Goal: Task Accomplishment & Management: Use online tool/utility

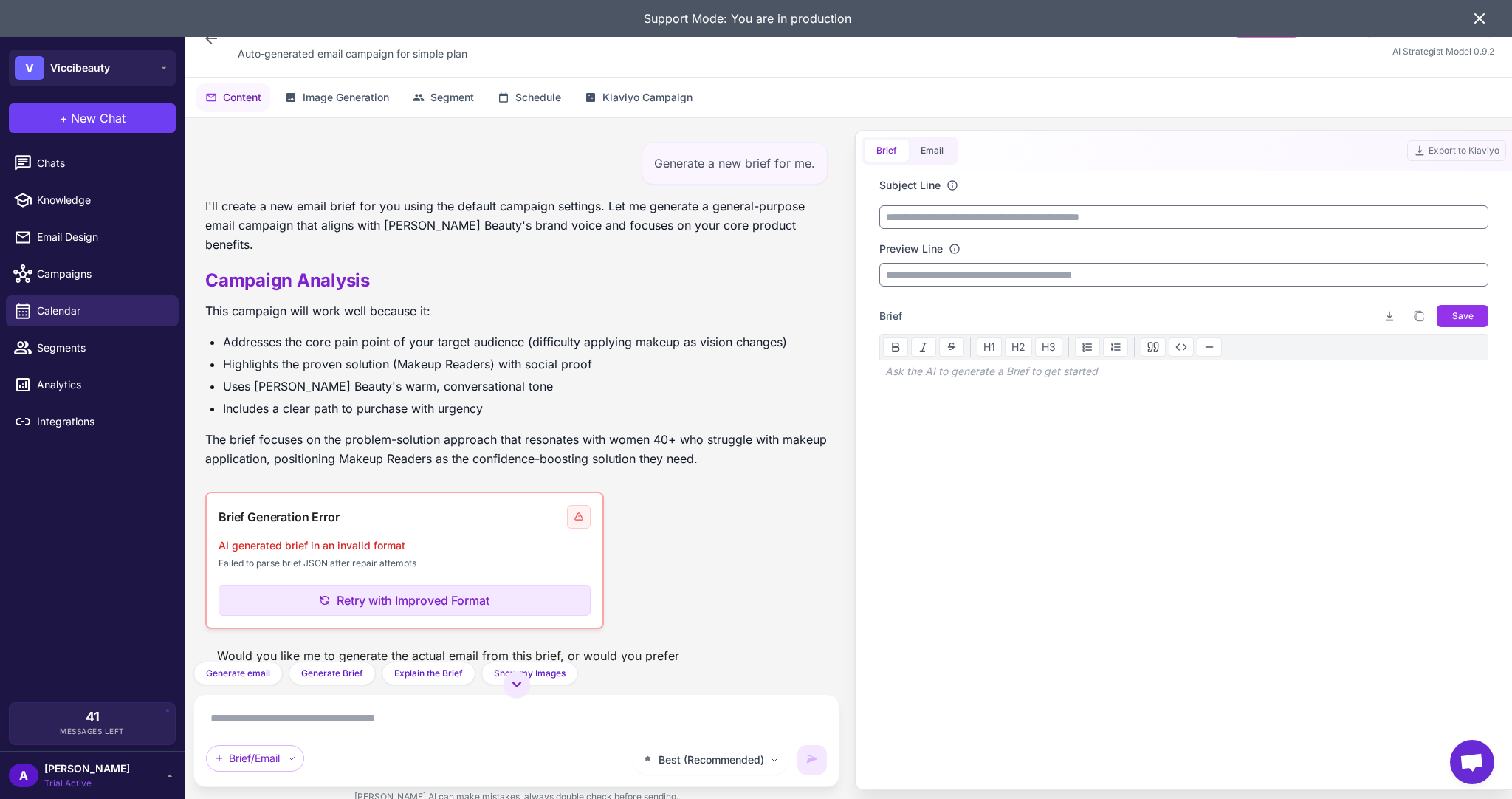
scroll to position [101, 0]
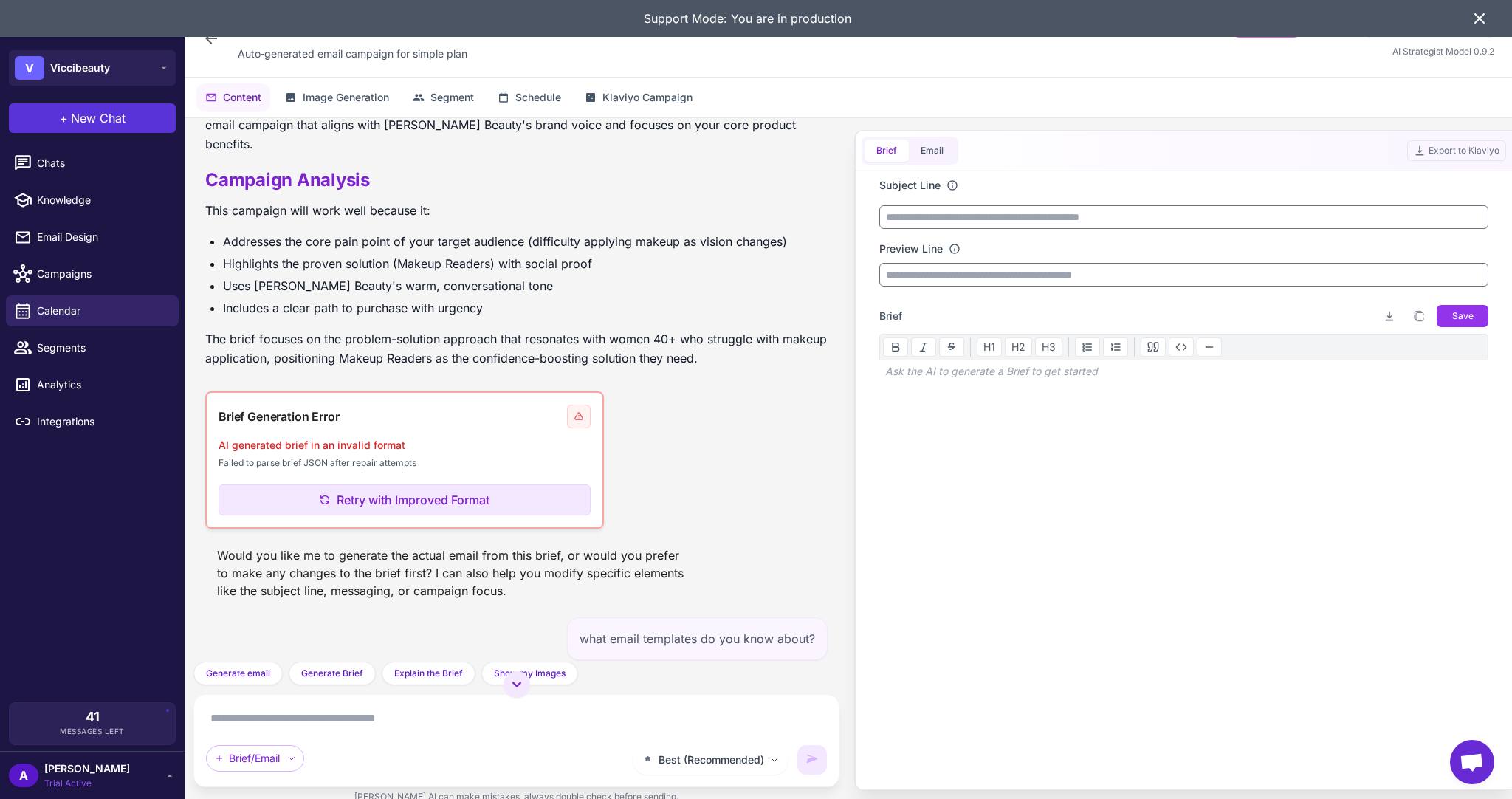
click at [87, 119] on span "New Chat" at bounding box center [98, 118] width 55 height 18
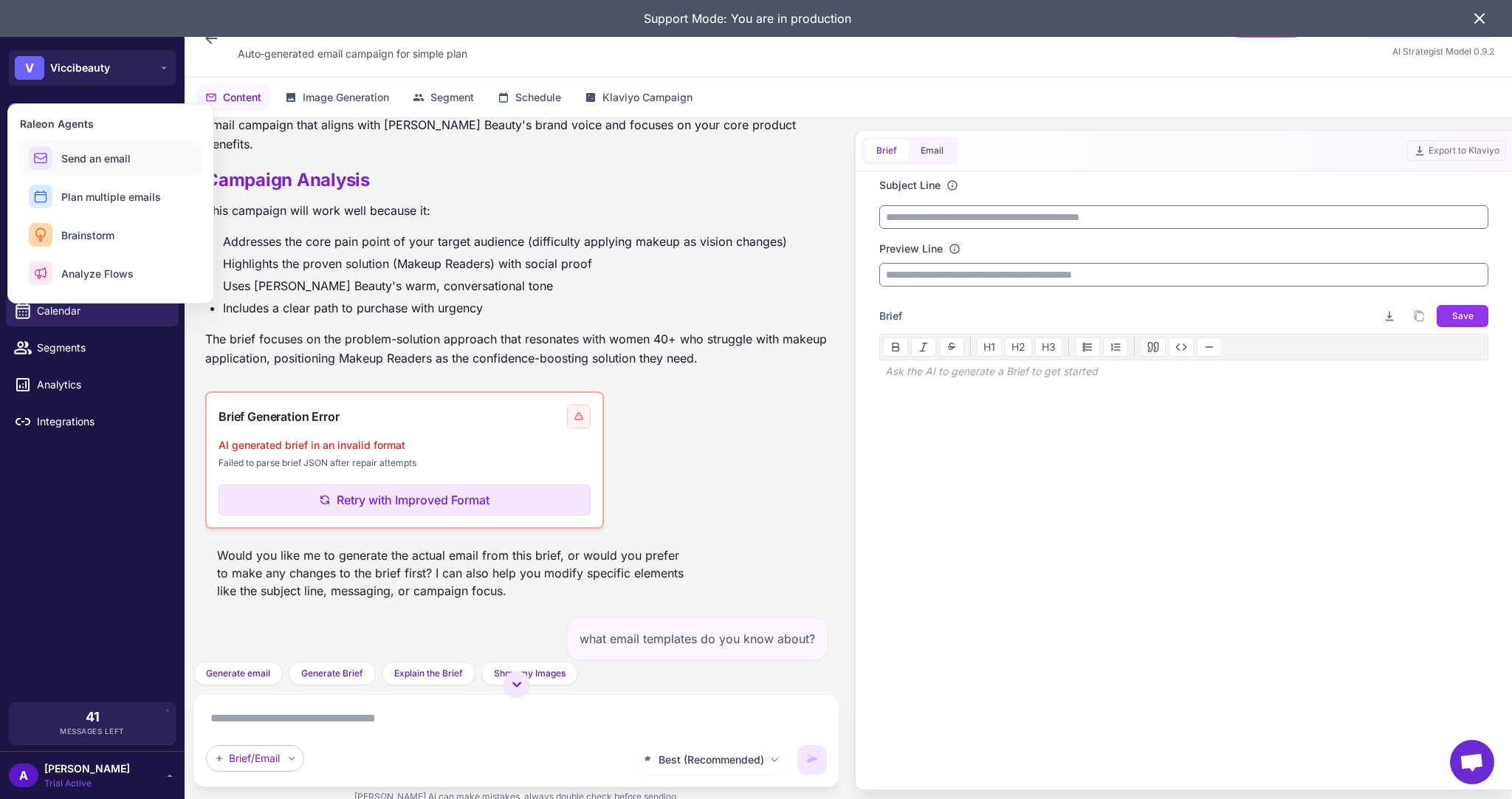
click at [98, 157] on span "Send an email" at bounding box center [96, 158] width 70 height 16
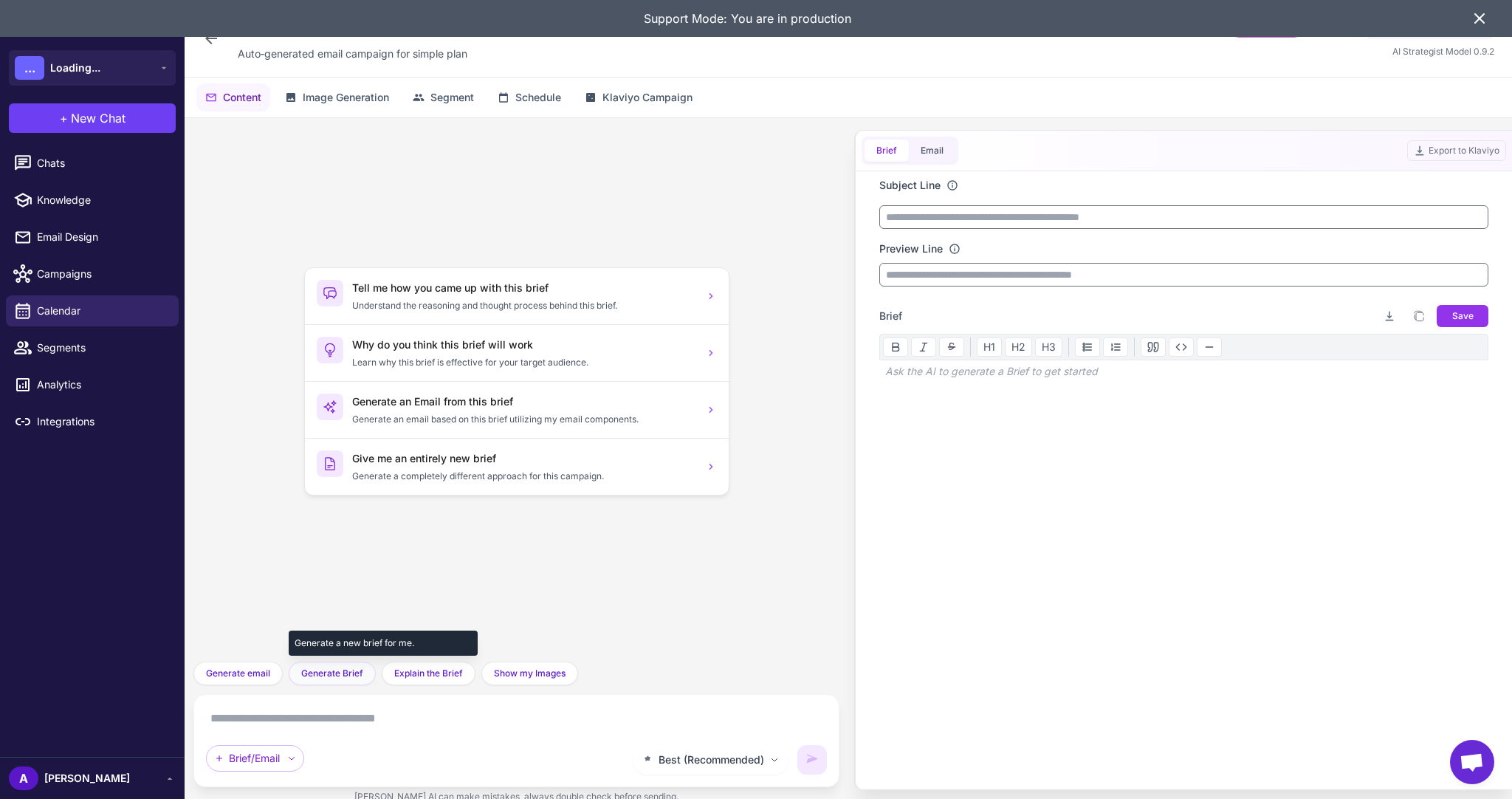
click at [313, 678] on span "Generate Brief" at bounding box center [332, 674] width 62 height 13
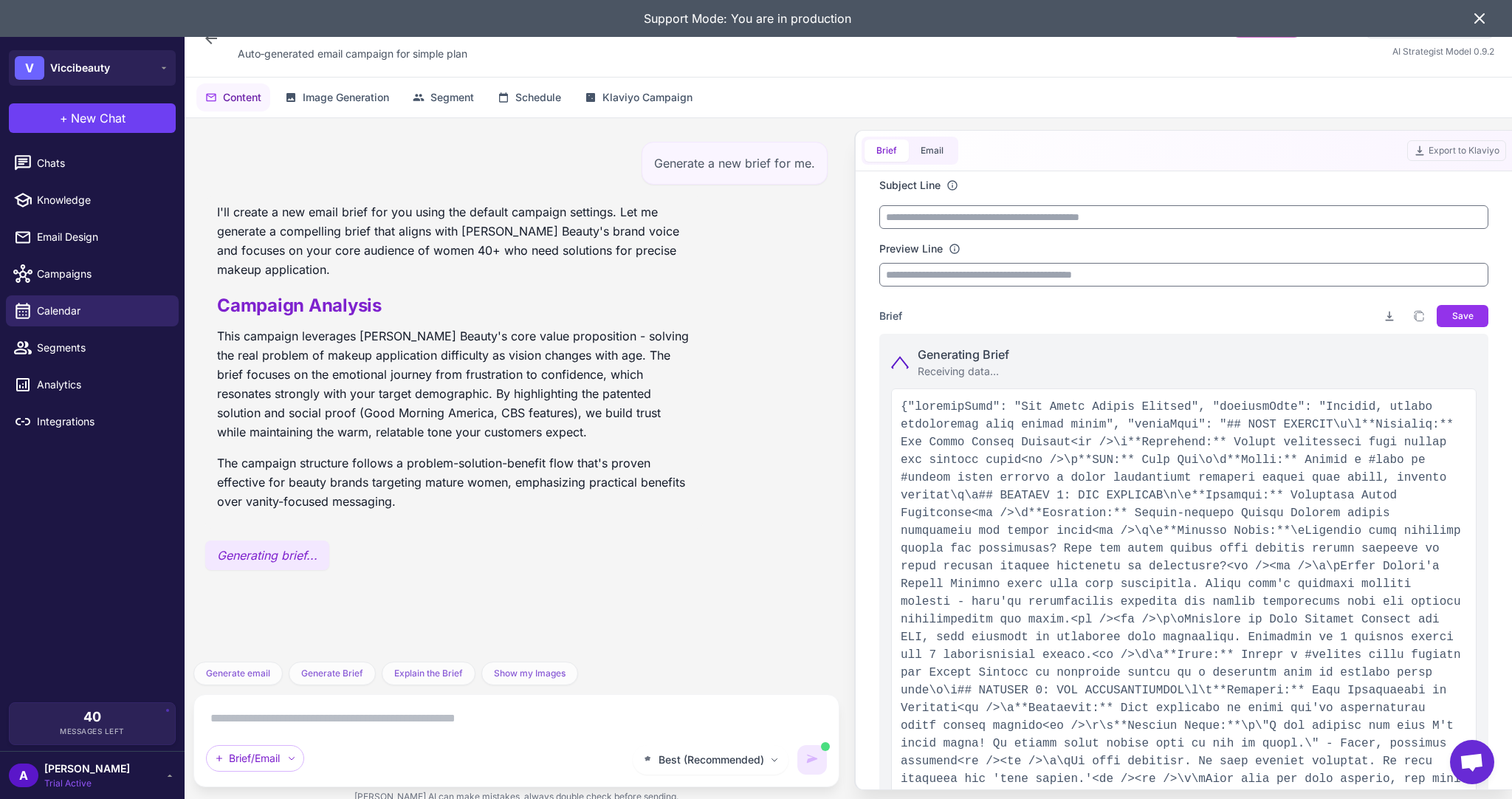
type input "**********"
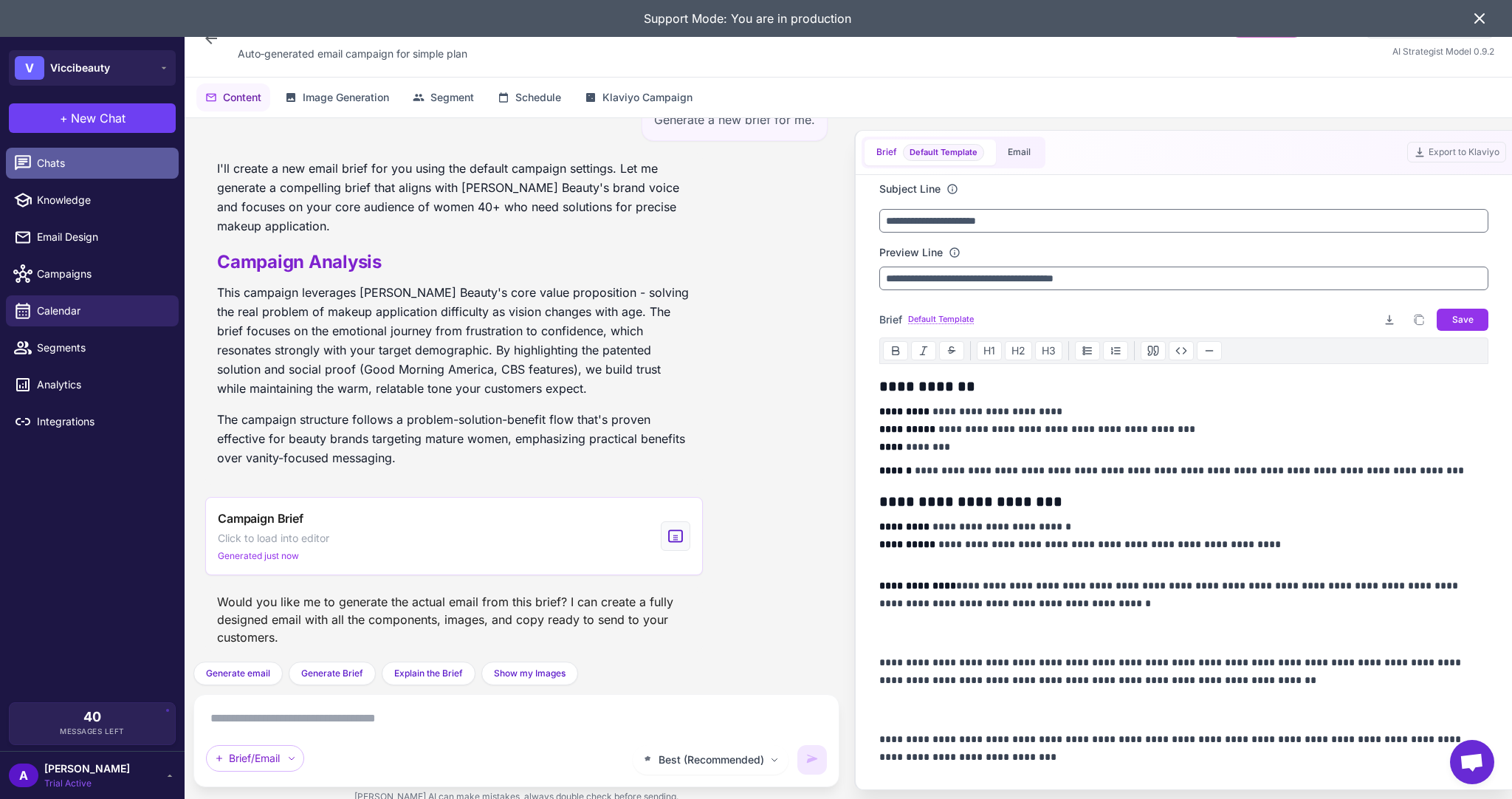
click at [78, 151] on link "Chats" at bounding box center [92, 163] width 173 height 31
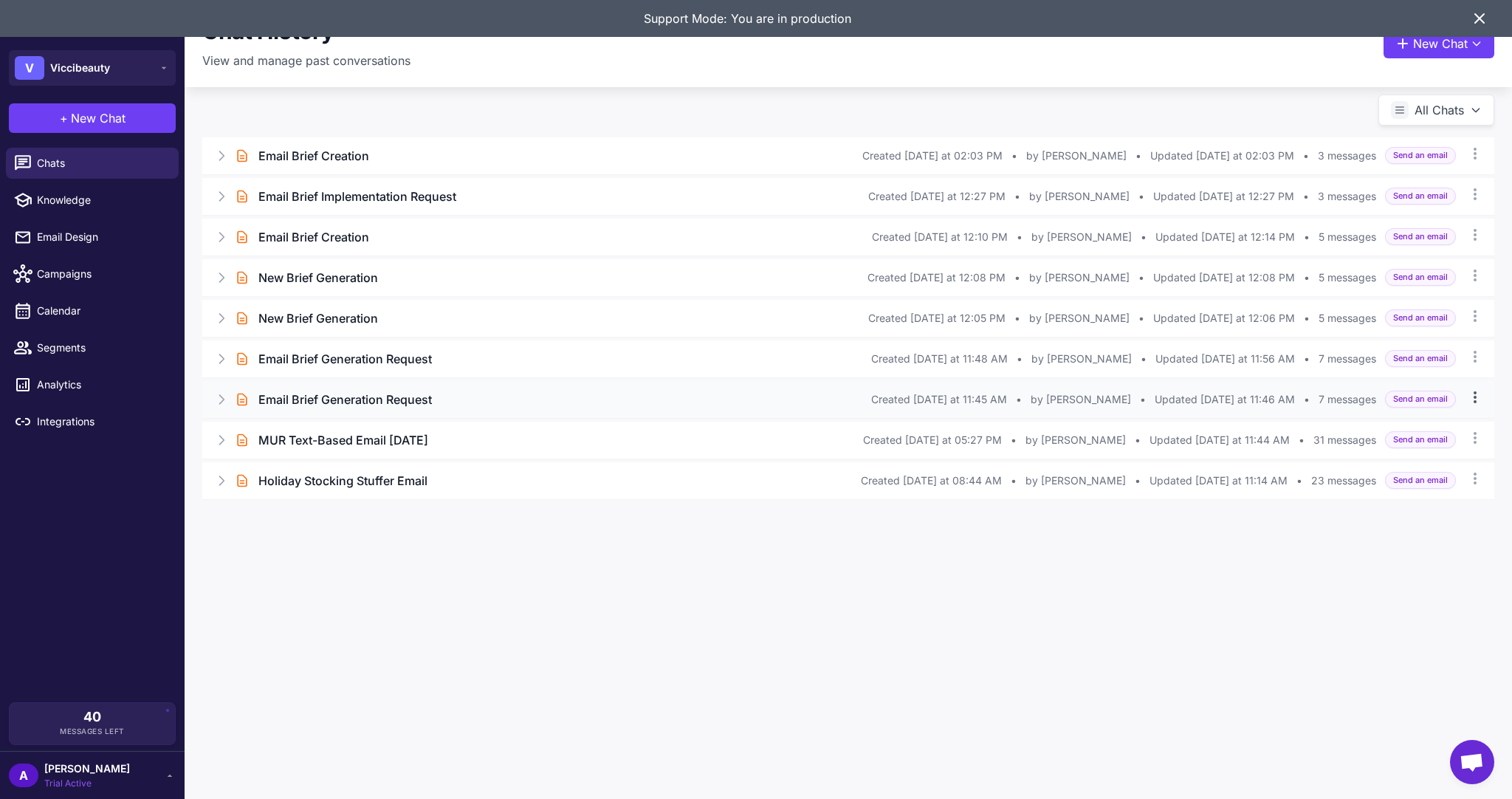
click at [1480, 393] on icon at bounding box center [1475, 397] width 15 height 15
click at [1041, 570] on div "Chat History View and manage past conversations New Chat All Chats Brief Chat E…" at bounding box center [848, 400] width 1327 height 799
click at [345, 324] on h3 "New Brief Generation" at bounding box center [318, 318] width 120 height 18
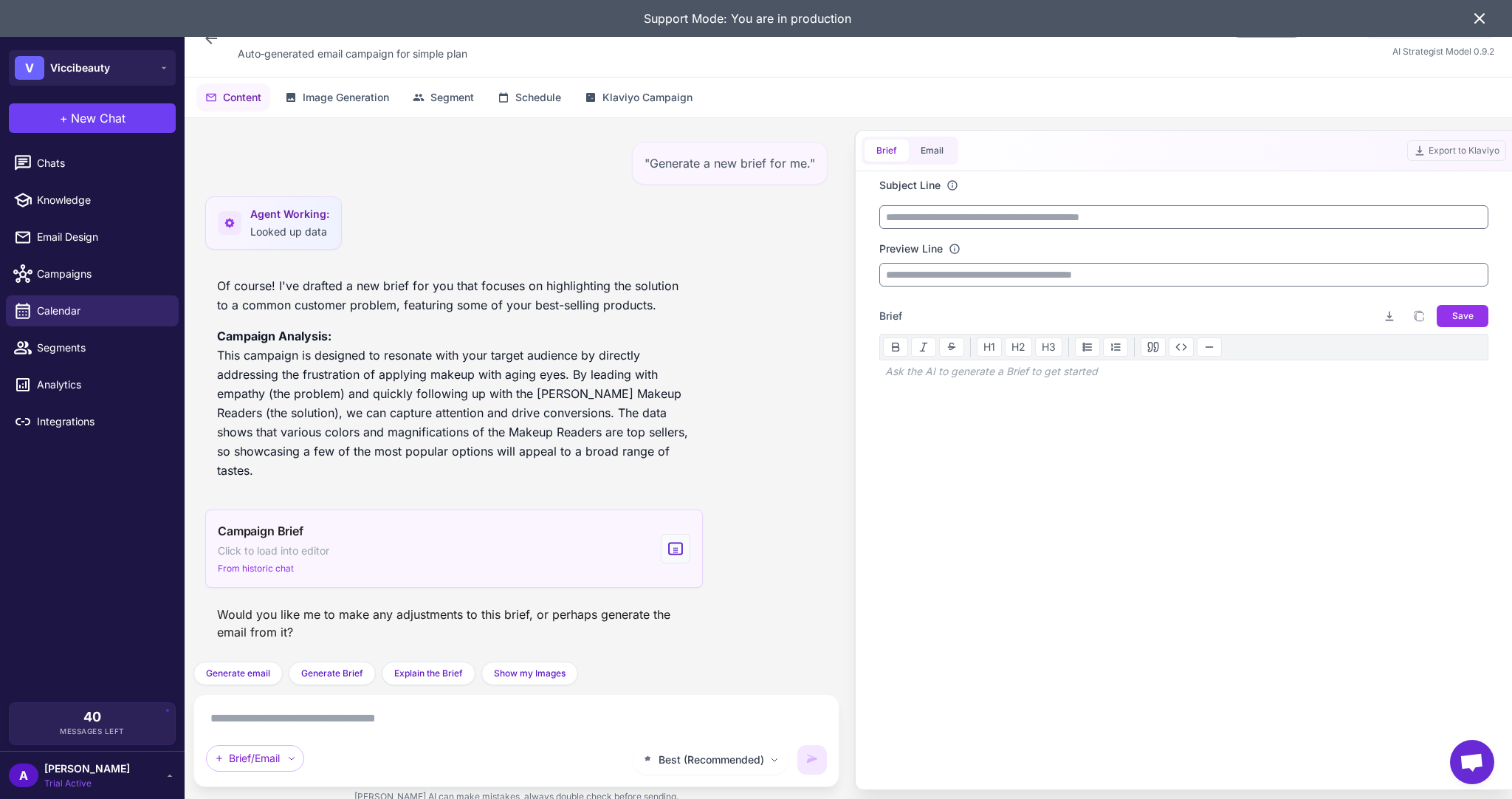
click at [504, 522] on div "Campaign Brief Click to load into editor From historic chat" at bounding box center [454, 549] width 498 height 78
type input "**********"
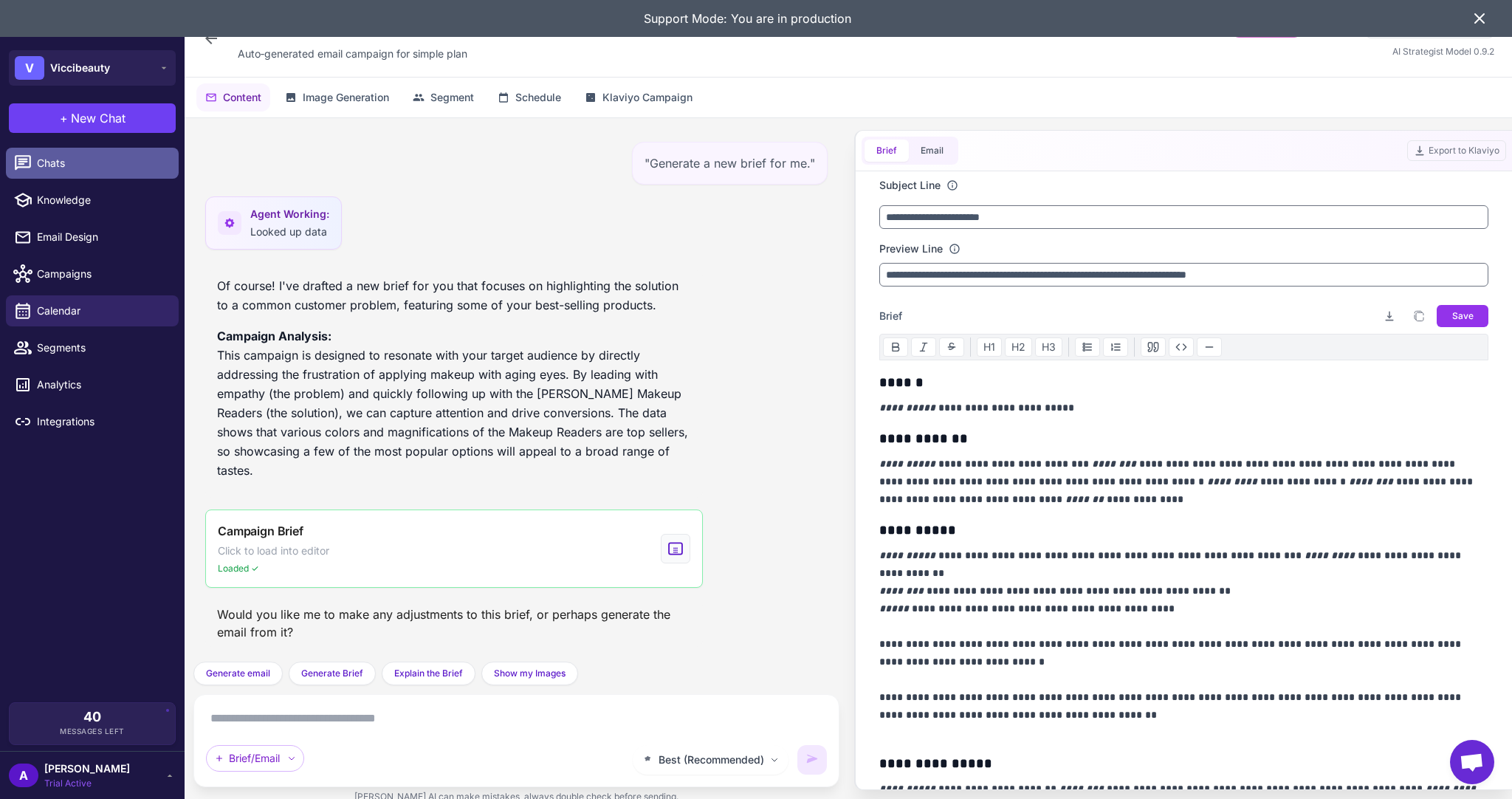
click at [54, 167] on span "Chats" at bounding box center [102, 163] width 130 height 16
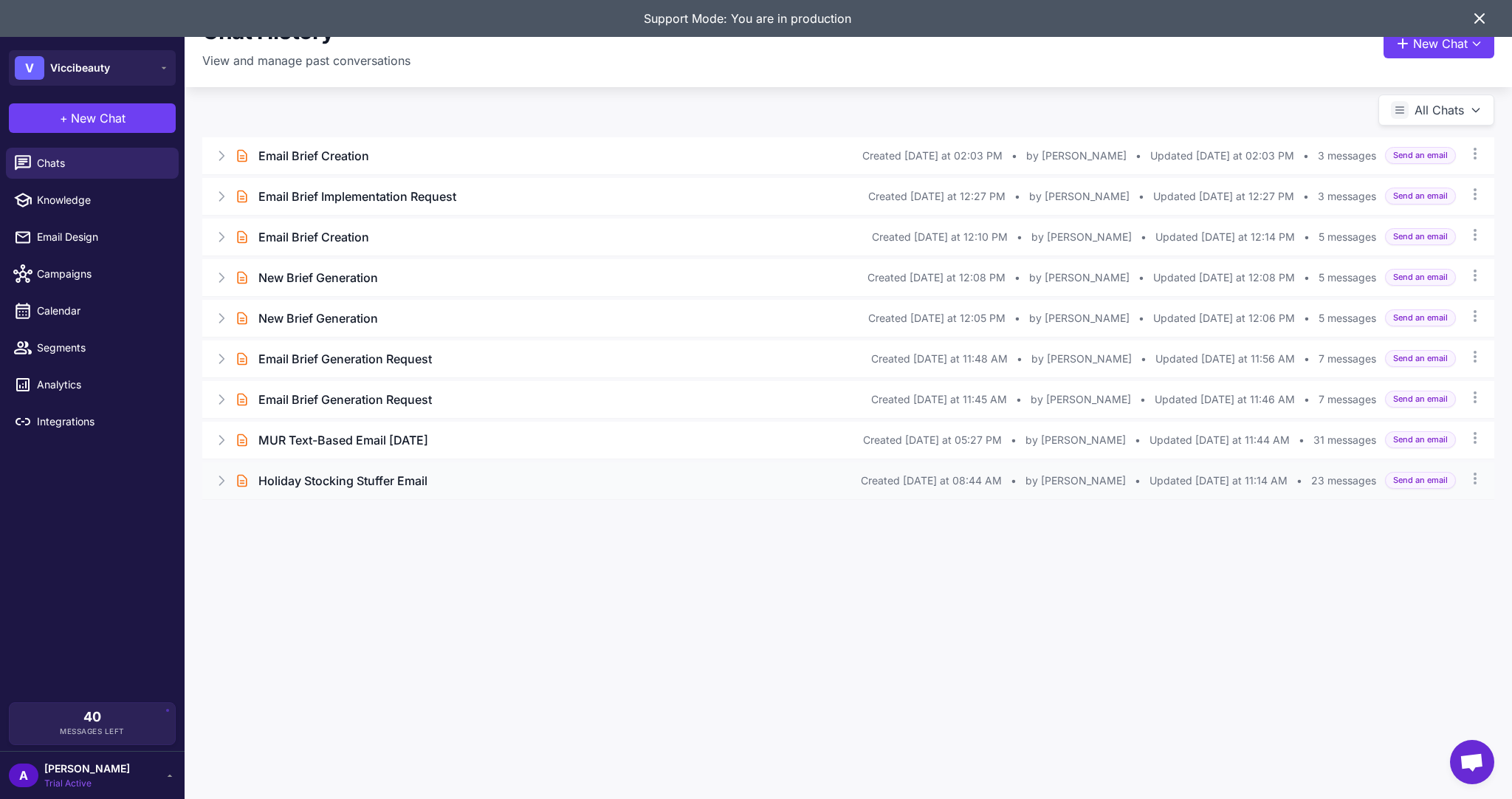
click at [395, 476] on h3 "Holiday Stocking Stuffer Email" at bounding box center [342, 481] width 169 height 18
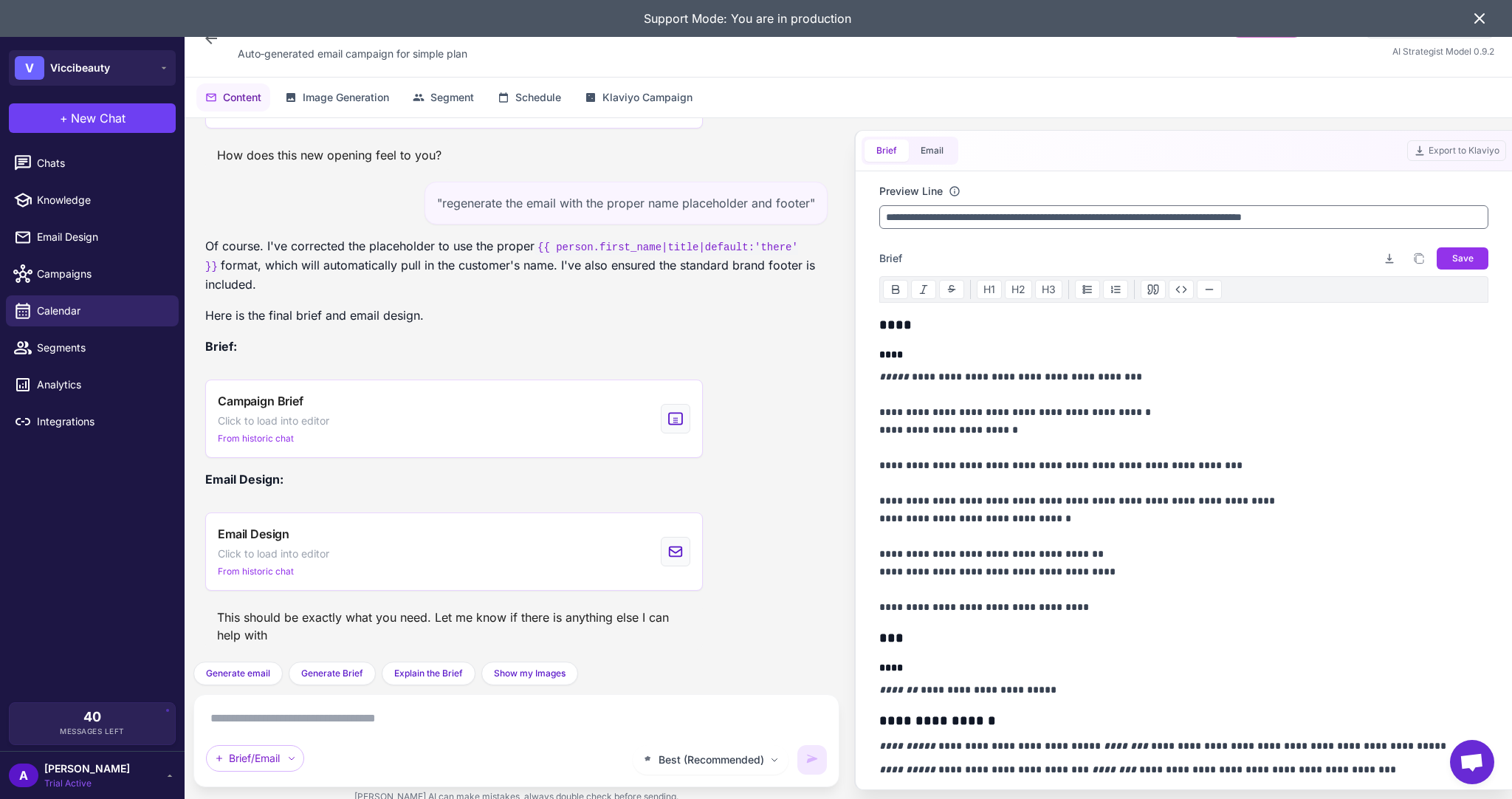
scroll to position [74, 0]
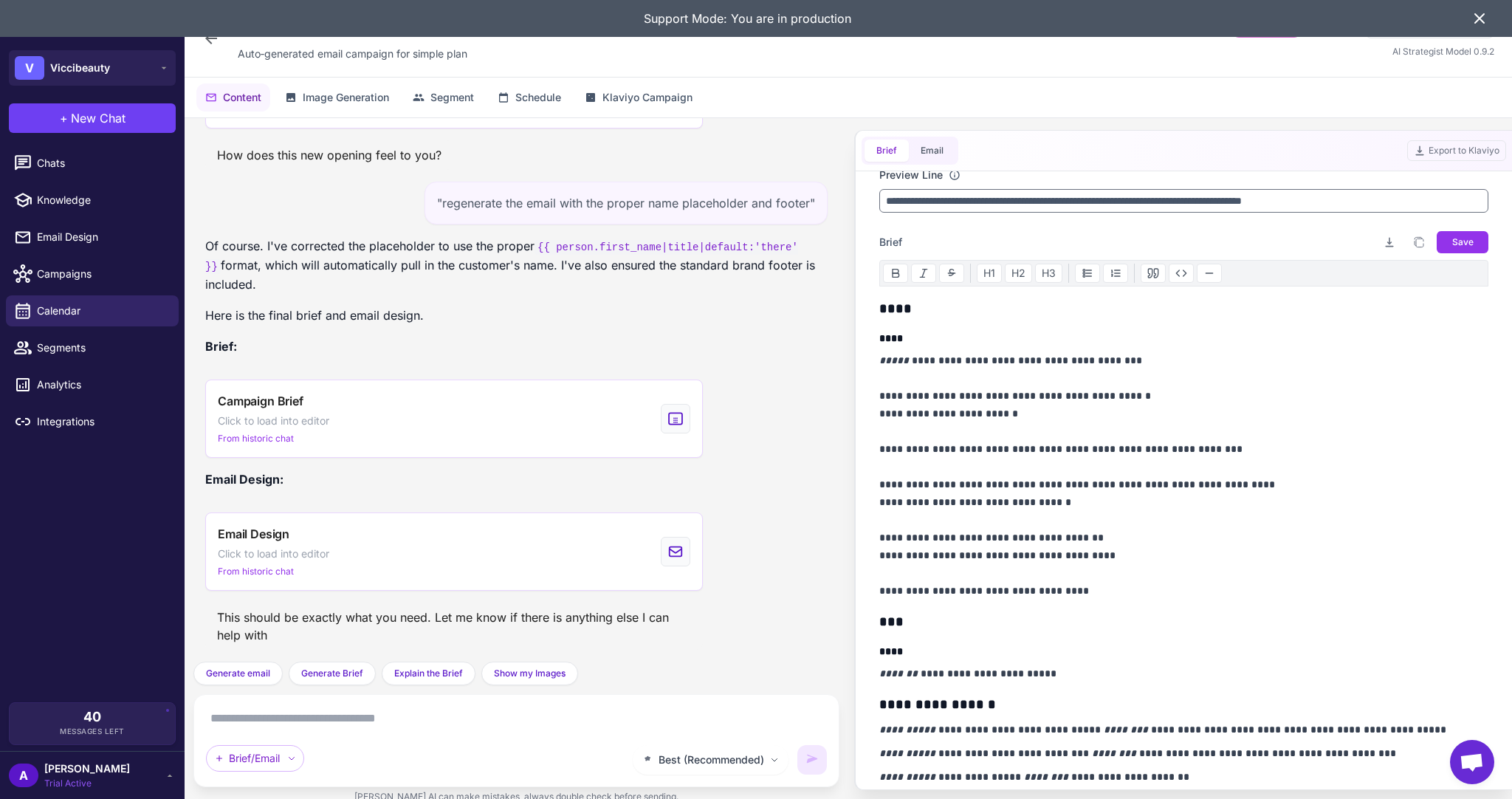
click at [1187, 774] on p "**********" at bounding box center [1181, 777] width 603 height 18
click at [44, 163] on span "Chats" at bounding box center [102, 163] width 130 height 16
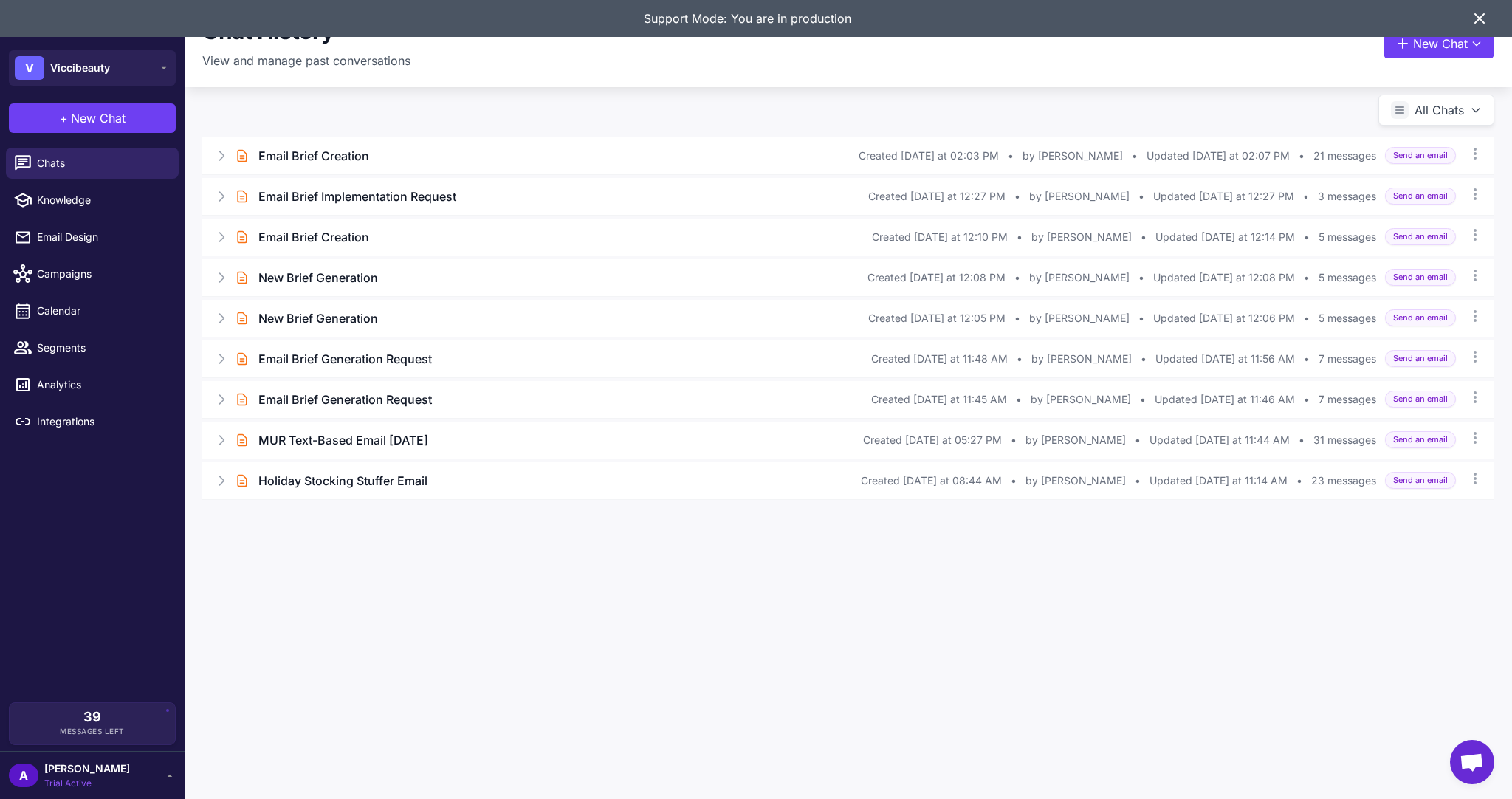
click at [1478, 16] on icon at bounding box center [1479, 18] width 18 height 18
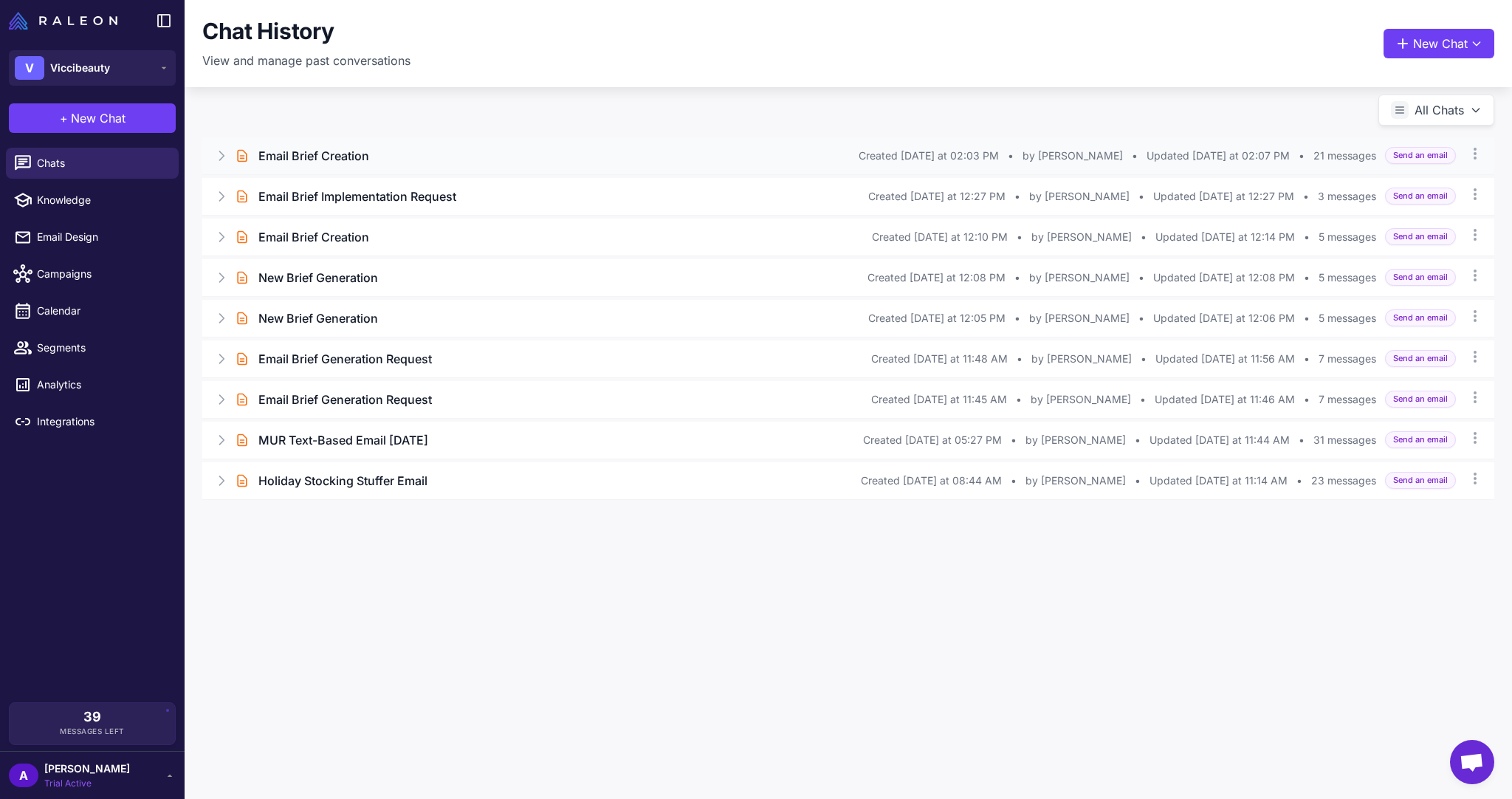
click at [487, 158] on div "Email Brief Creation" at bounding box center [558, 156] width 600 height 18
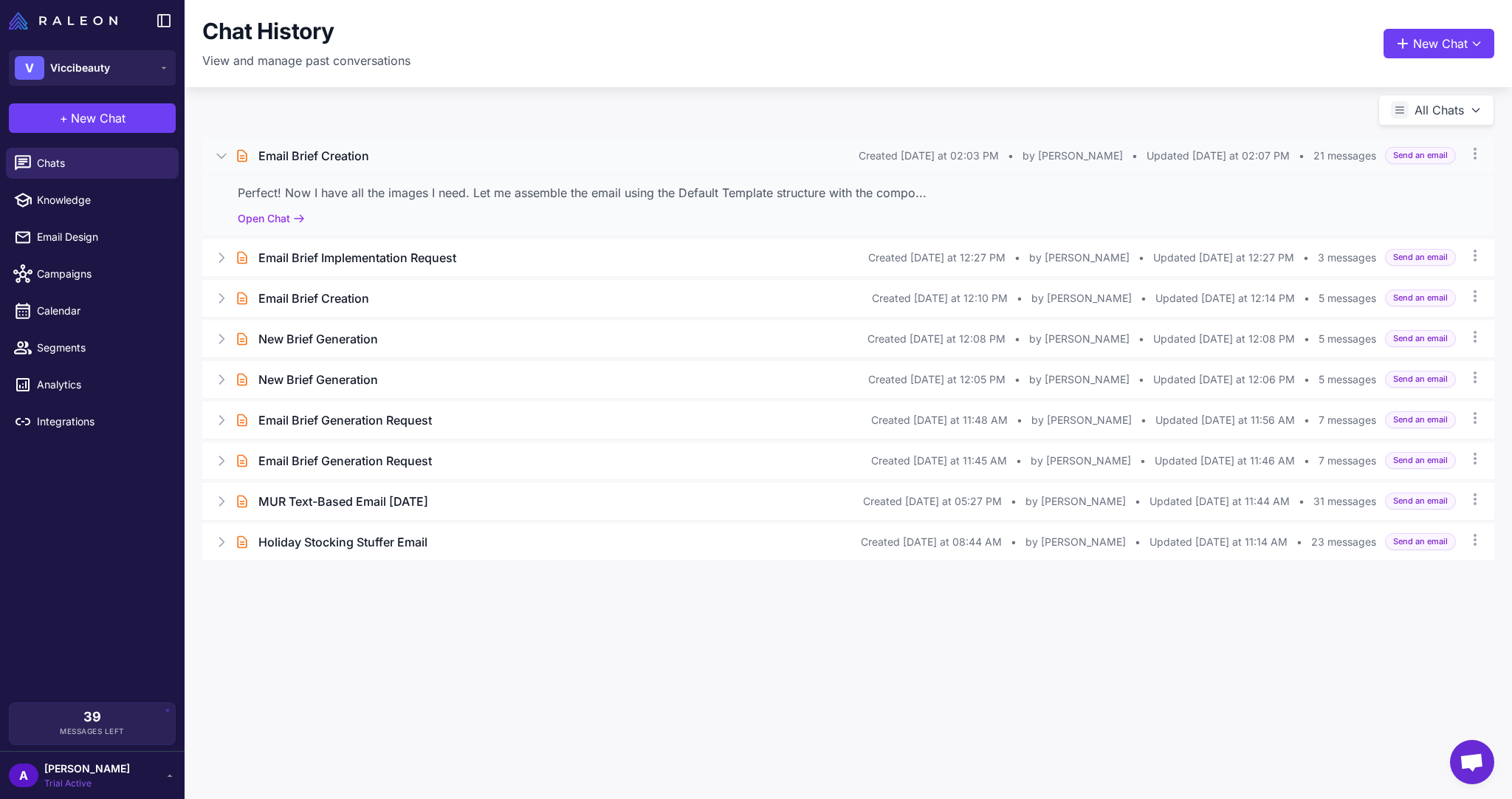
click at [239, 208] on div "Perfect! Now I have all the images I need. Let me assemble the email using the …" at bounding box center [848, 205] width 1292 height 61
click at [247, 222] on button "Open Chat" at bounding box center [271, 219] width 67 height 16
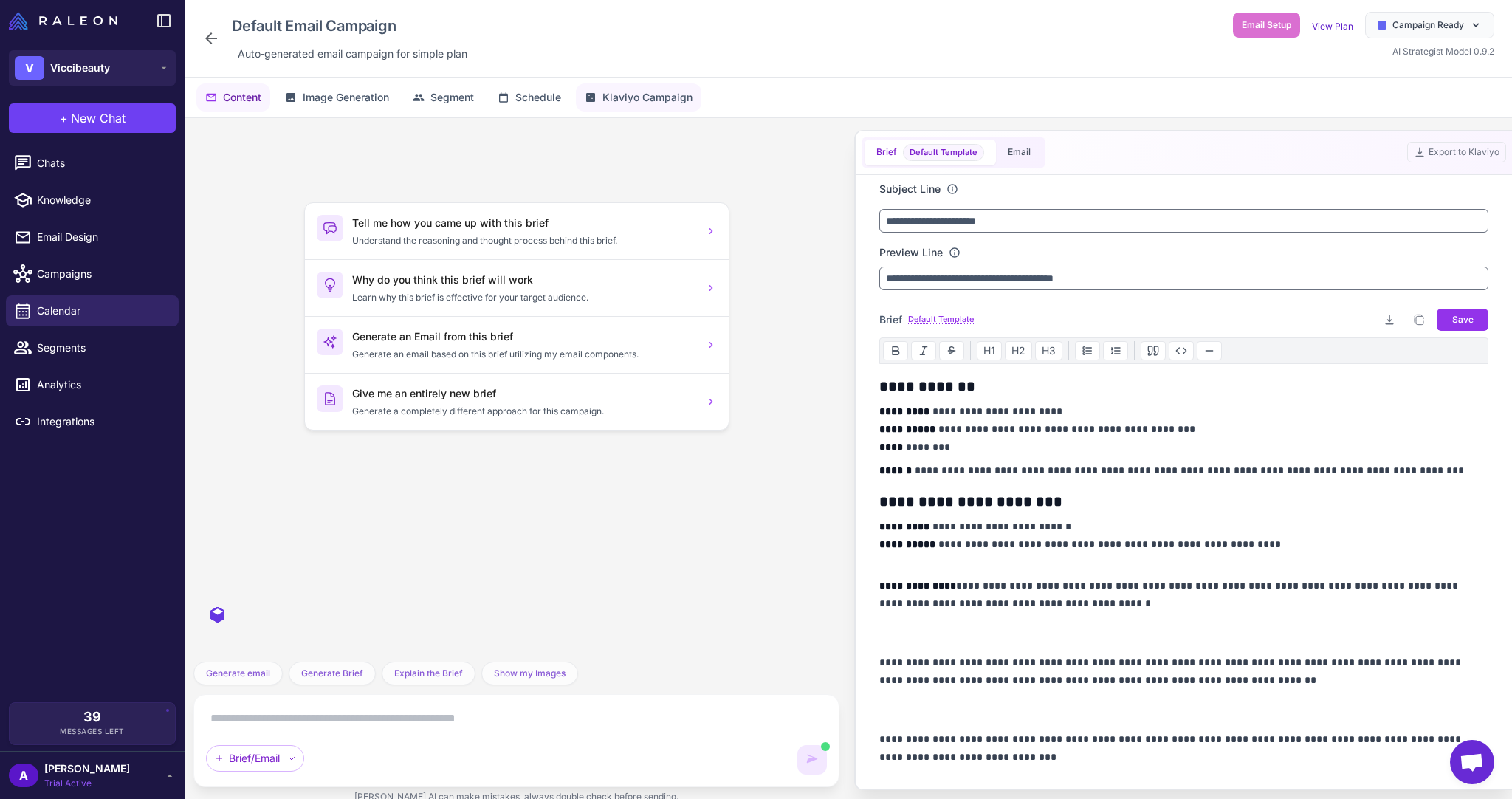
scroll to position [1806, 0]
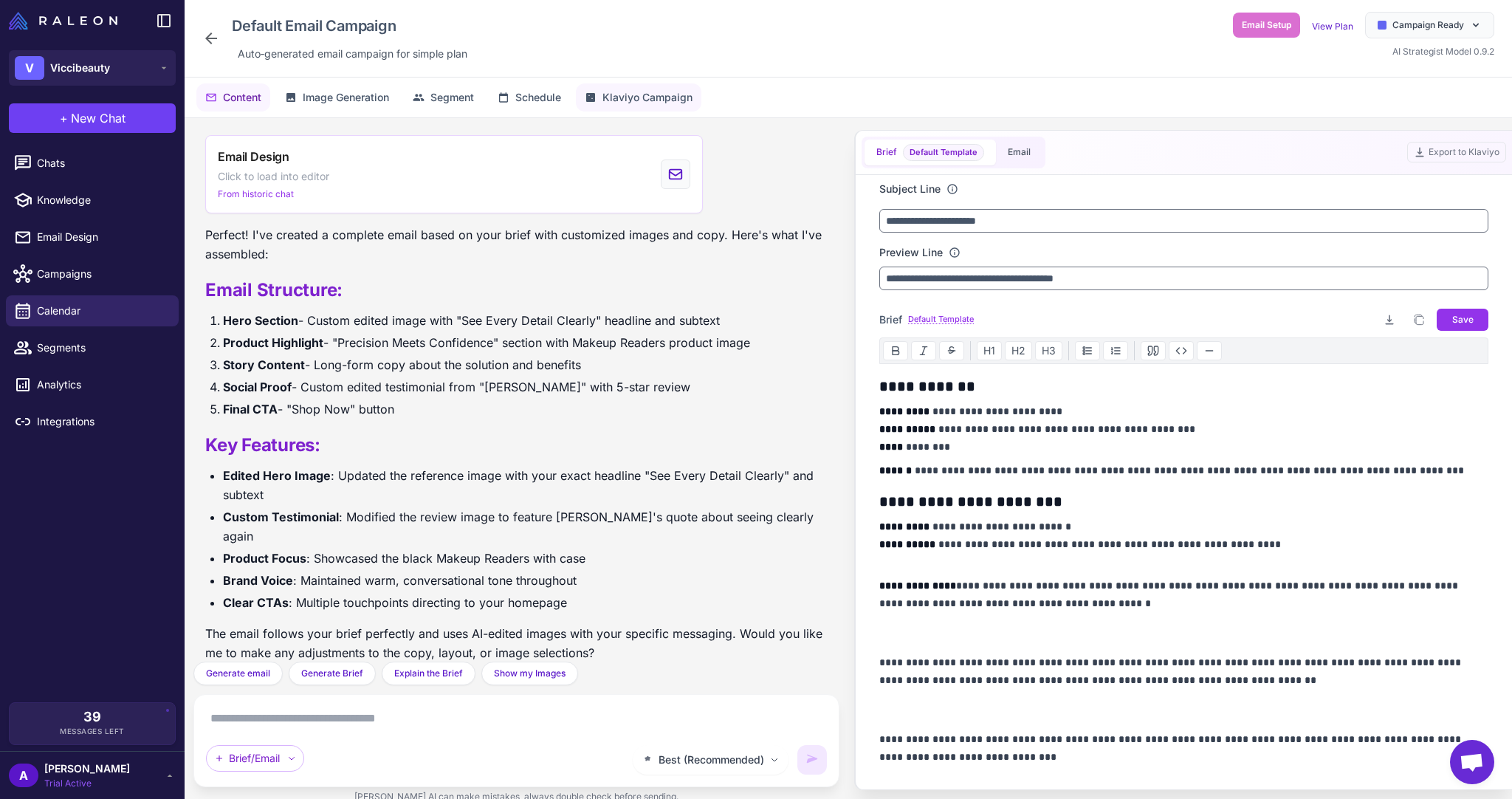
click at [638, 105] on span "Klaviyo Campaign" at bounding box center [648, 98] width 90 height 16
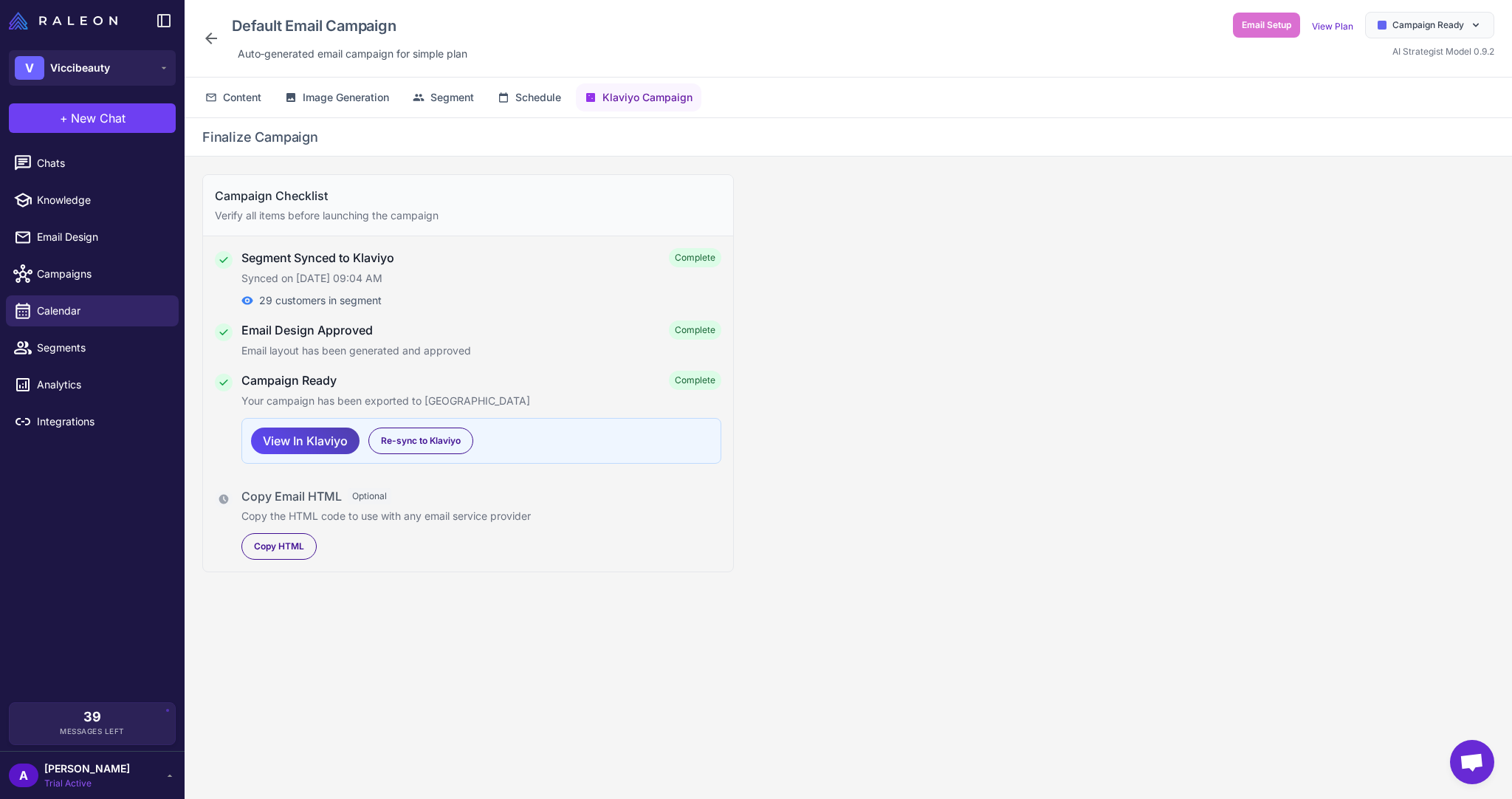
click at [230, 78] on div "Content Image Generation Segment Schedule Klaviyo Campaign" at bounding box center [848, 98] width 1327 height 40
click at [228, 90] on span "Content" at bounding box center [243, 98] width 38 height 16
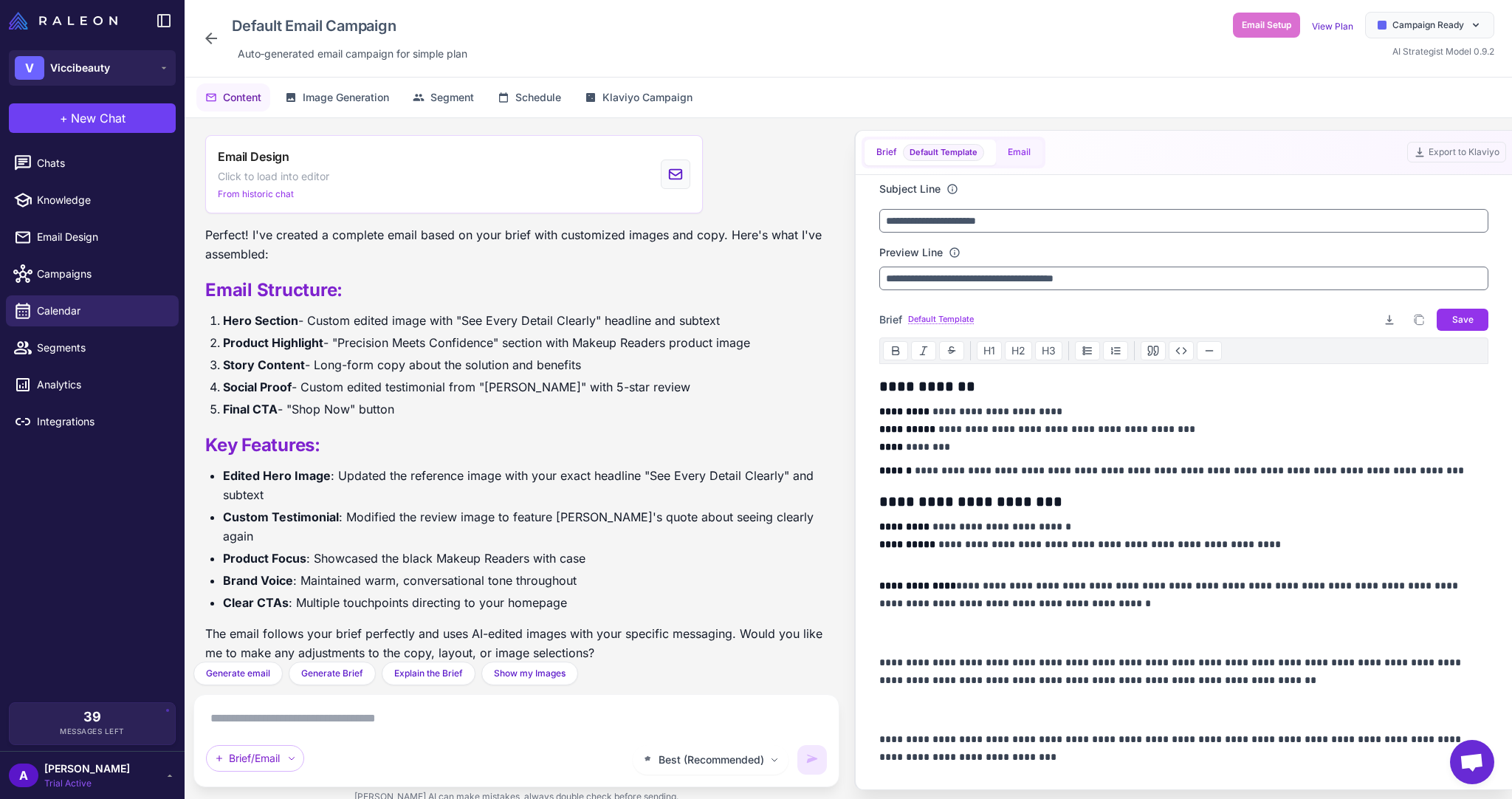
click at [1017, 149] on button "Email" at bounding box center [1019, 152] width 47 height 26
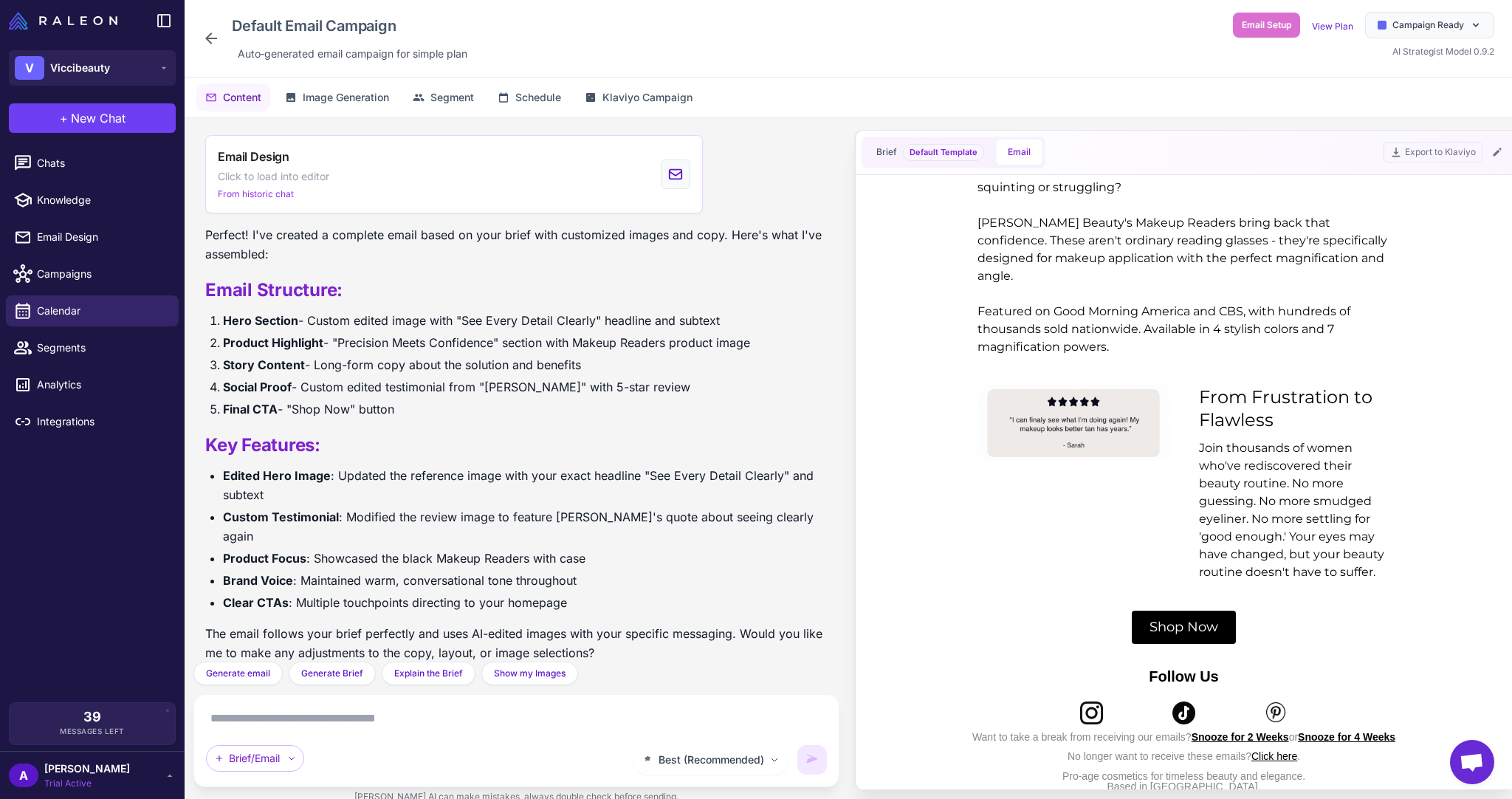
scroll to position [925, 0]
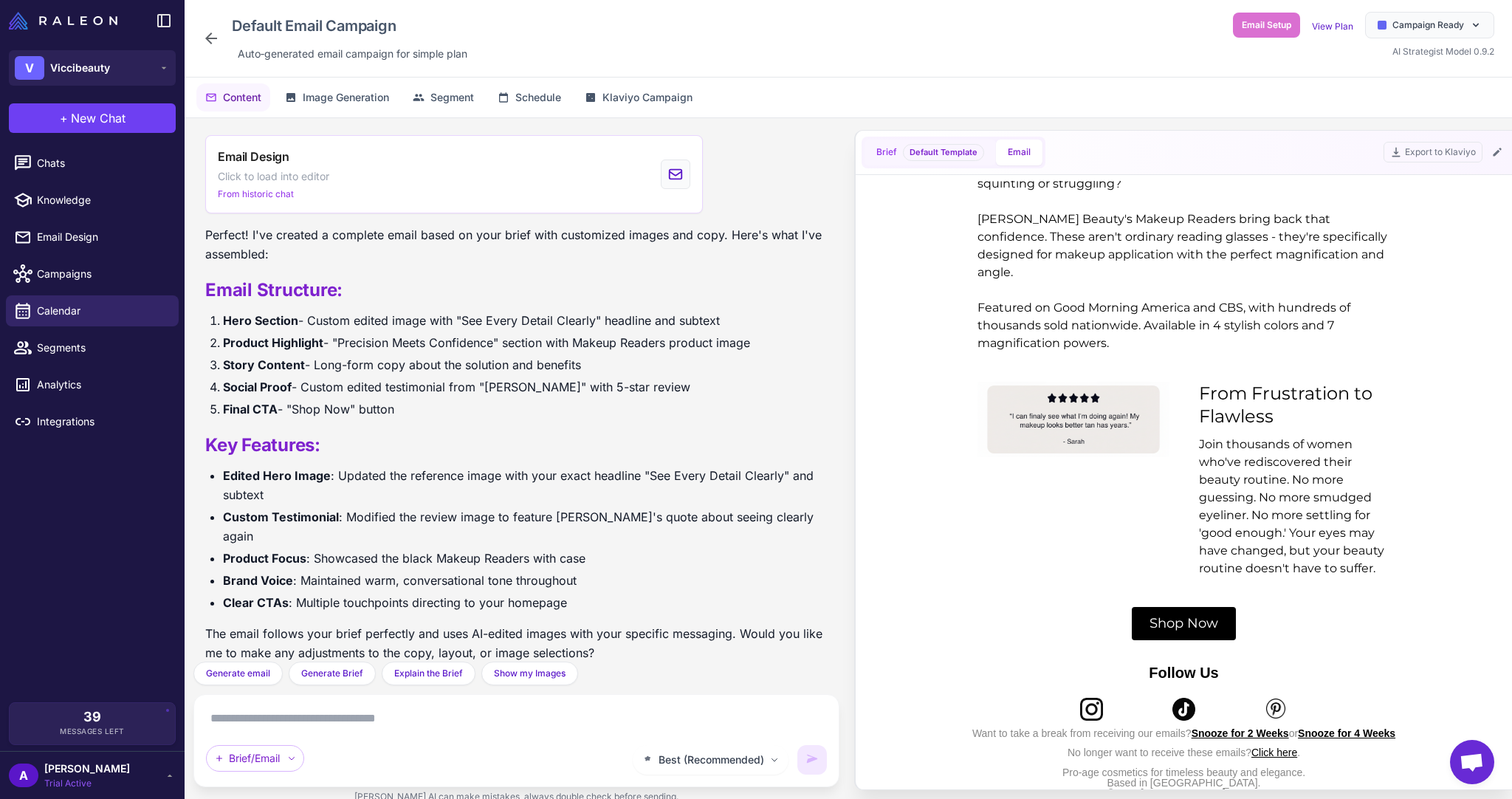
click at [892, 150] on span "Brief" at bounding box center [886, 152] width 21 height 13
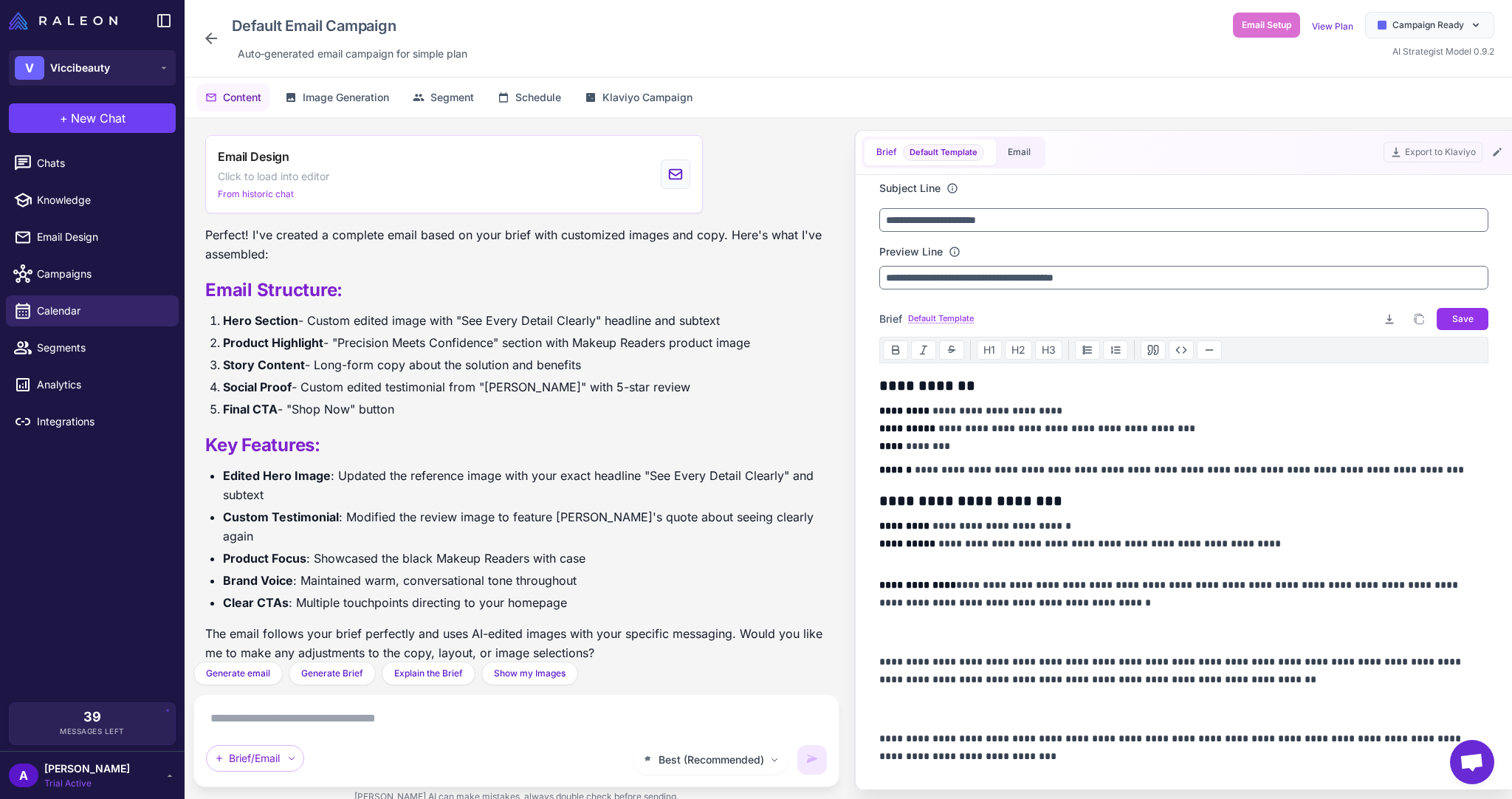
scroll to position [0, 0]
click at [73, 248] on link "Email Design" at bounding box center [92, 237] width 173 height 31
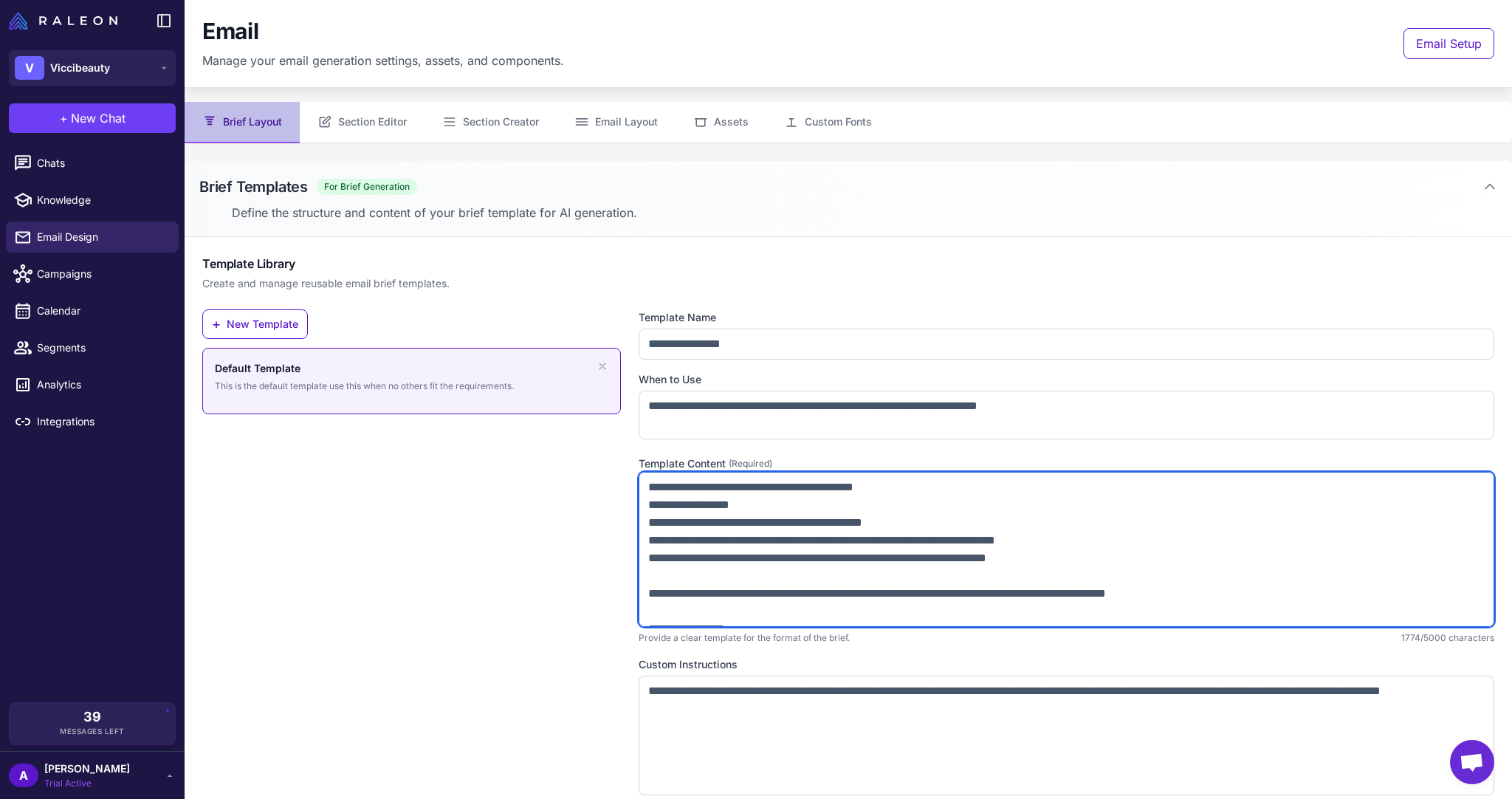
click at [647, 490] on textarea at bounding box center [1066, 550] width 855 height 155
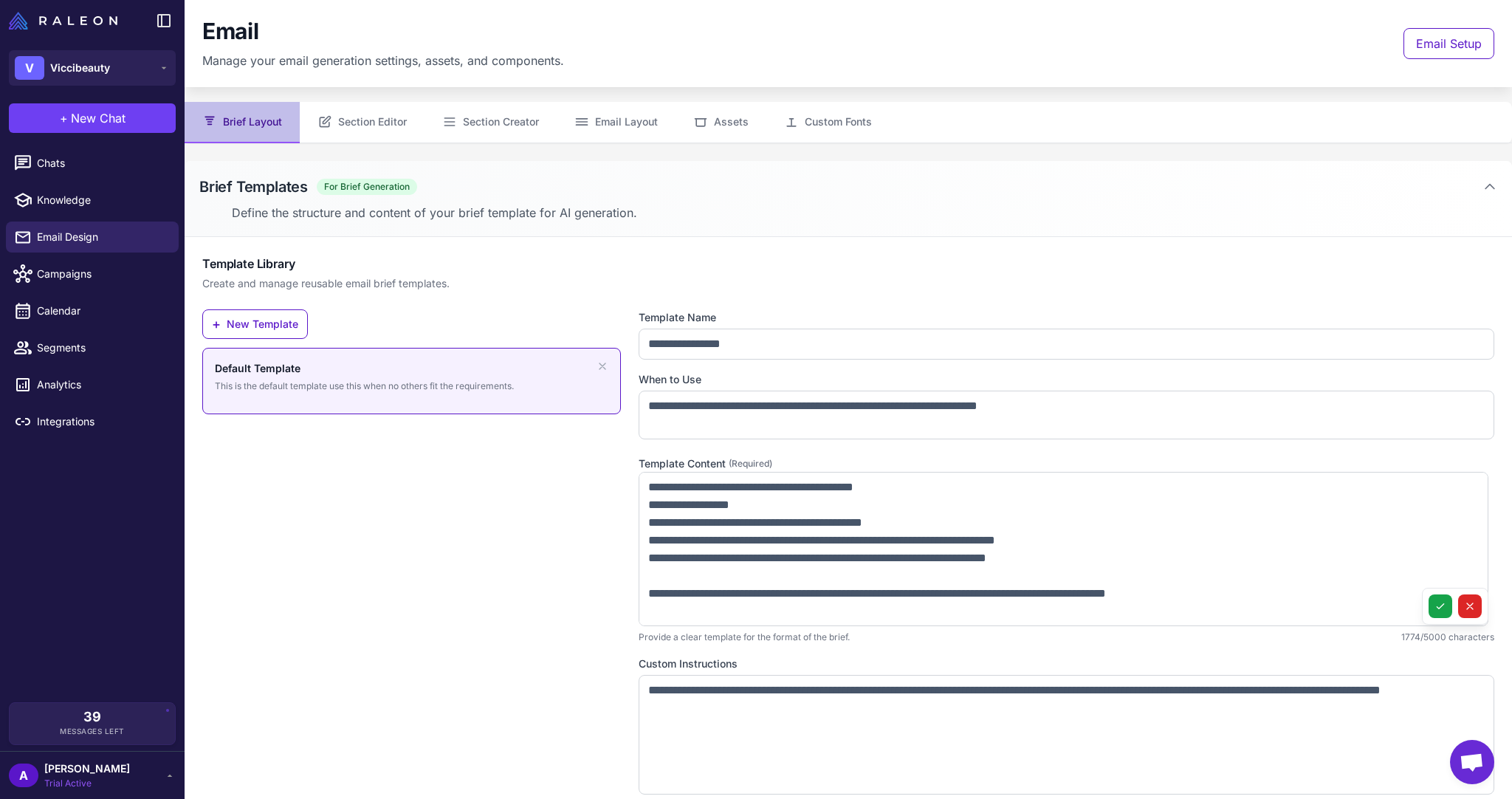
click at [404, 483] on div "+ New Template Default Template This is the default template use this when no o…" at bounding box center [412, 562] width 418 height 507
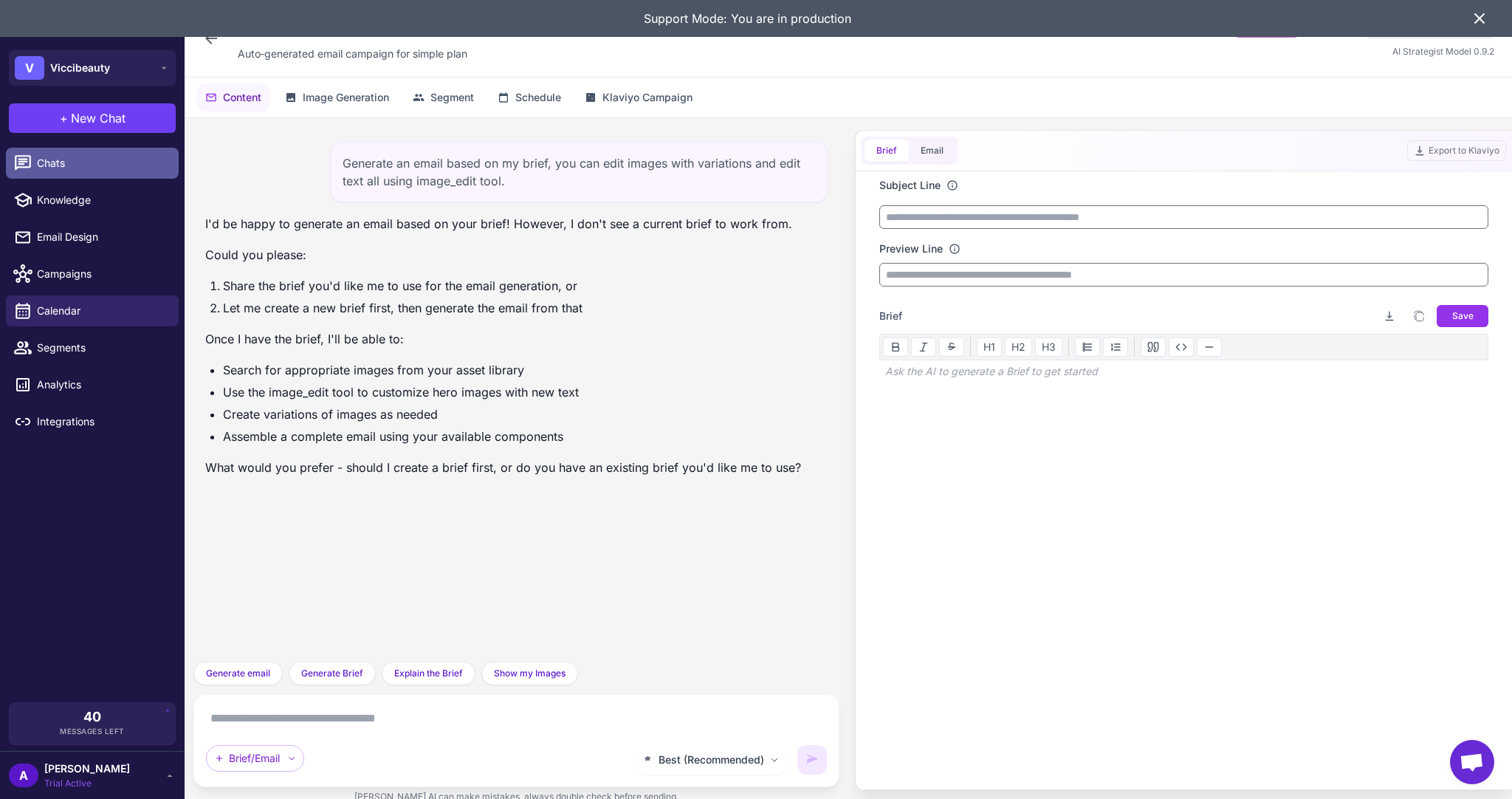
click at [79, 159] on span "Chats" at bounding box center [102, 163] width 130 height 16
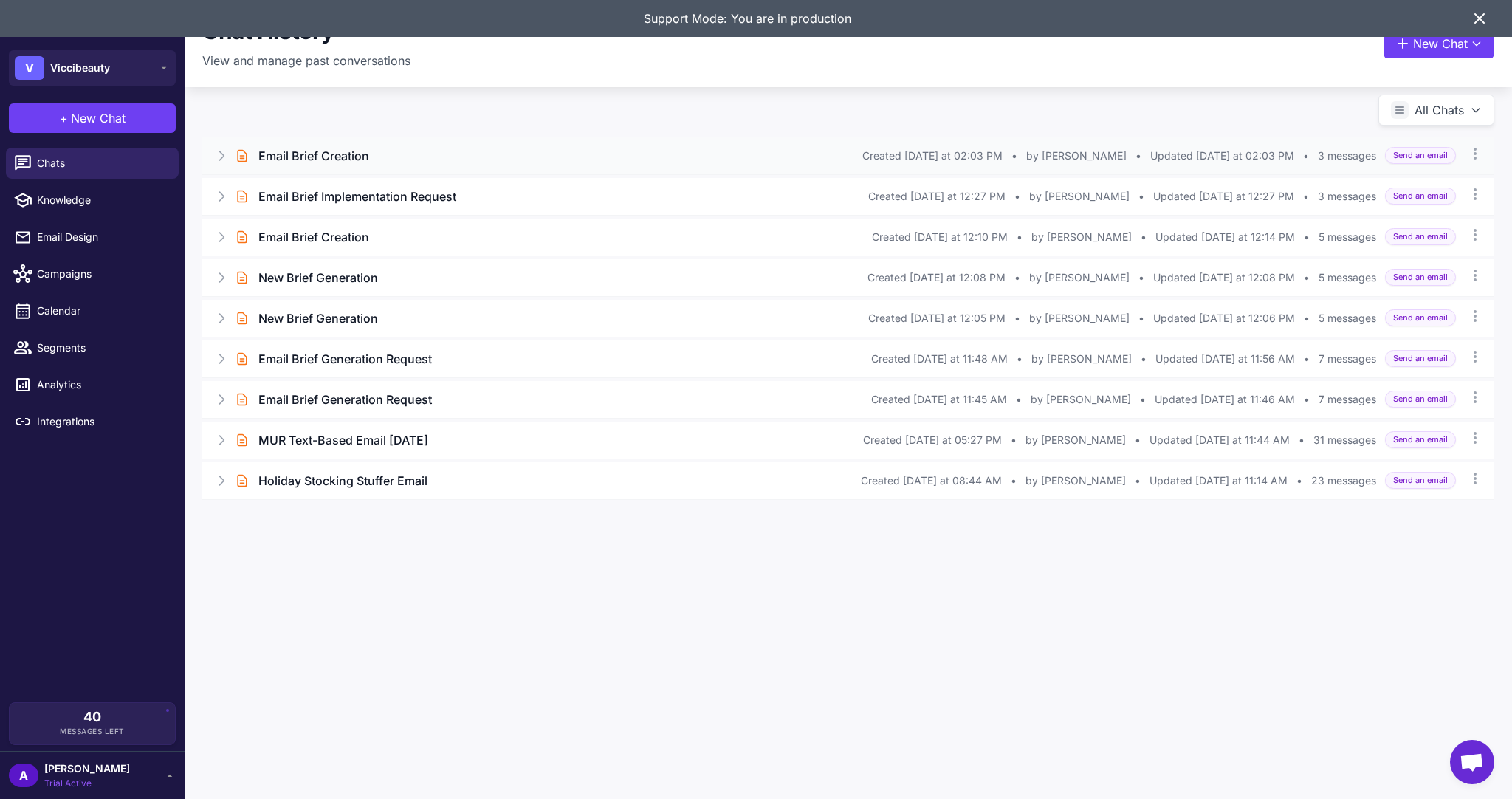
click at [348, 151] on h3 "Email Brief Creation" at bounding box center [313, 156] width 111 height 18
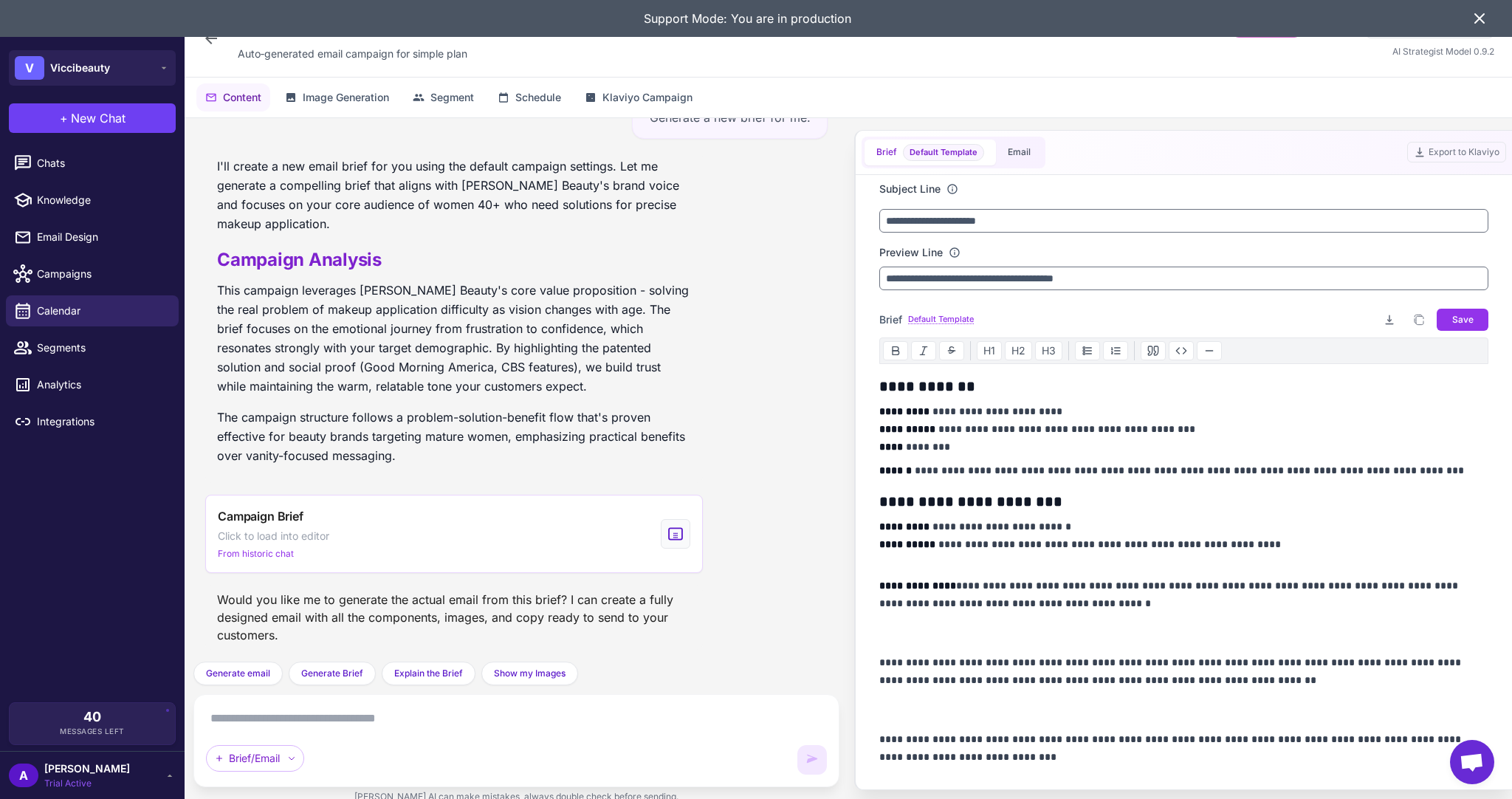
scroll to position [44, 0]
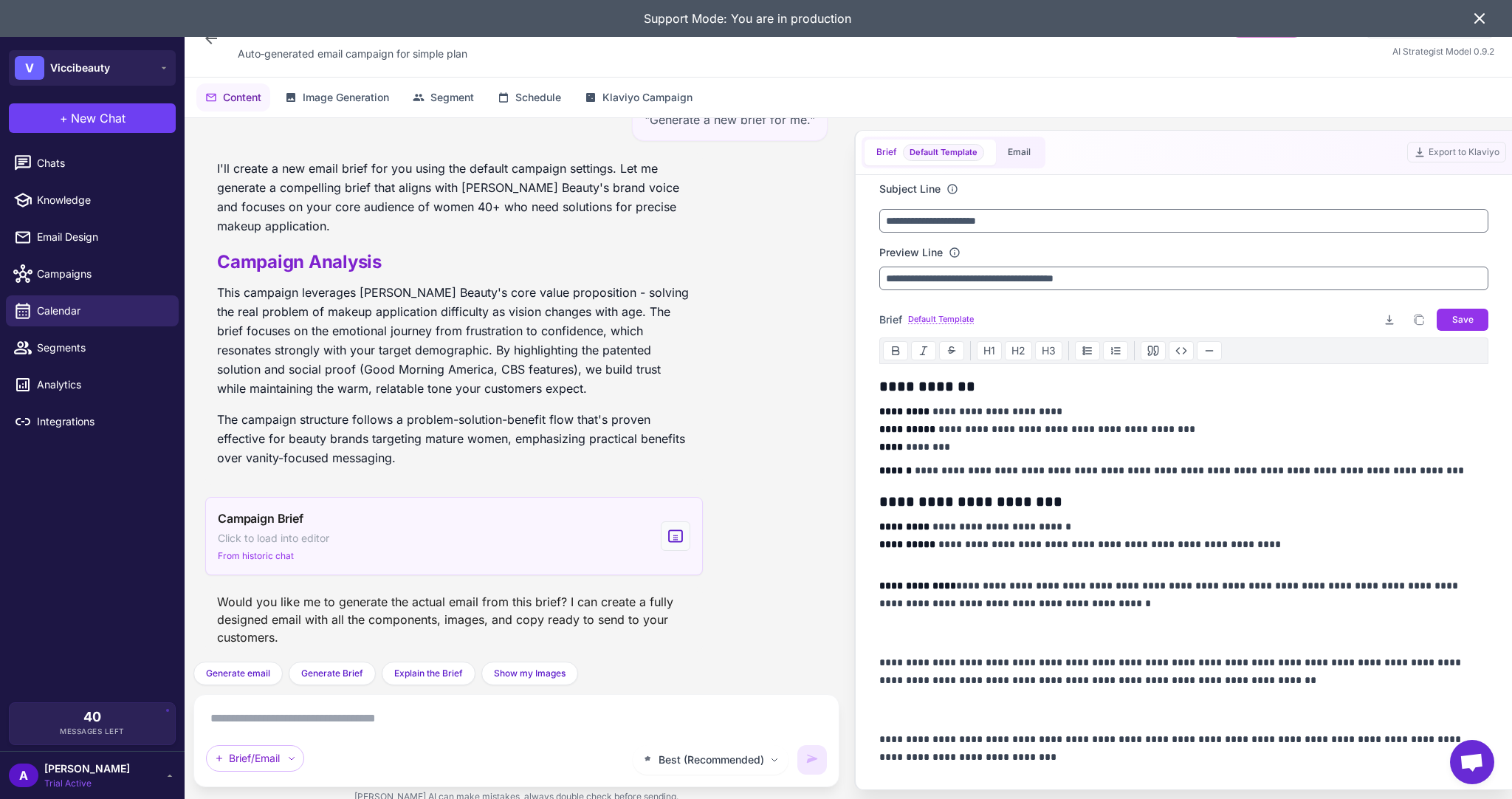
click at [447, 540] on div "Campaign Brief Click to load into editor From historic chat" at bounding box center [454, 536] width 498 height 78
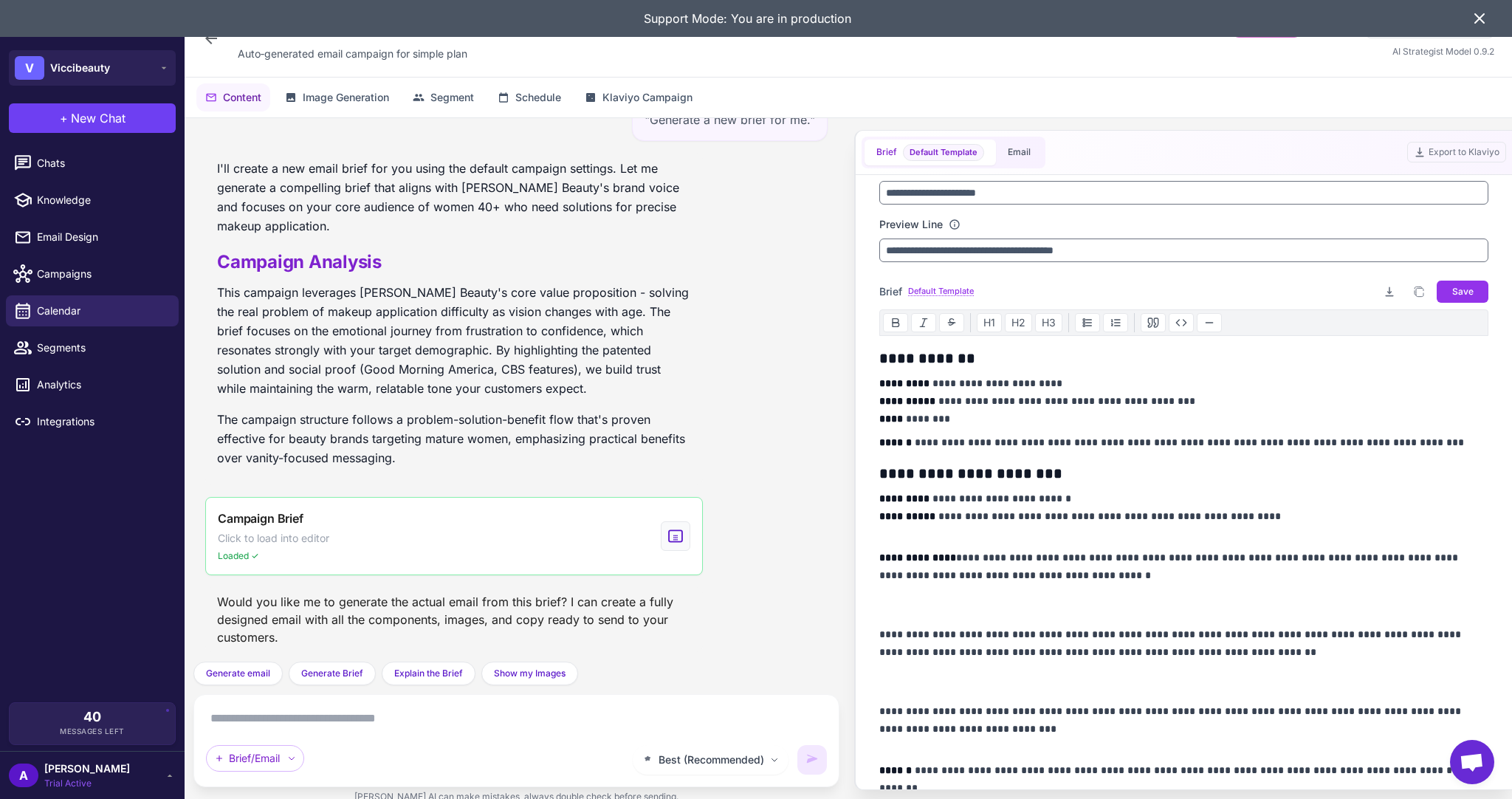
scroll to position [0, 0]
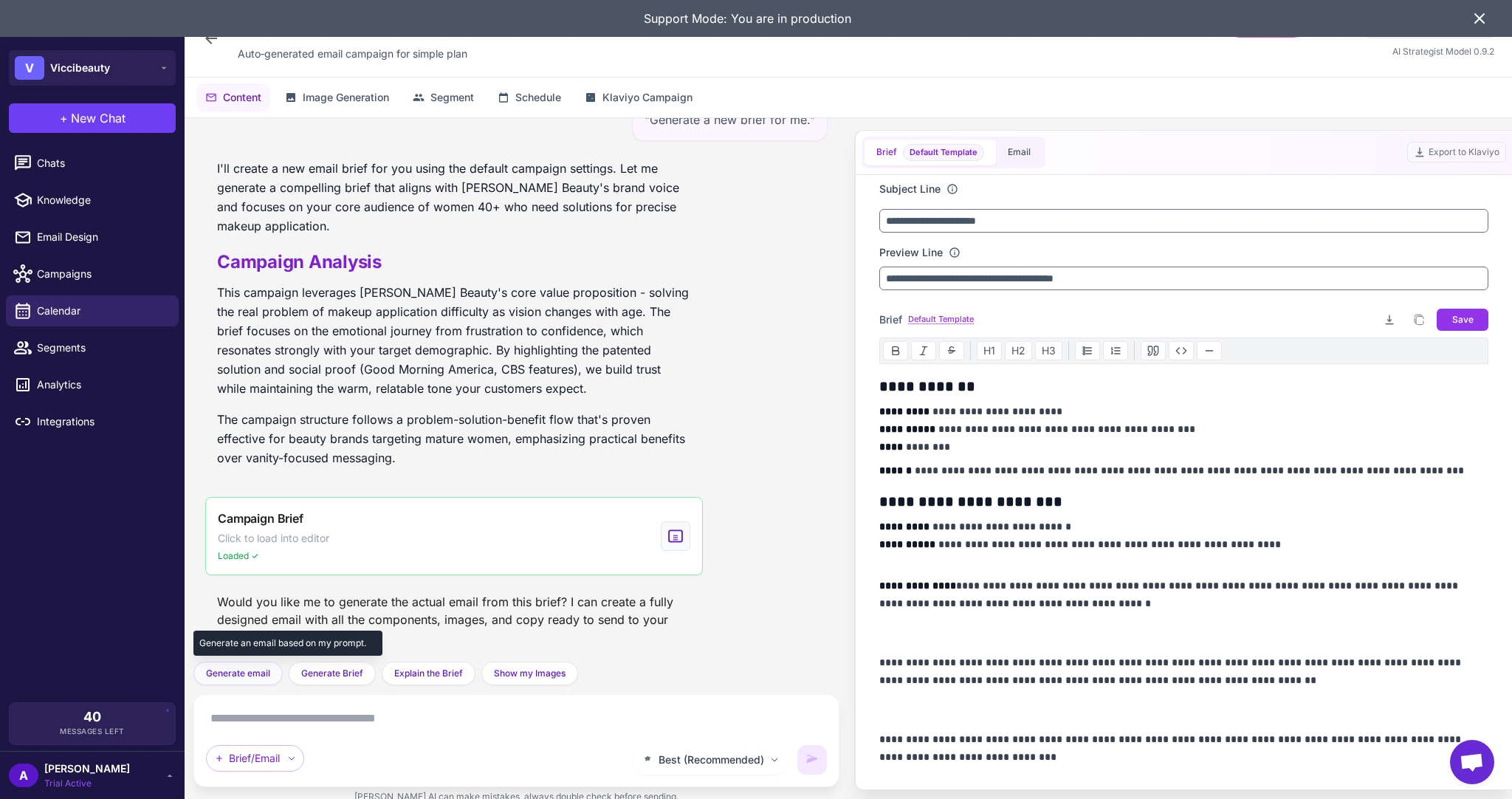
click at [240, 672] on span "Generate email" at bounding box center [238, 674] width 64 height 13
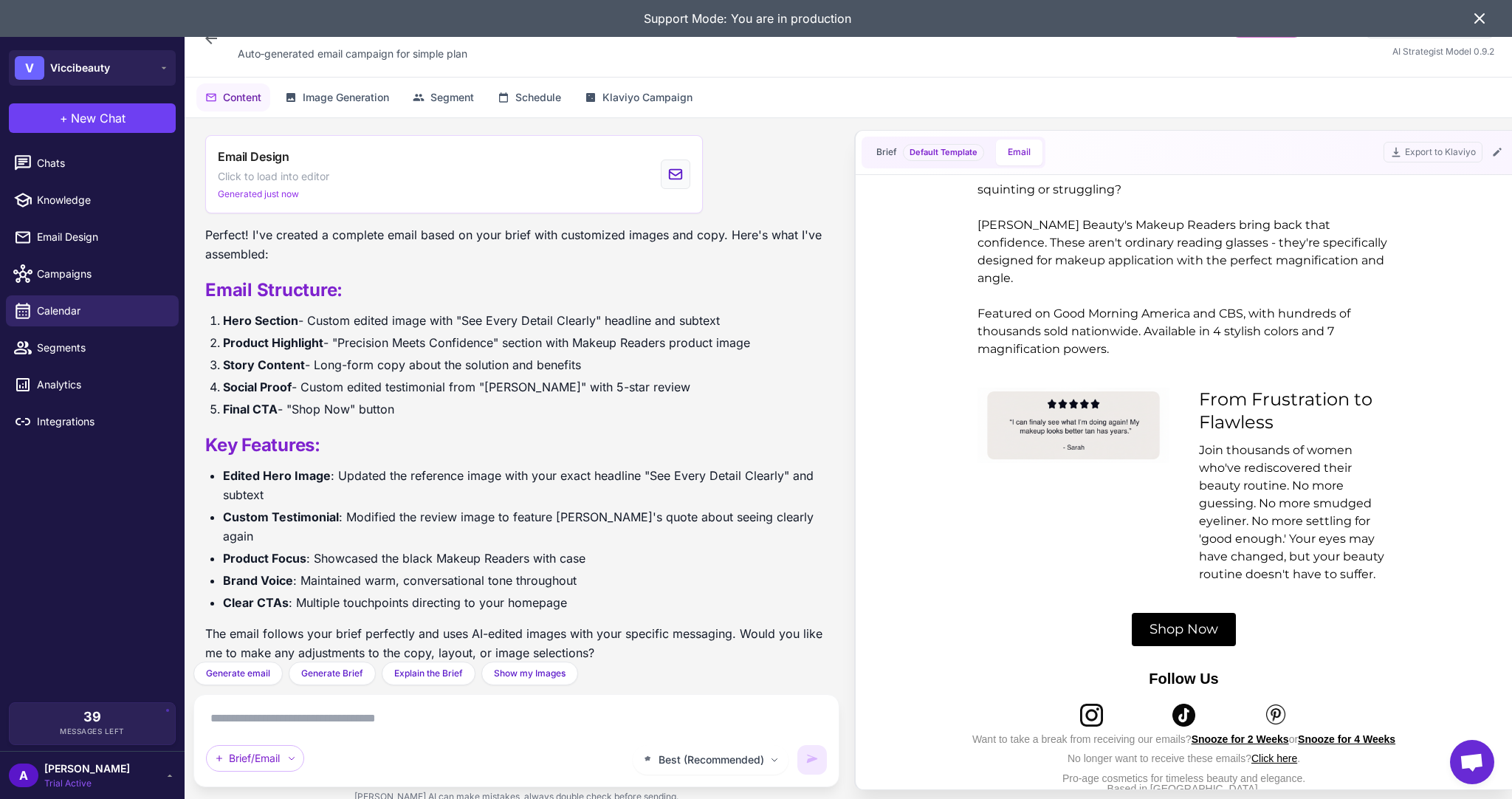
scroll to position [925, 0]
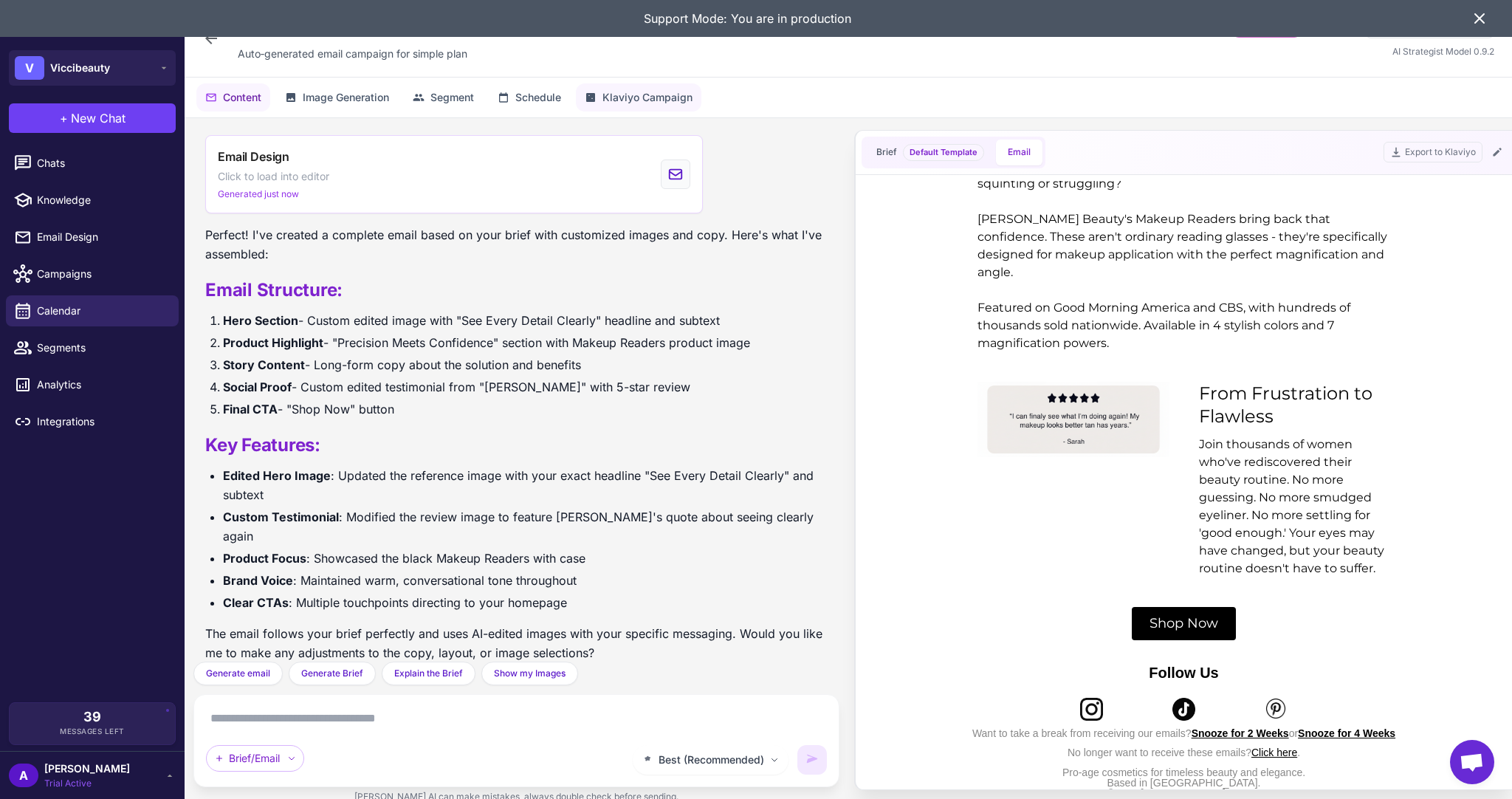
click at [662, 95] on span "Klaviyo Campaign" at bounding box center [648, 98] width 90 height 16
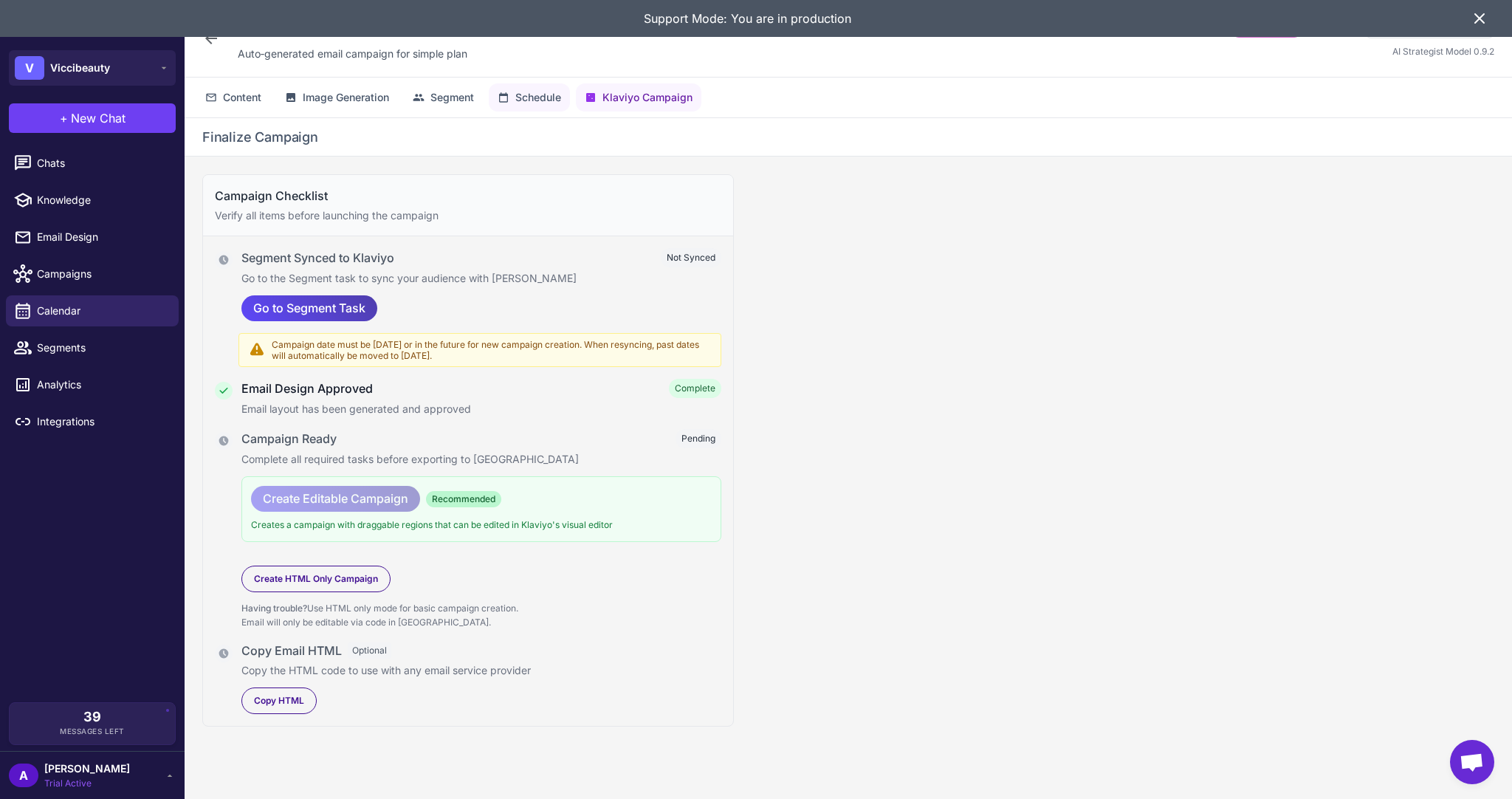
click at [555, 86] on button "Schedule" at bounding box center [529, 98] width 81 height 28
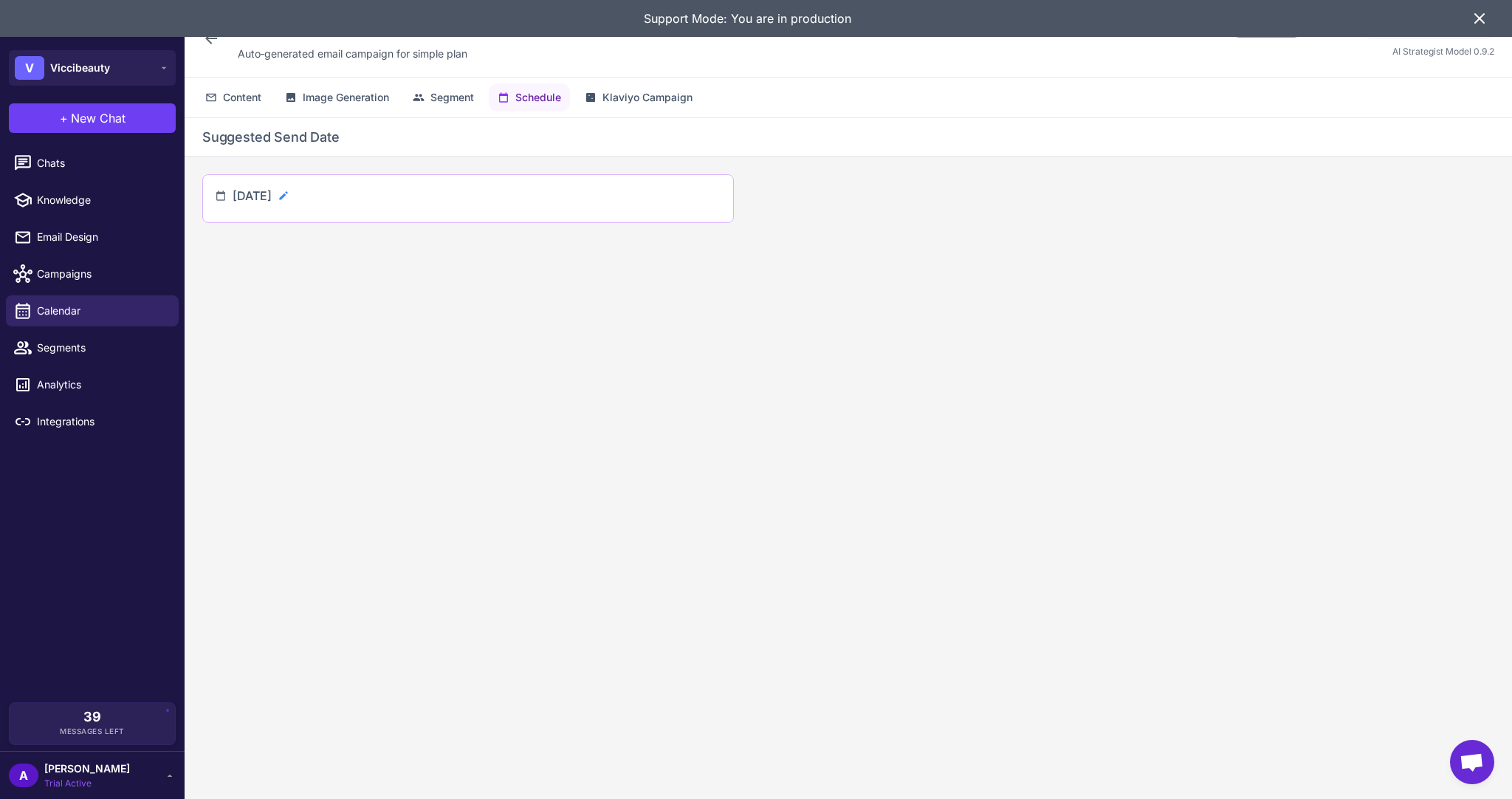
click at [289, 192] on icon at bounding box center [283, 196] width 12 height 12
click at [355, 205] on input "**********" at bounding box center [294, 202] width 123 height 30
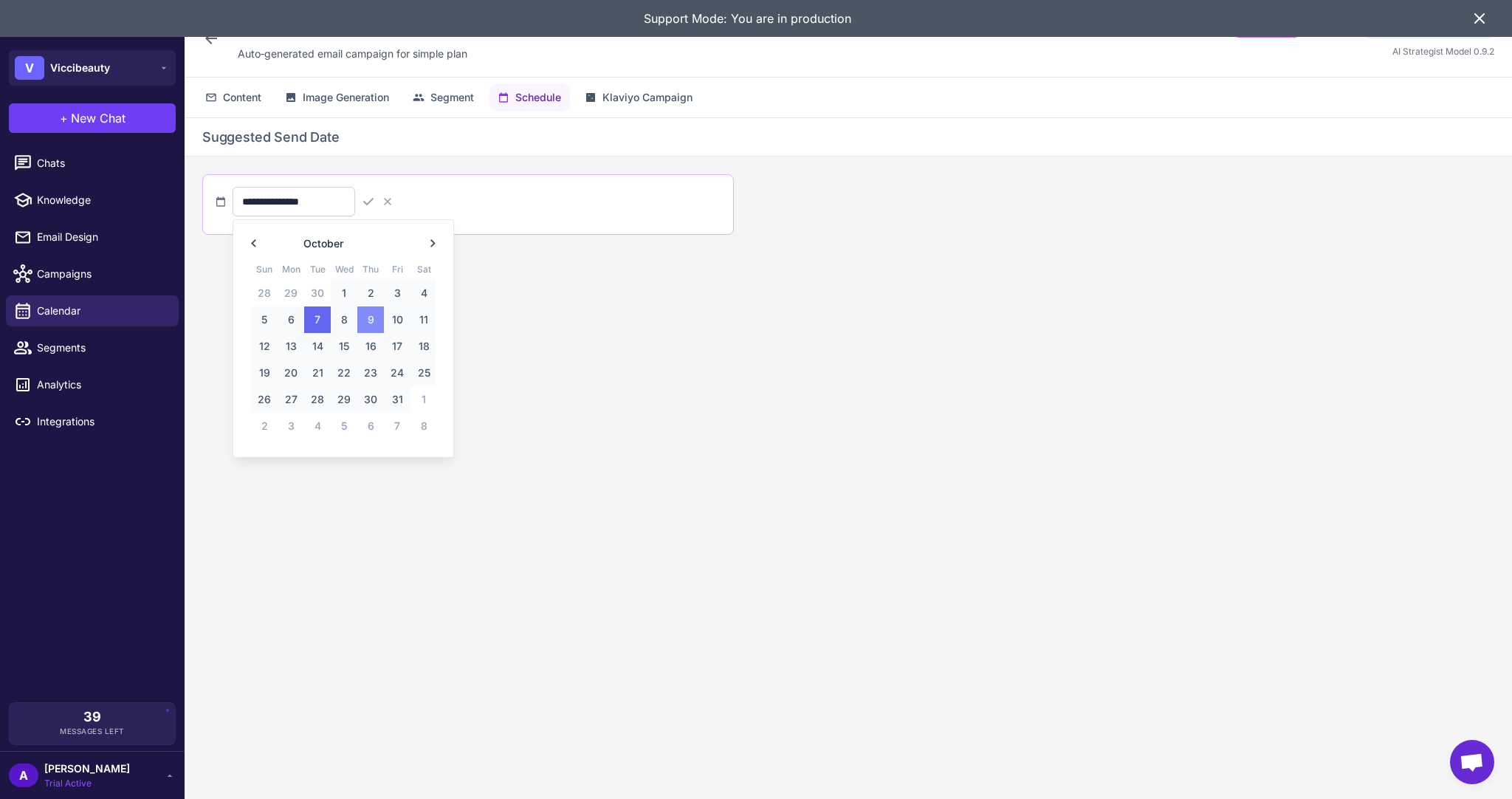
click at [370, 323] on span "9" at bounding box center [370, 320] width 27 height 27
type input "**********"
click at [376, 203] on icon at bounding box center [368, 202] width 15 height 15
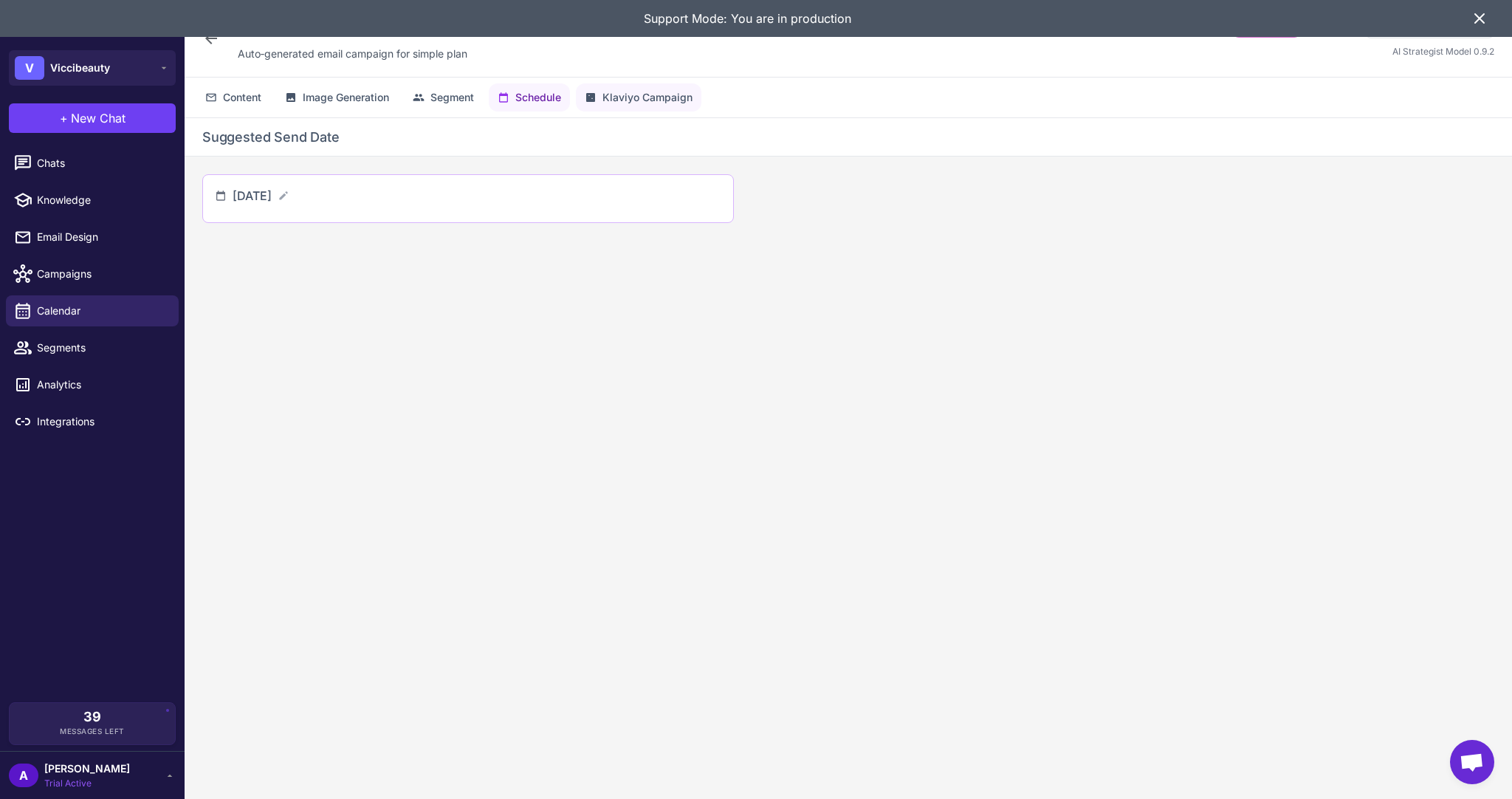
click at [634, 101] on span "Klaviyo Campaign" at bounding box center [648, 98] width 90 height 16
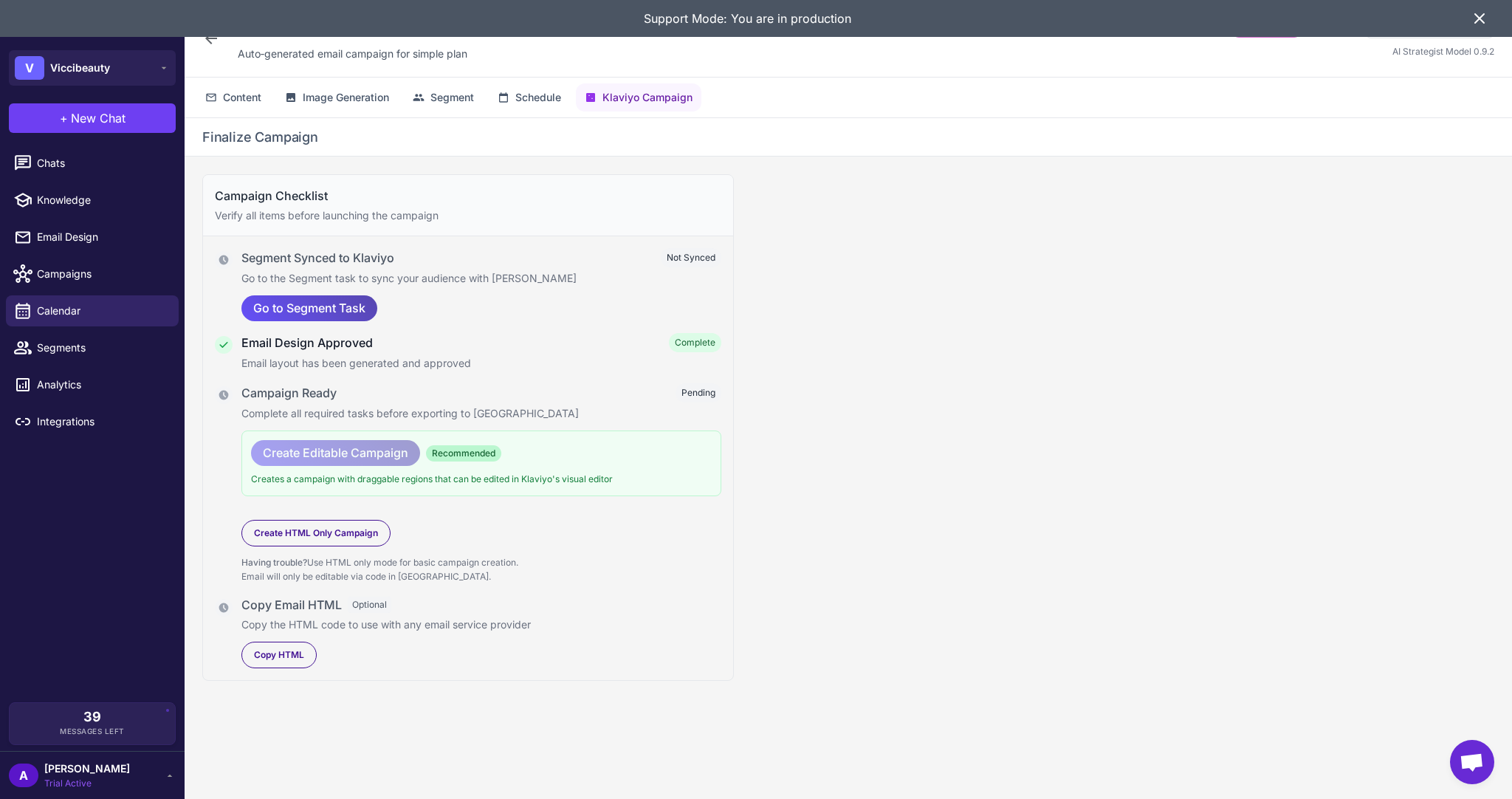
click at [333, 302] on span "Go to Segment Task" at bounding box center [309, 308] width 112 height 26
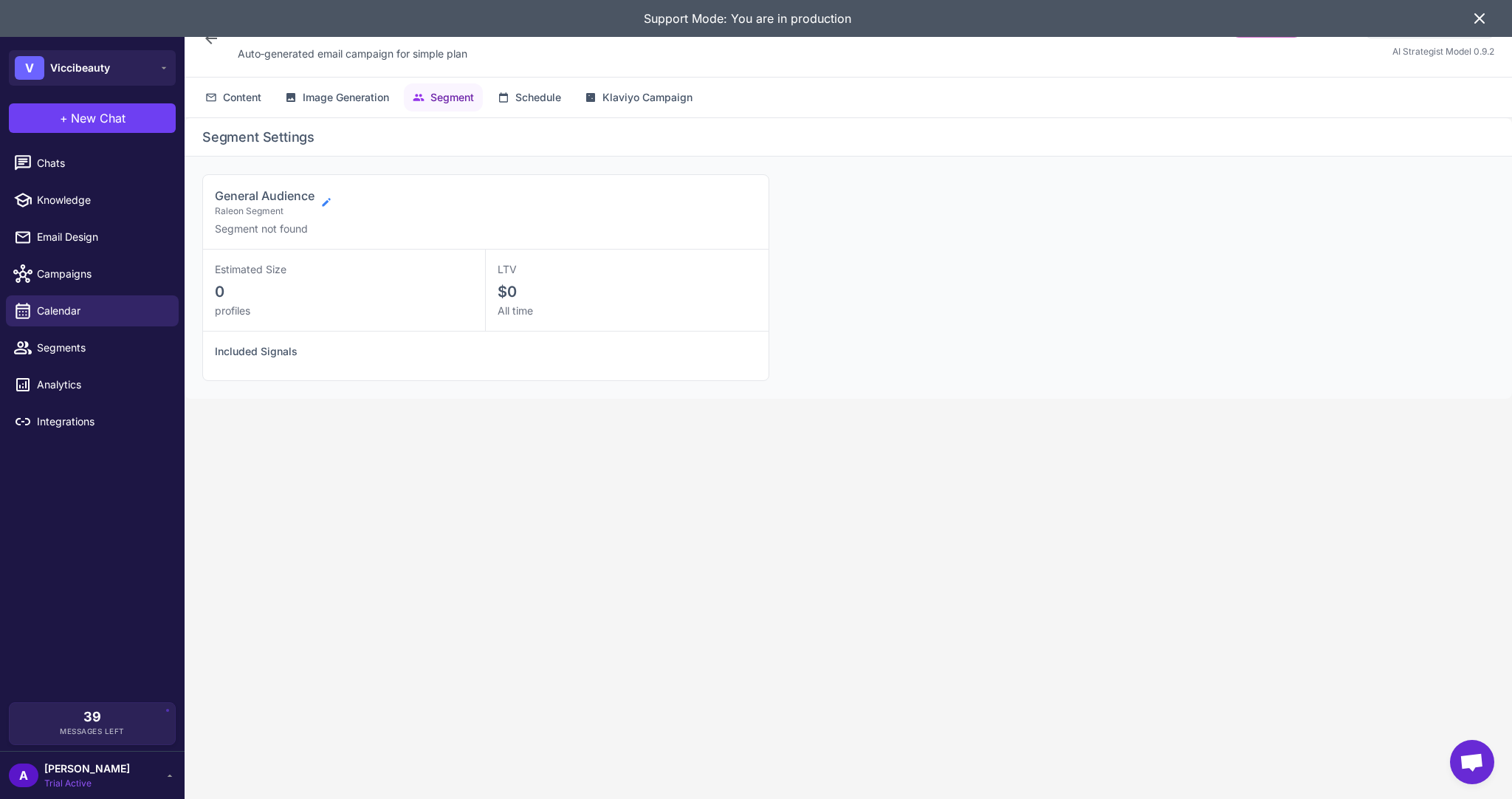
click at [325, 203] on icon at bounding box center [325, 202] width 8 height 8
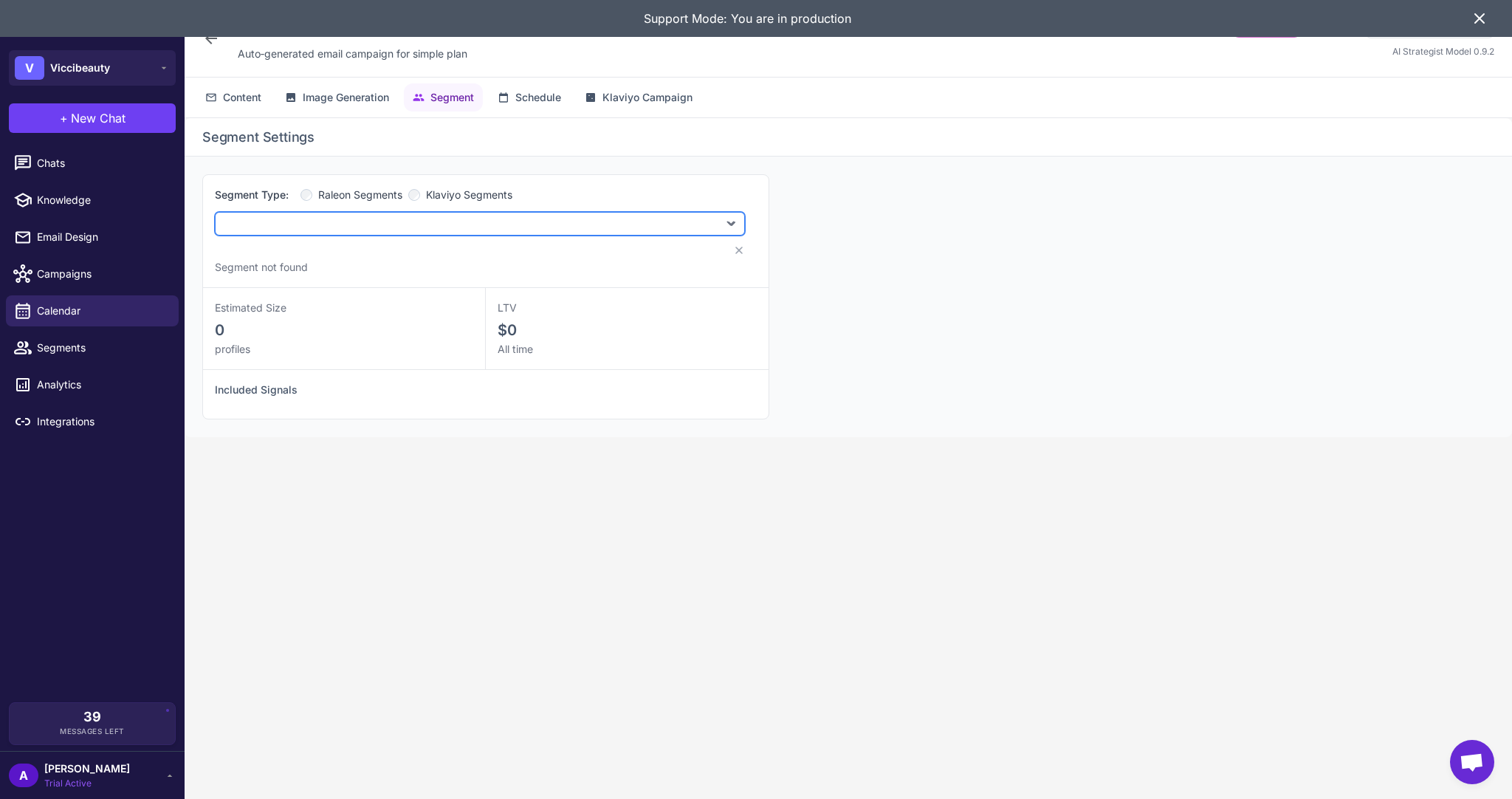
click at [424, 216] on select "**********" at bounding box center [480, 224] width 530 height 24
select select "****"
click at [215, 212] on select "**********" at bounding box center [480, 224] width 530 height 24
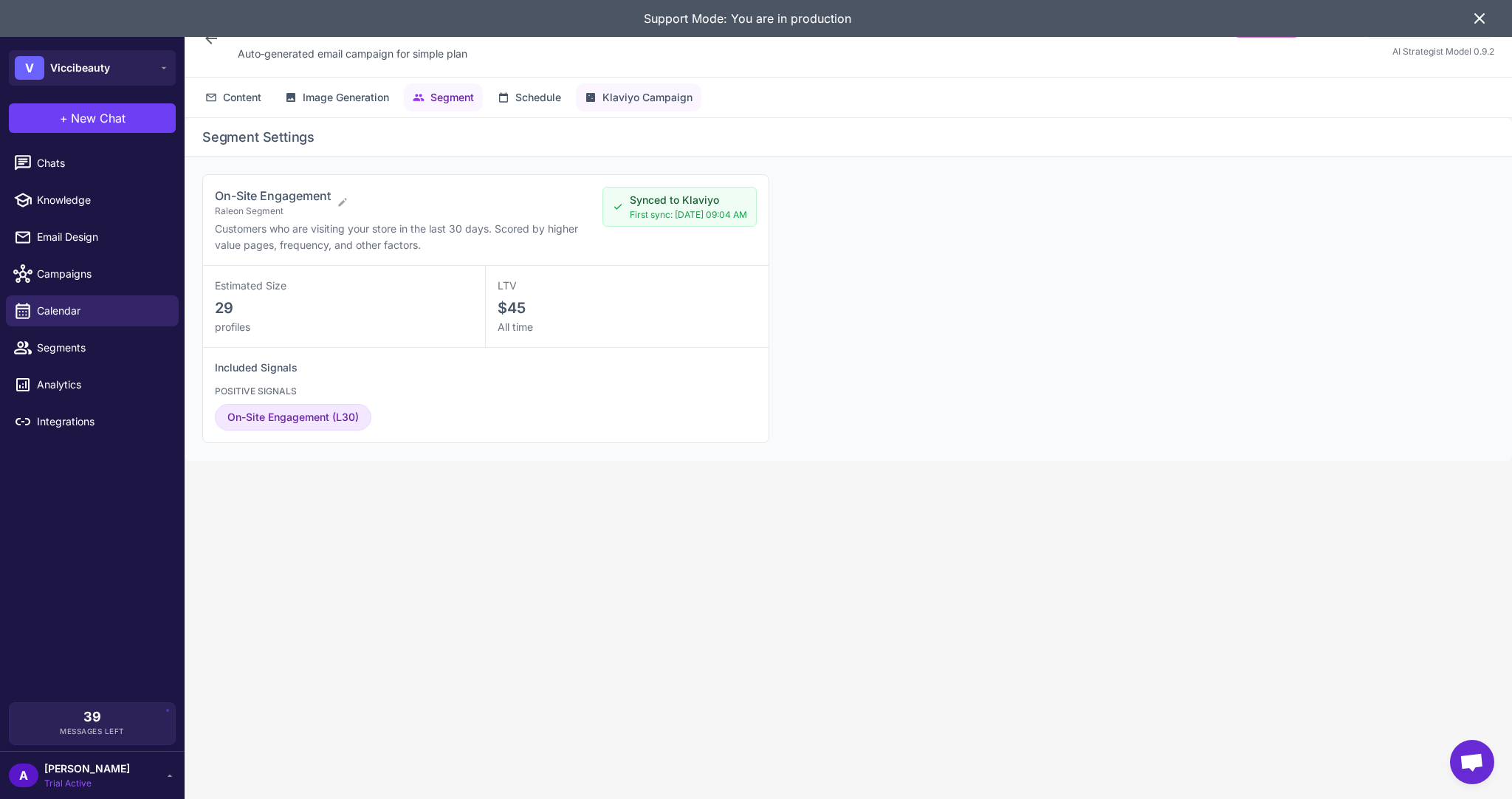
click at [623, 104] on span "Klaviyo Campaign" at bounding box center [648, 98] width 90 height 16
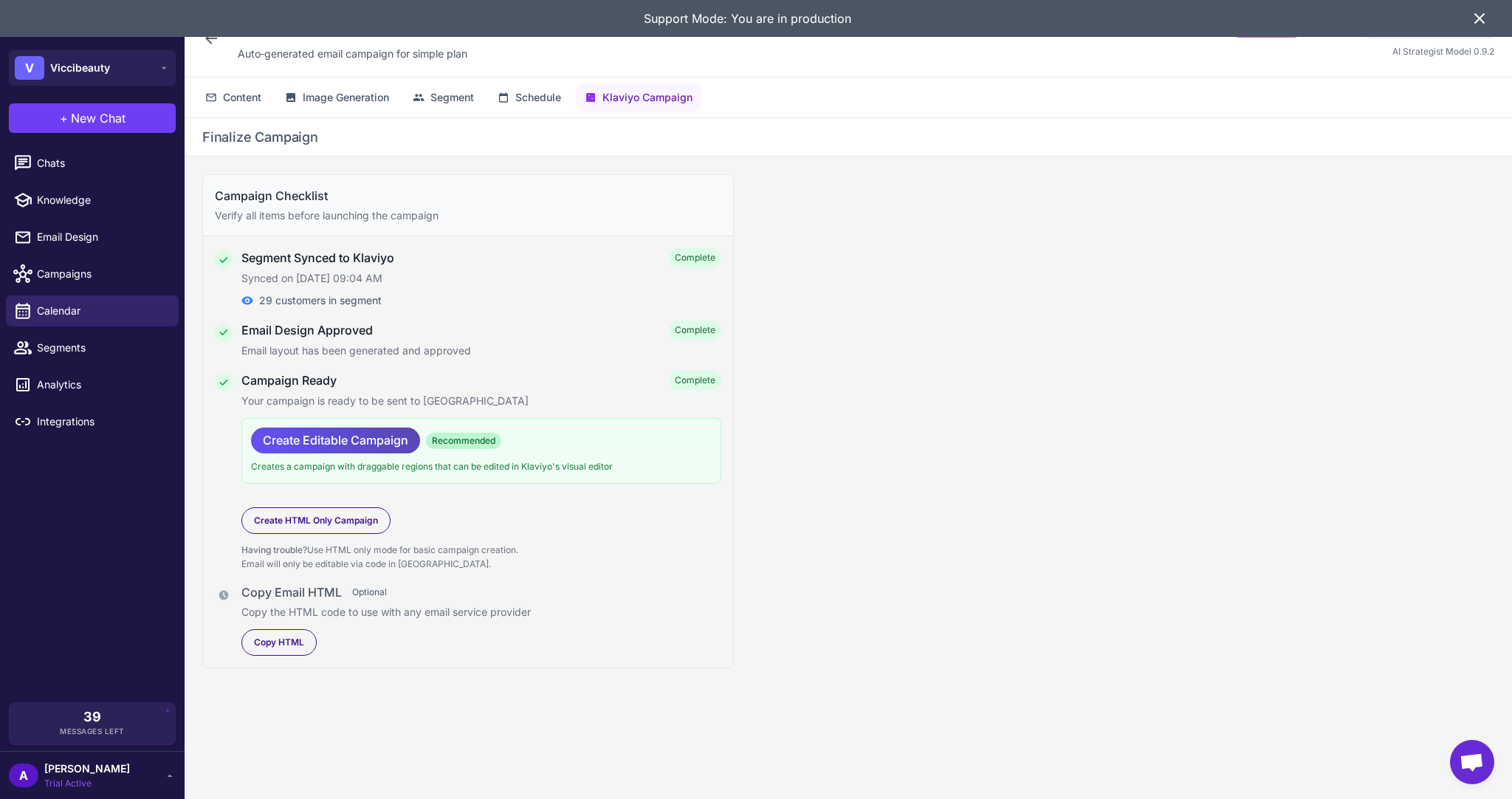
click at [342, 435] on span "Create Editable Campaign" at bounding box center [335, 440] width 146 height 26
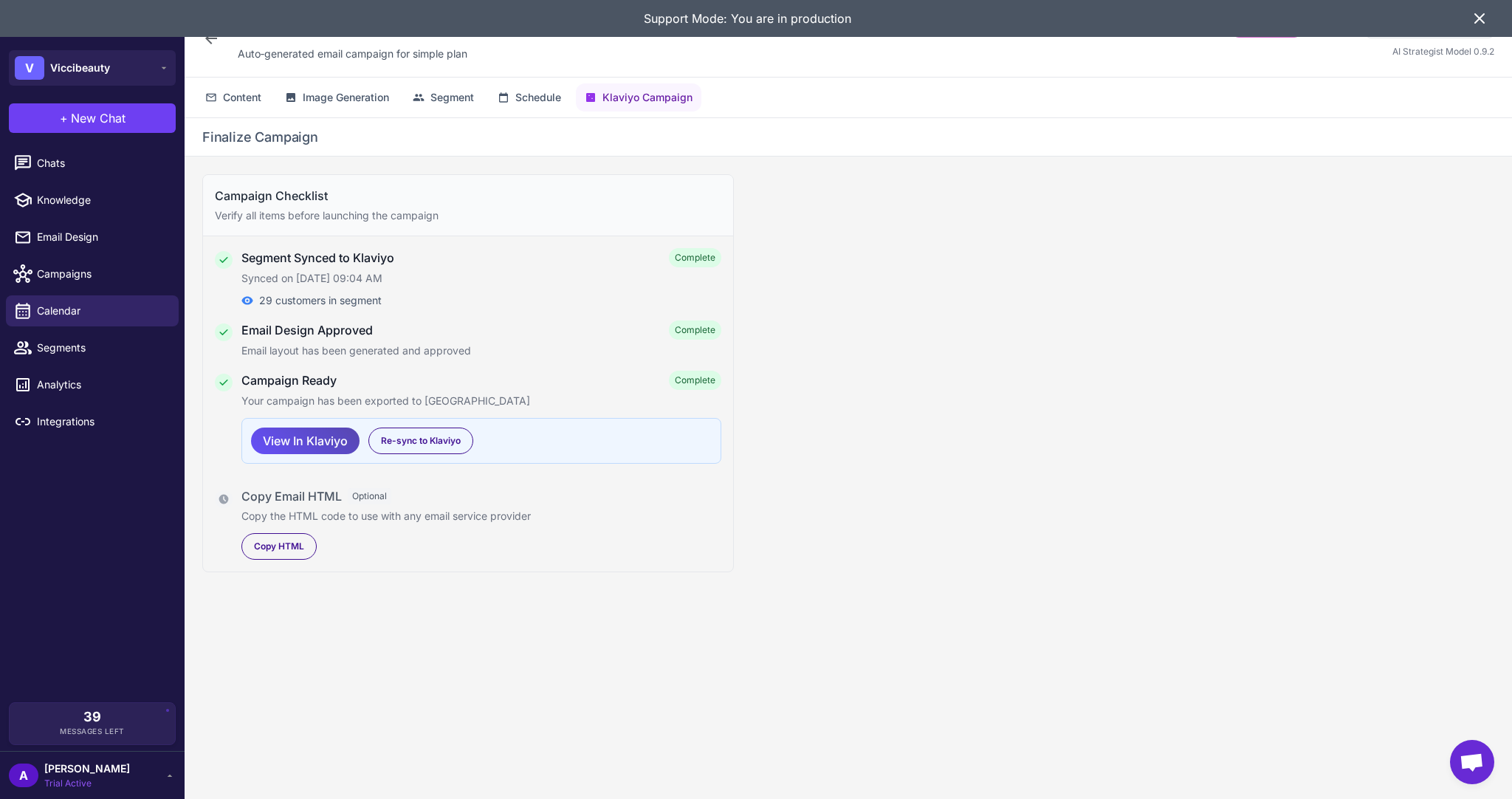
click at [344, 444] on span "View In Klaviyo" at bounding box center [305, 441] width 85 height 26
click at [1477, 18] on icon at bounding box center [1479, 18] width 18 height 18
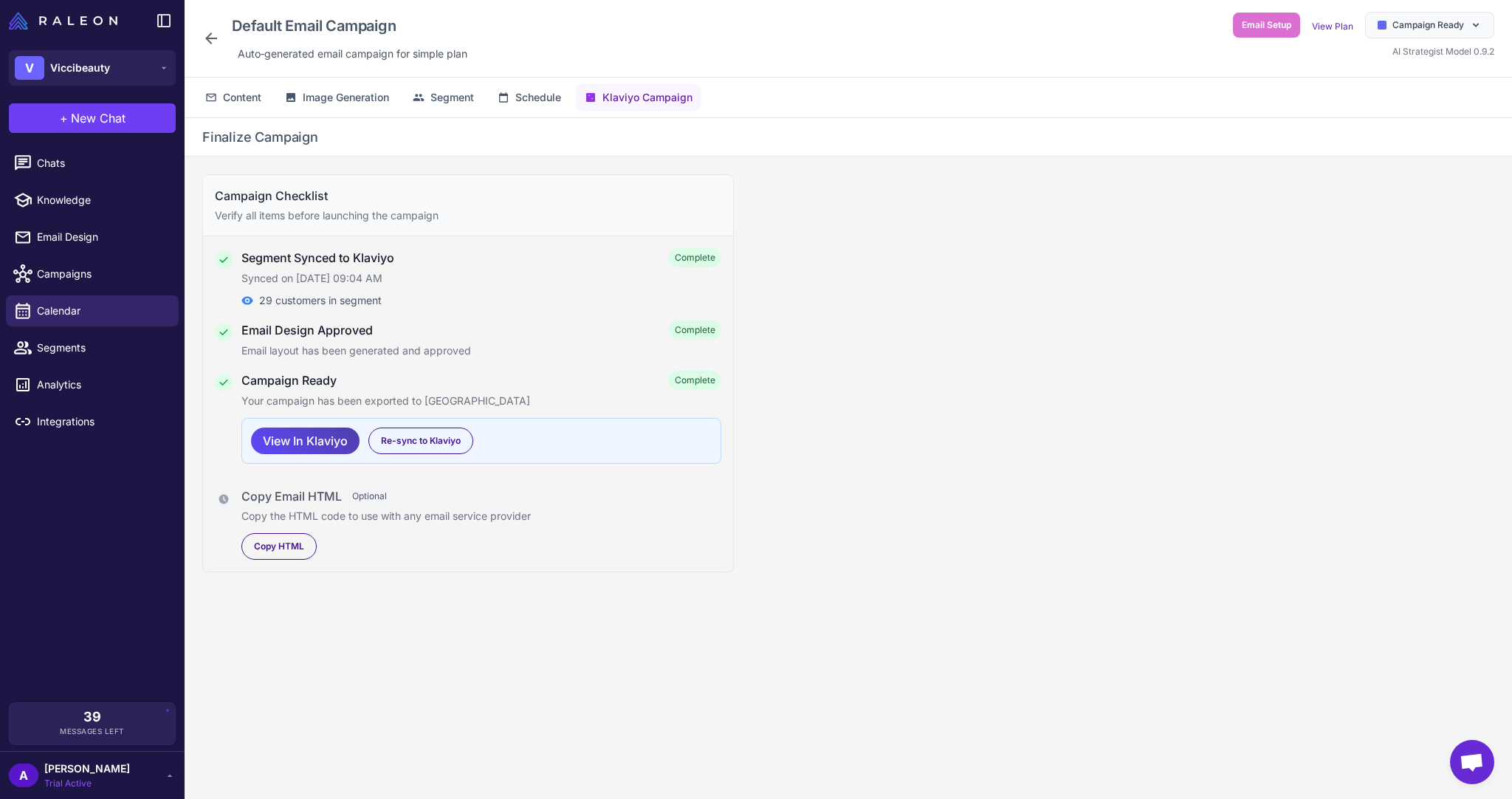
click at [1150, 281] on div "Campaign Checklist Verify all items before launching the campaign Segment Synce…" at bounding box center [848, 490] width 1327 height 667
click at [226, 96] on span "Content" at bounding box center [243, 98] width 38 height 16
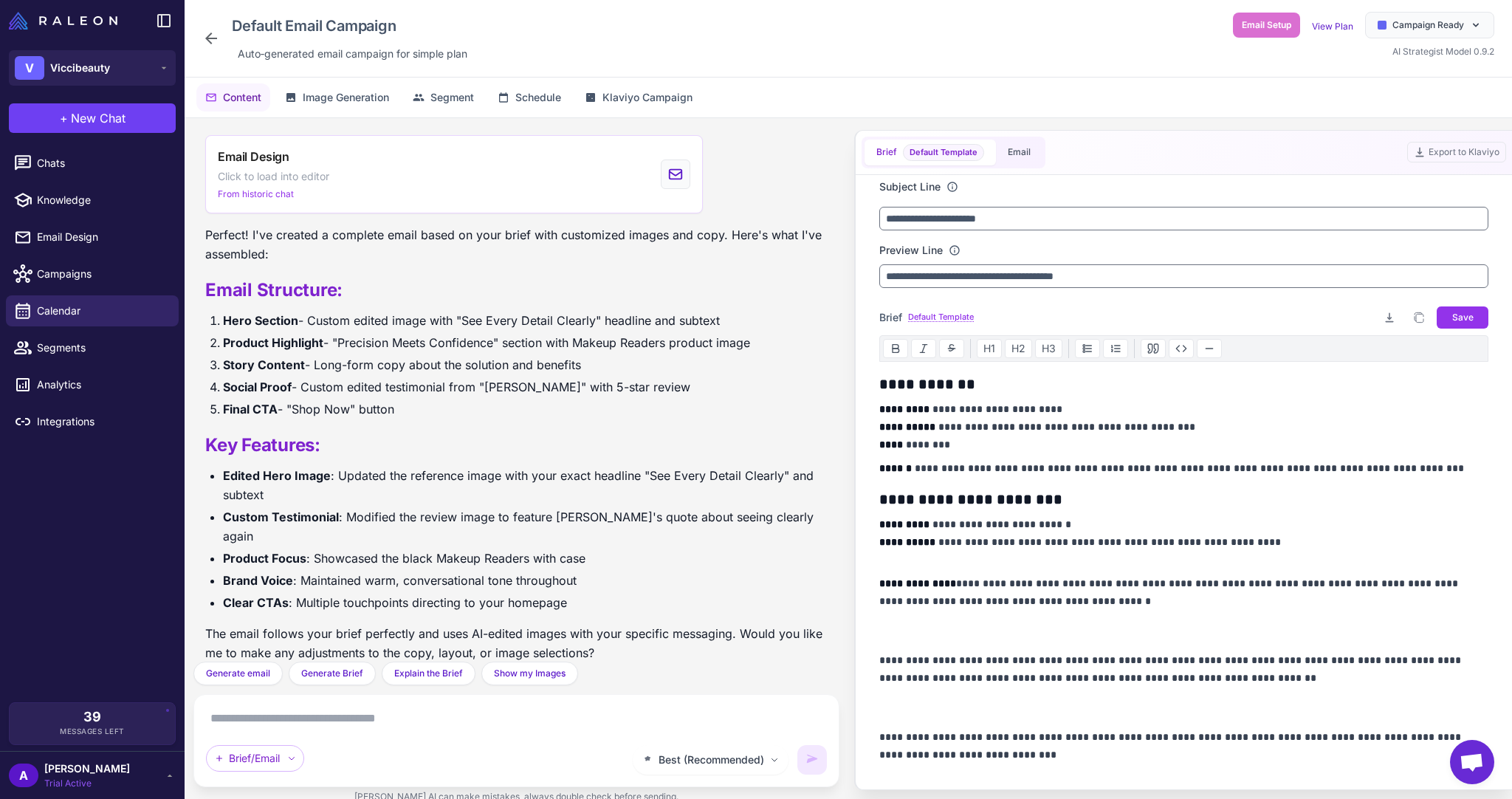
scroll to position [0, 0]
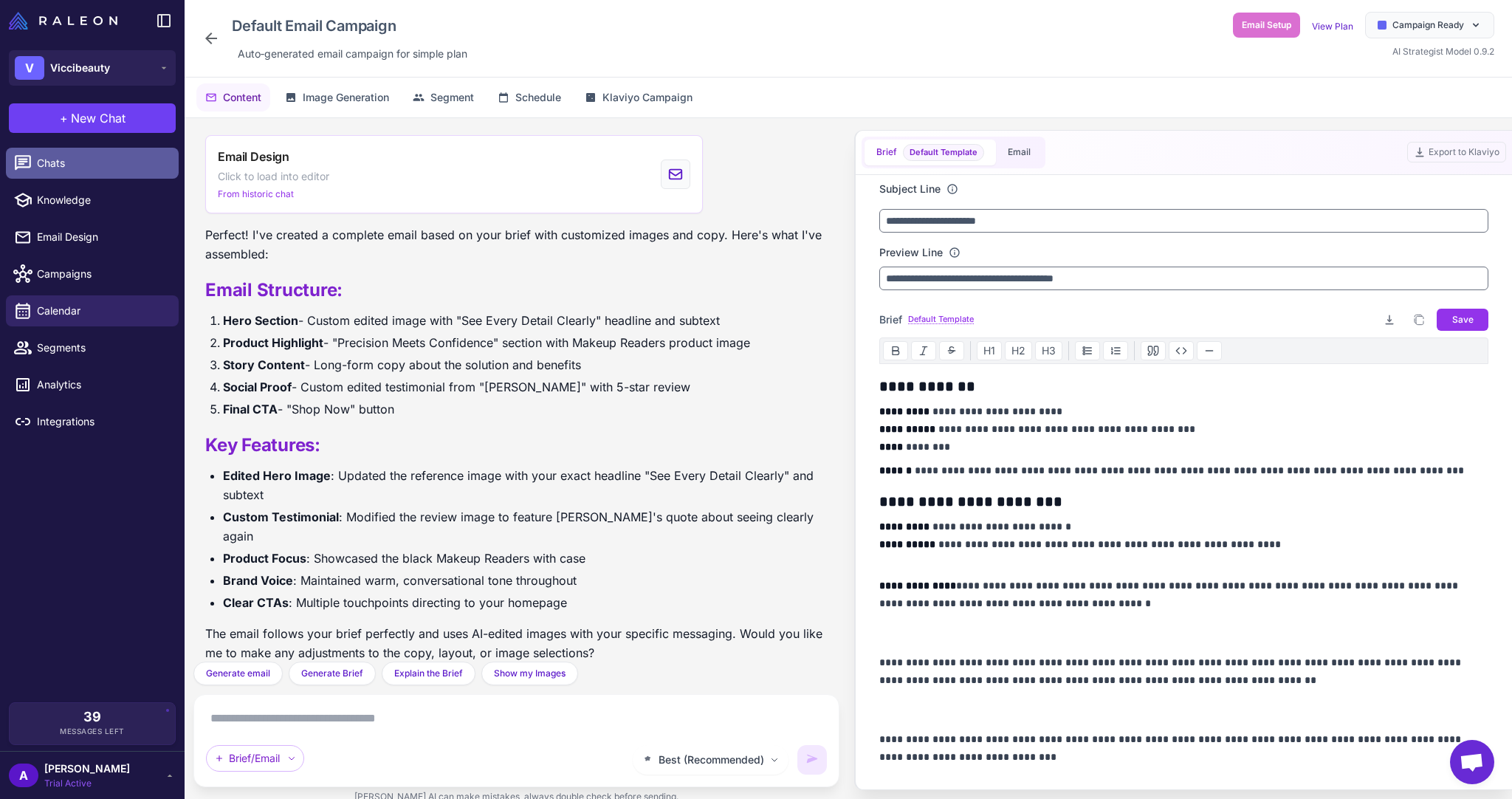
click at [78, 160] on span "Chats" at bounding box center [102, 163] width 130 height 16
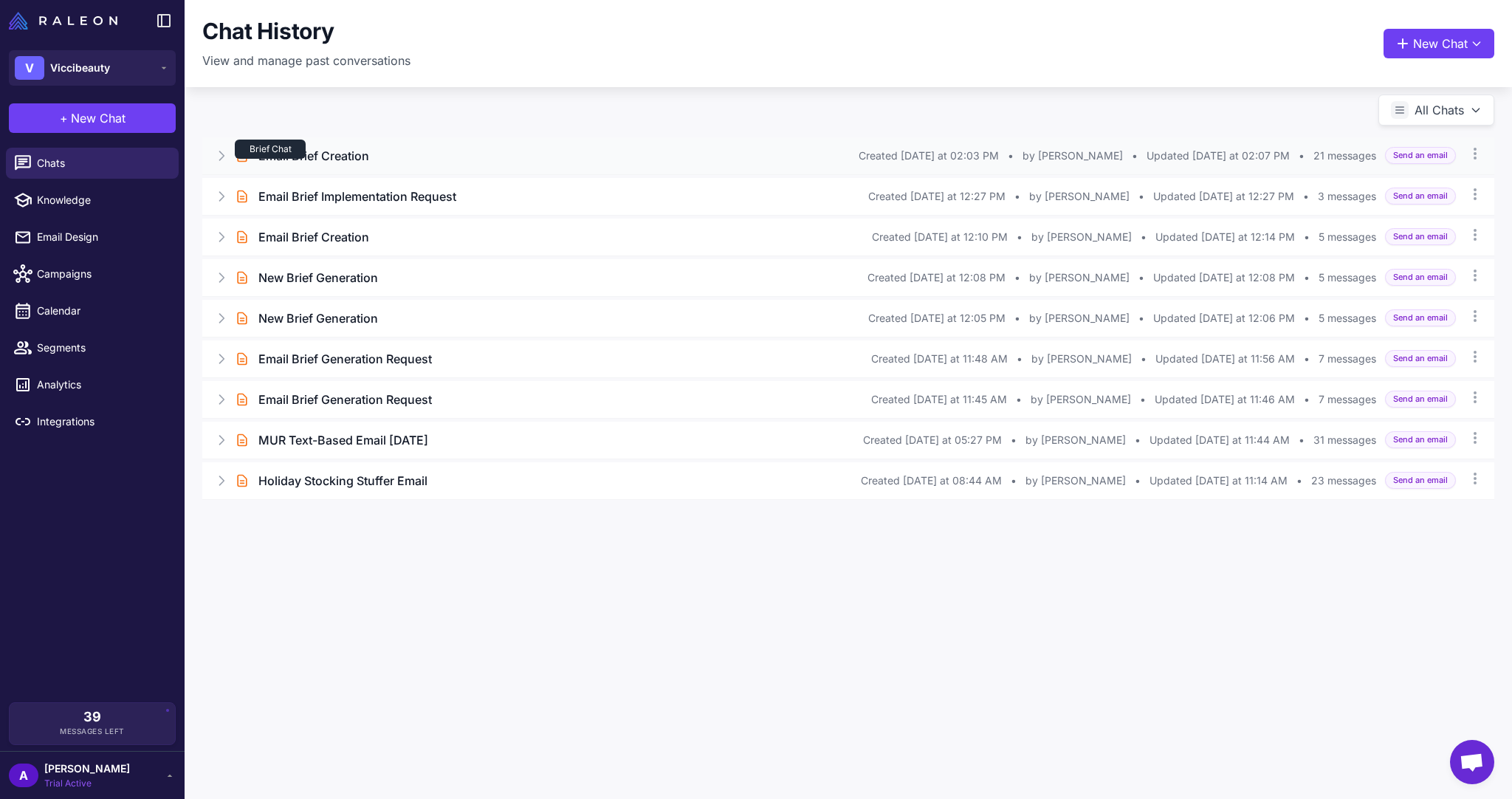
click at [305, 145] on div "Brief Chat" at bounding box center [271, 149] width 71 height 19
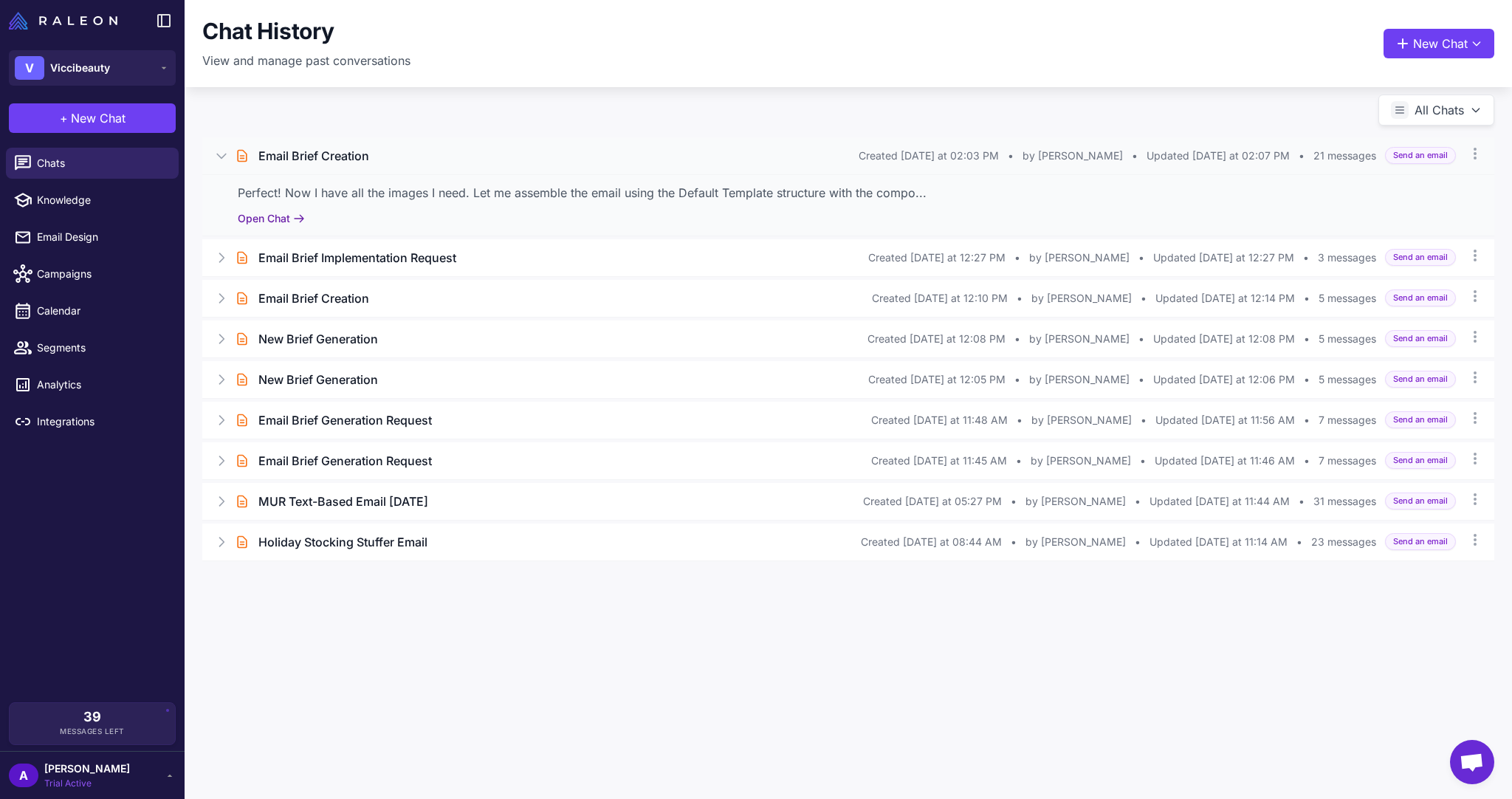
click at [274, 216] on button "Open Chat" at bounding box center [271, 219] width 67 height 16
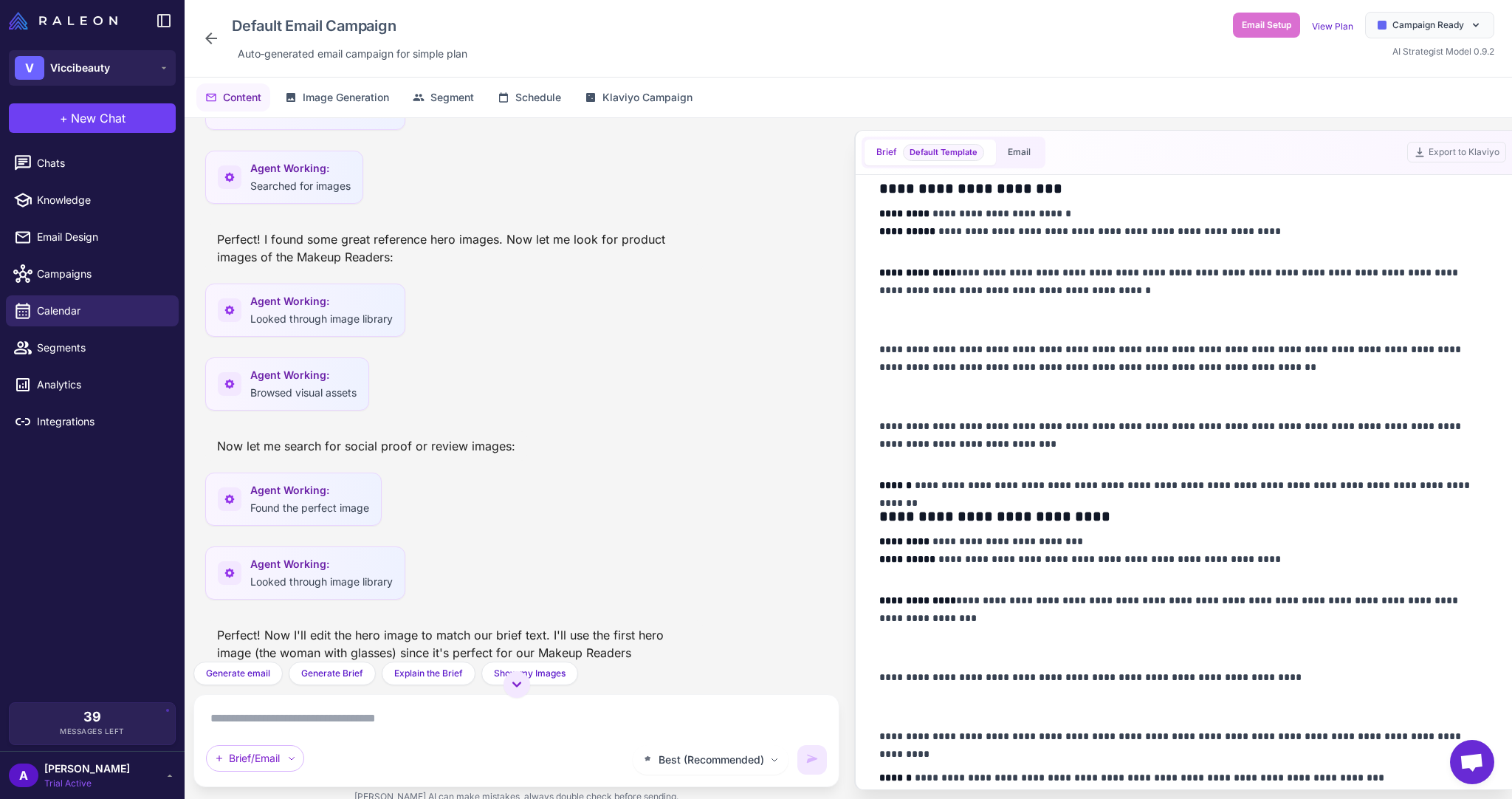
scroll to position [827, 0]
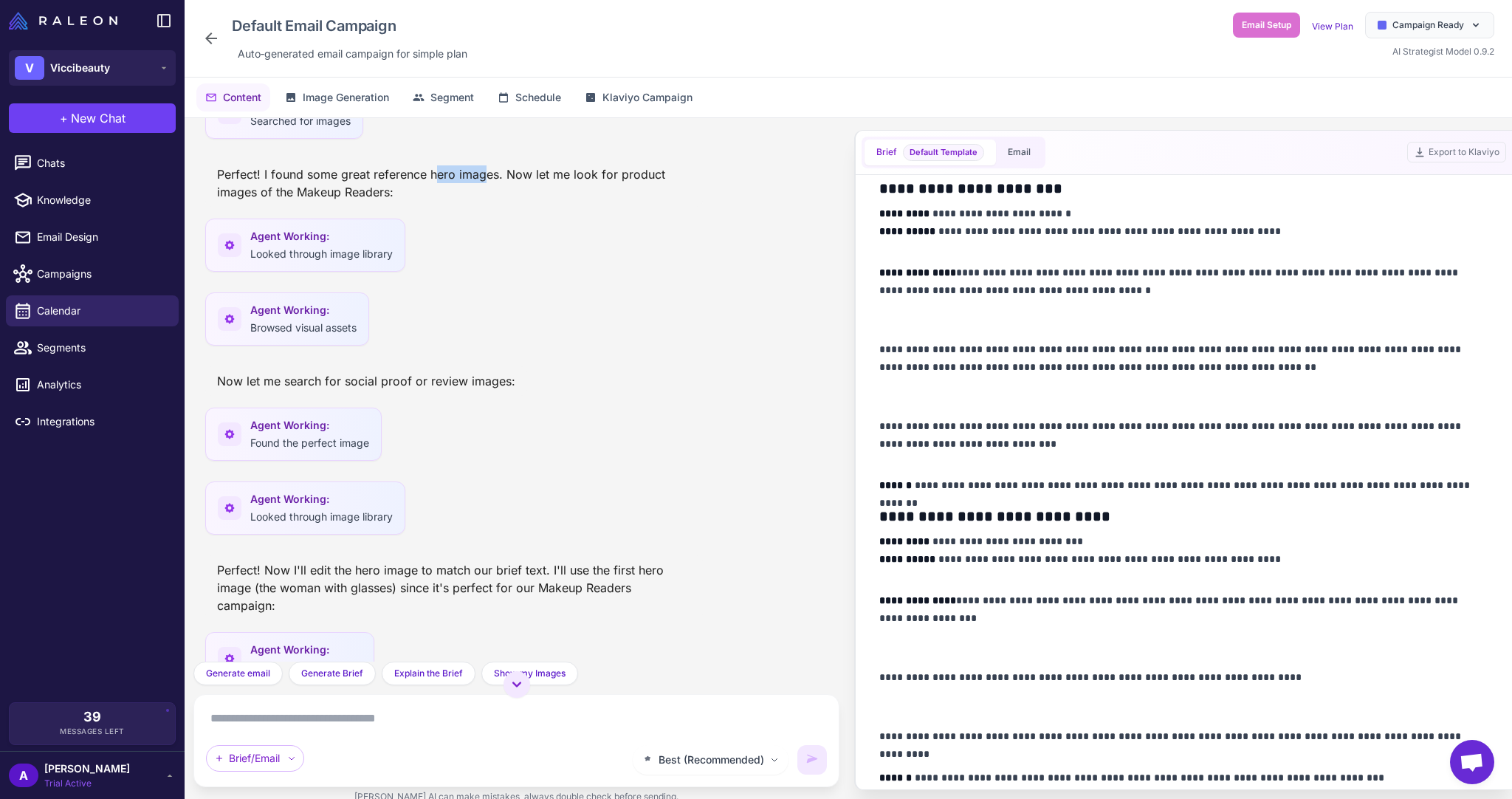
drag, startPoint x: 435, startPoint y: 178, endPoint x: 481, endPoint y: 176, distance: 46.0
click at [481, 176] on div "Perfect! I found some great reference hero images. Now let me look for product …" at bounding box center [454, 183] width 498 height 47
click at [481, 181] on div "Perfect! I found some great reference hero images. Now let me look for product …" at bounding box center [454, 183] width 498 height 47
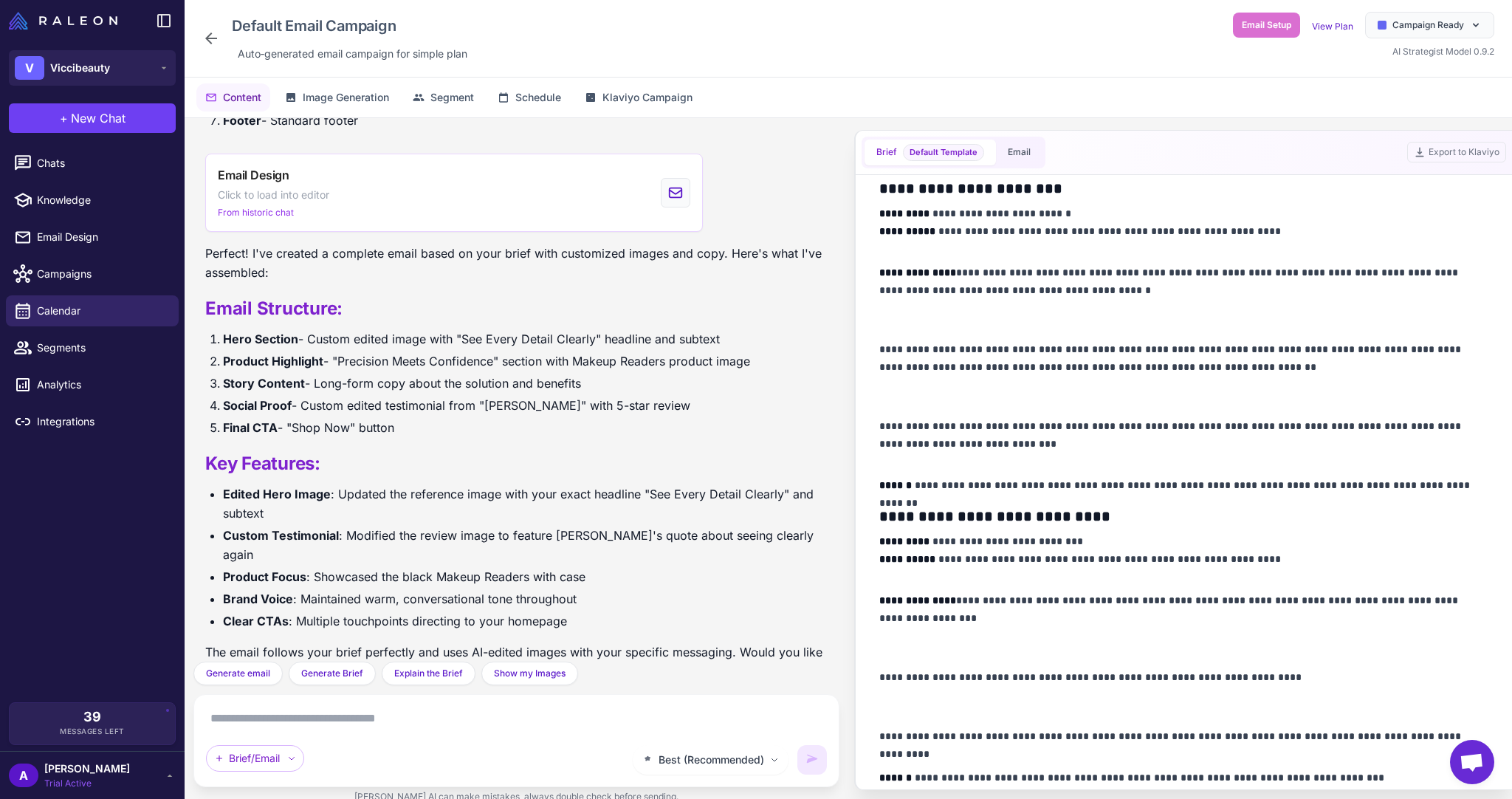
scroll to position [1806, 0]
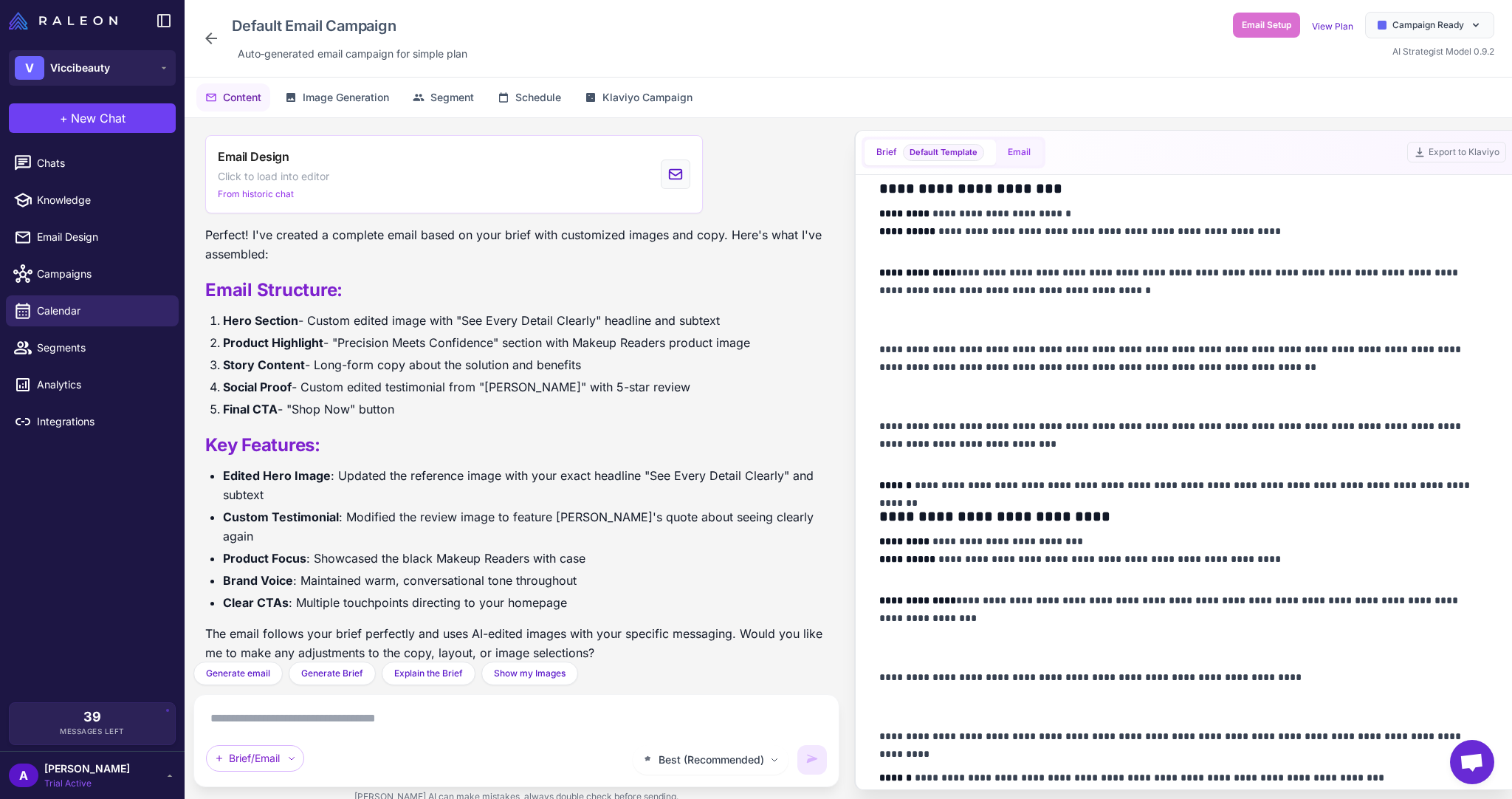
click at [1005, 149] on button "Email" at bounding box center [1019, 152] width 47 height 26
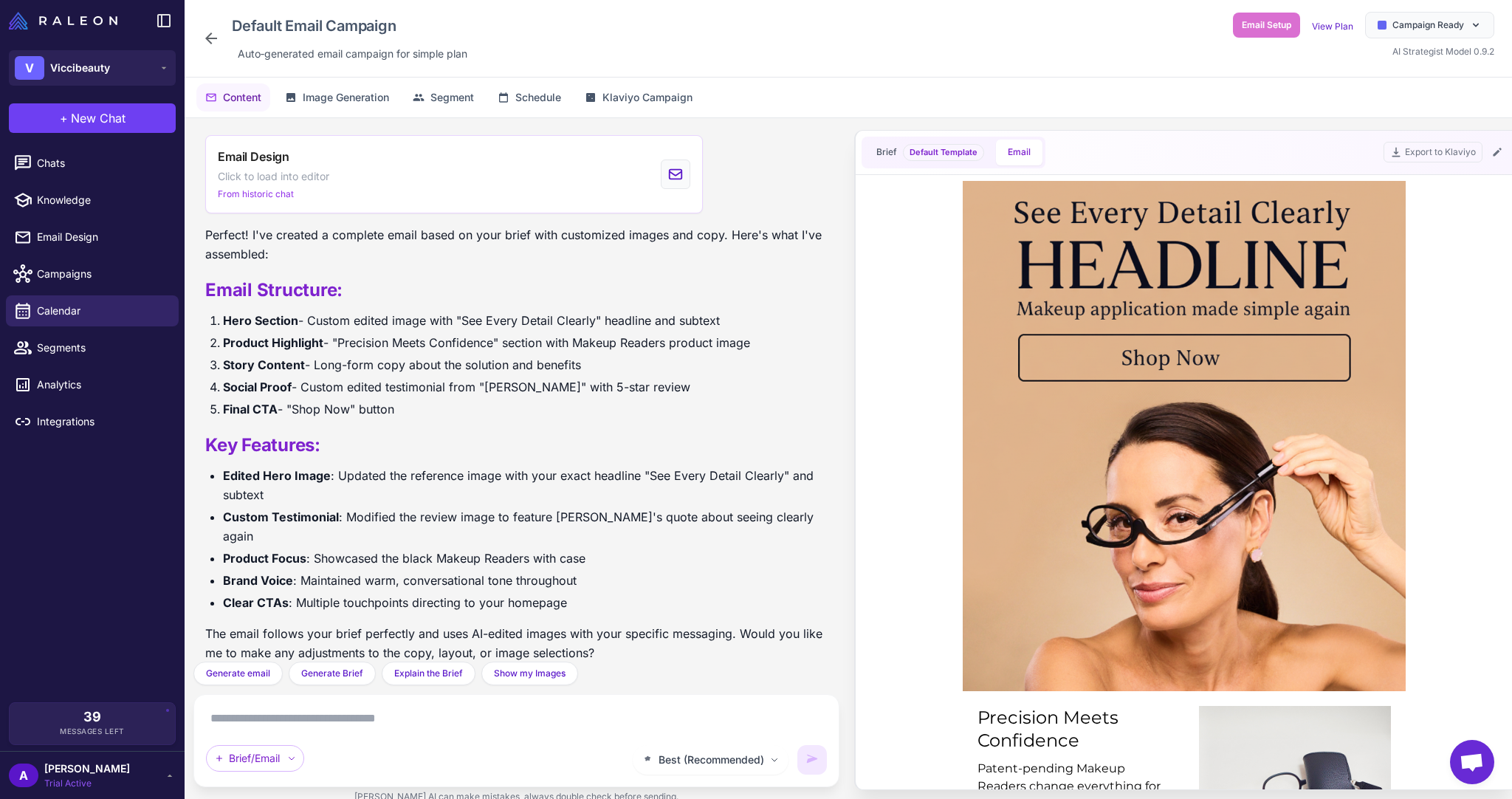
scroll to position [59, 0]
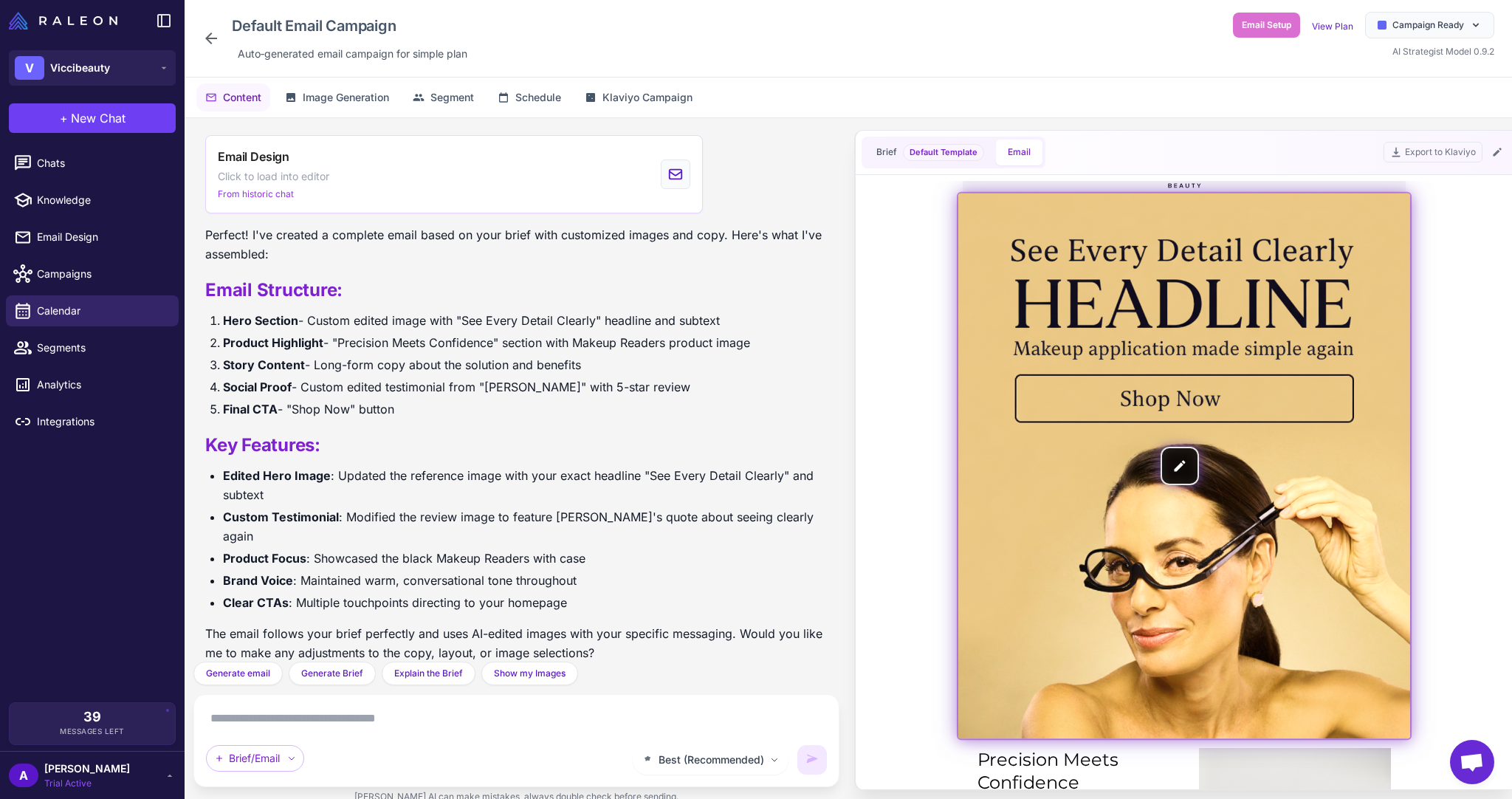
click at [1179, 468] on img at bounding box center [1184, 466] width 452 height 546
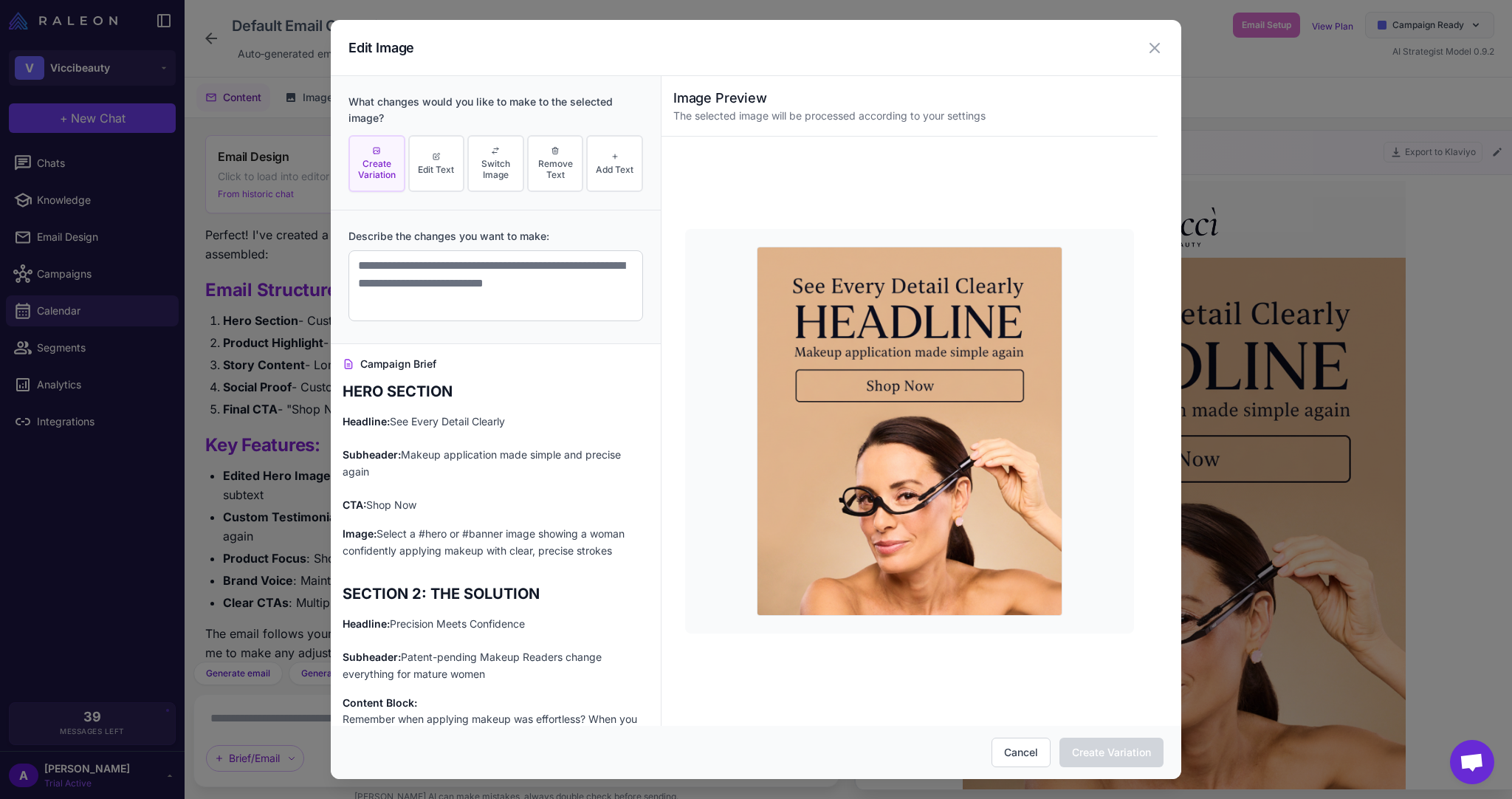
scroll to position [0, 0]
click at [434, 180] on button "Edit Text" at bounding box center [436, 163] width 57 height 57
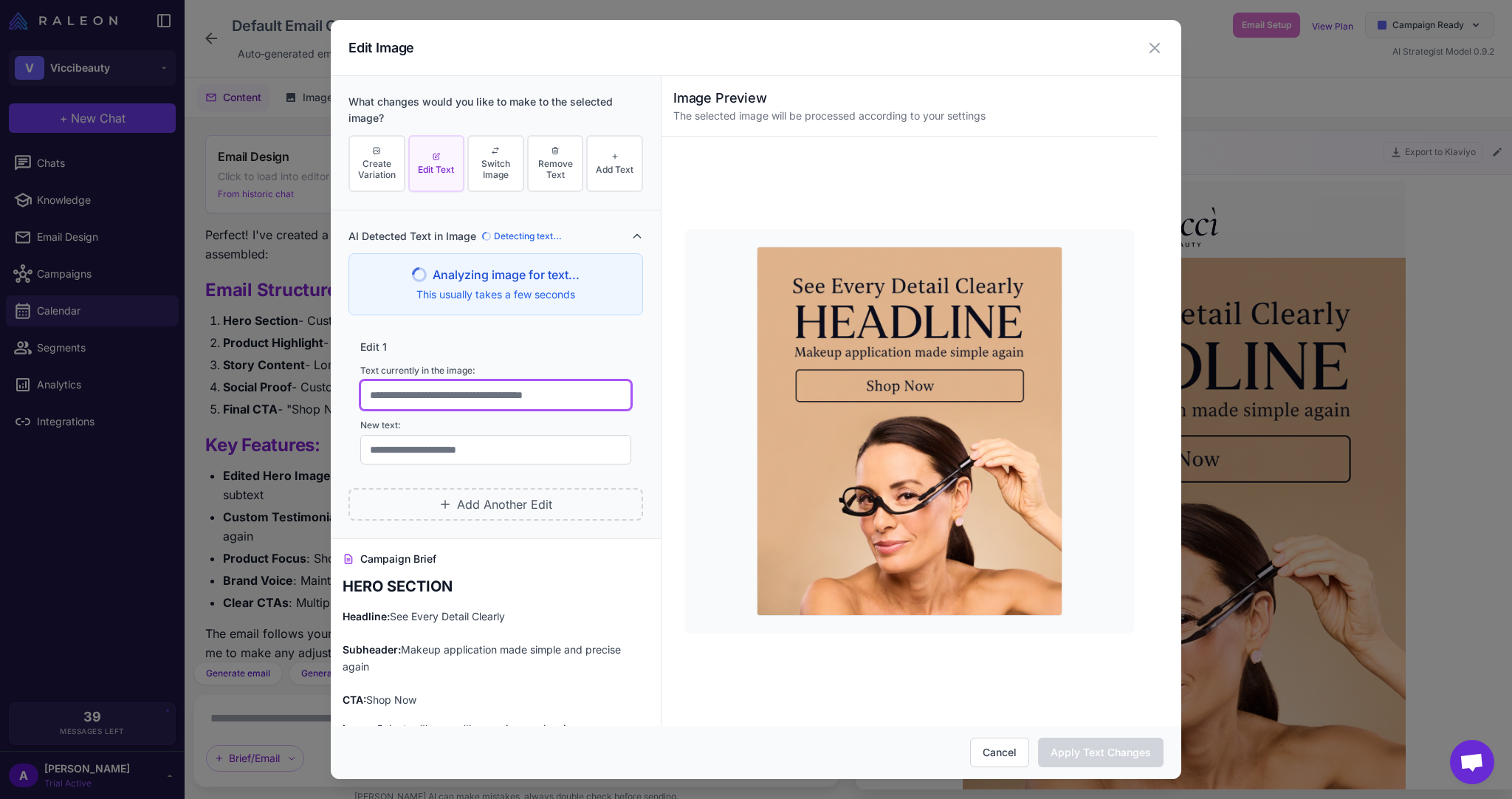
click at [465, 388] on input "text" at bounding box center [495, 395] width 271 height 30
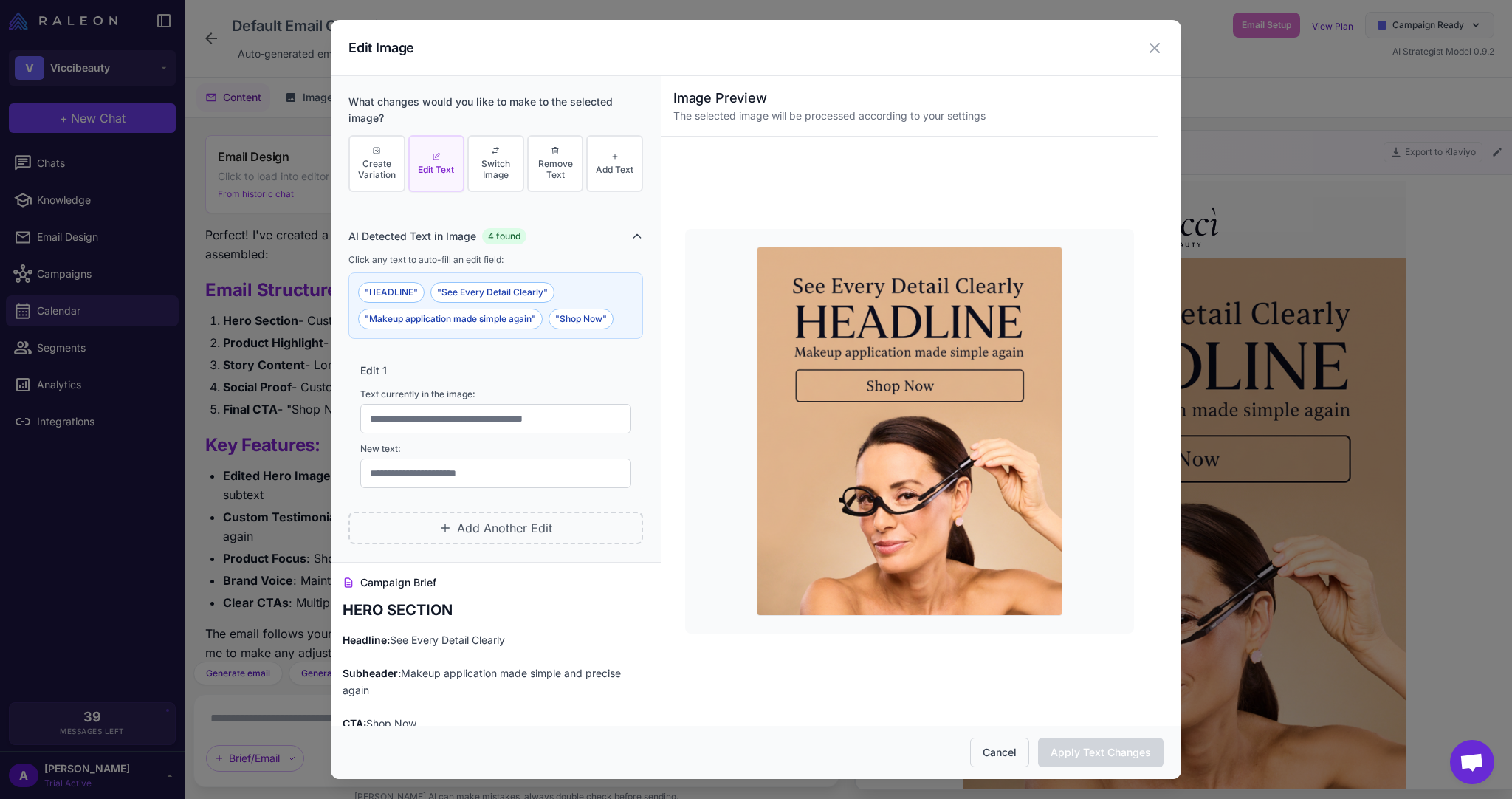
click at [986, 749] on button "Cancel" at bounding box center [1000, 753] width 59 height 30
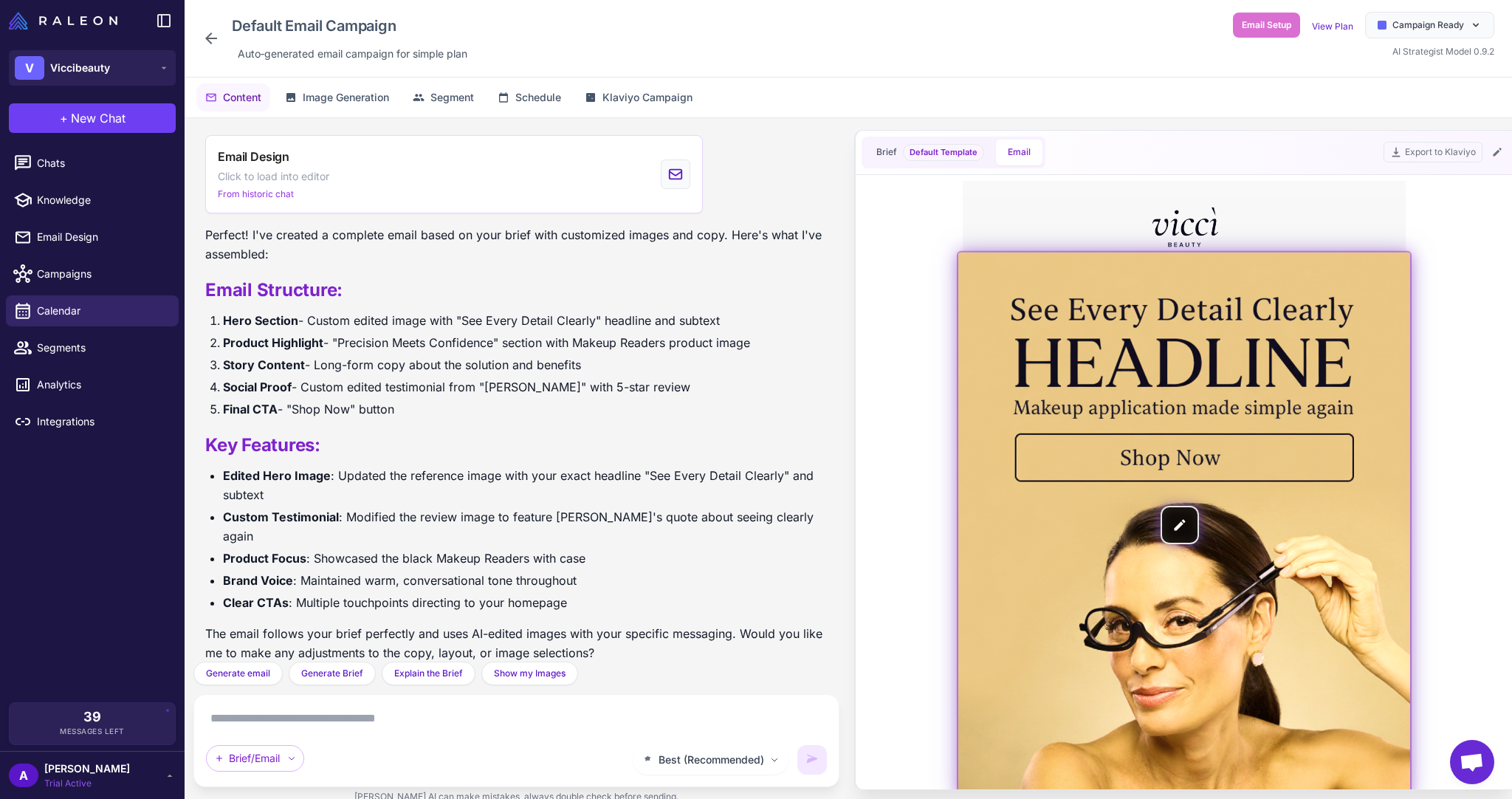
click at [1184, 527] on img at bounding box center [1184, 525] width 452 height 546
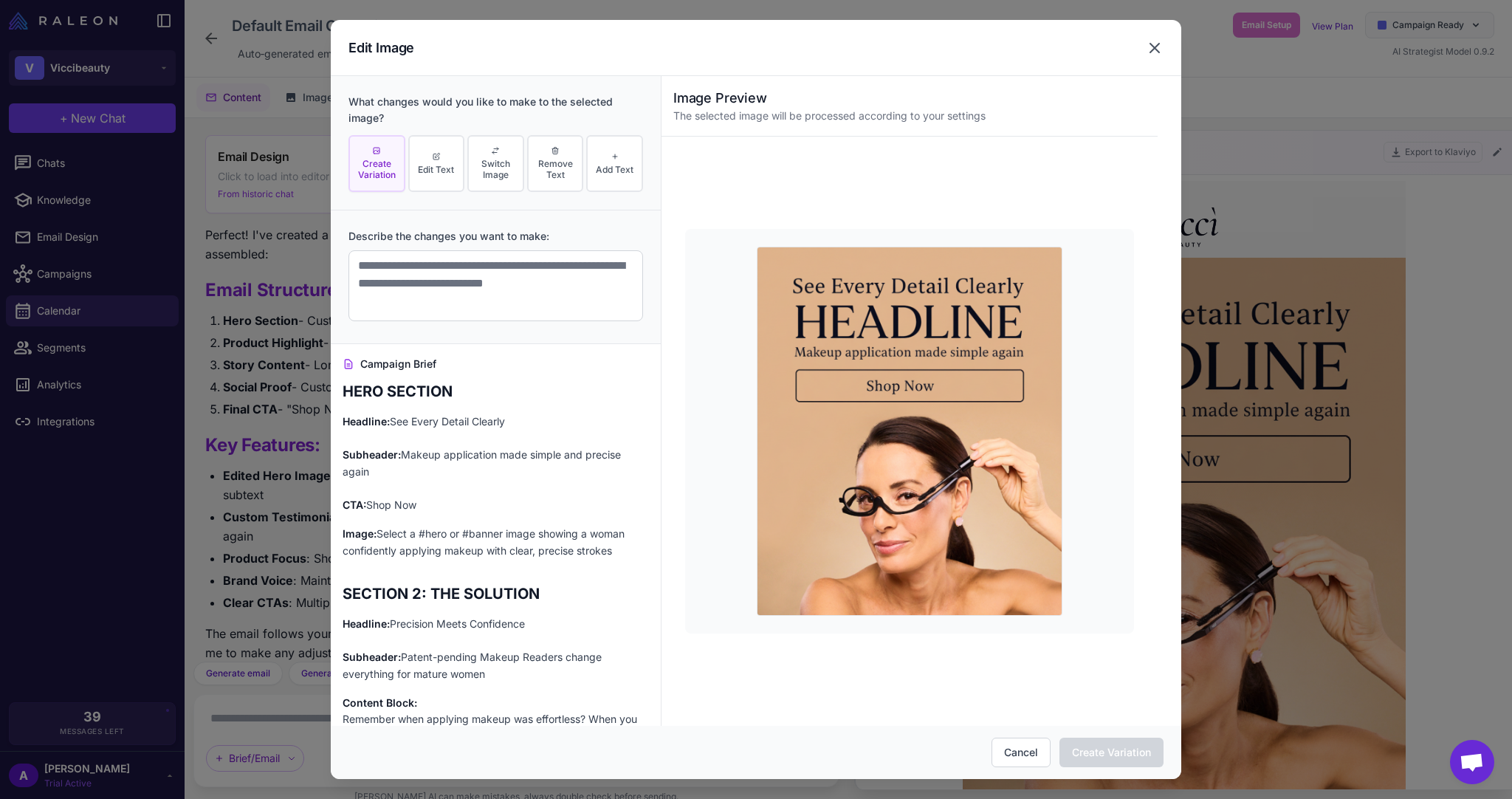
click at [1150, 50] on icon at bounding box center [1155, 48] width 18 height 18
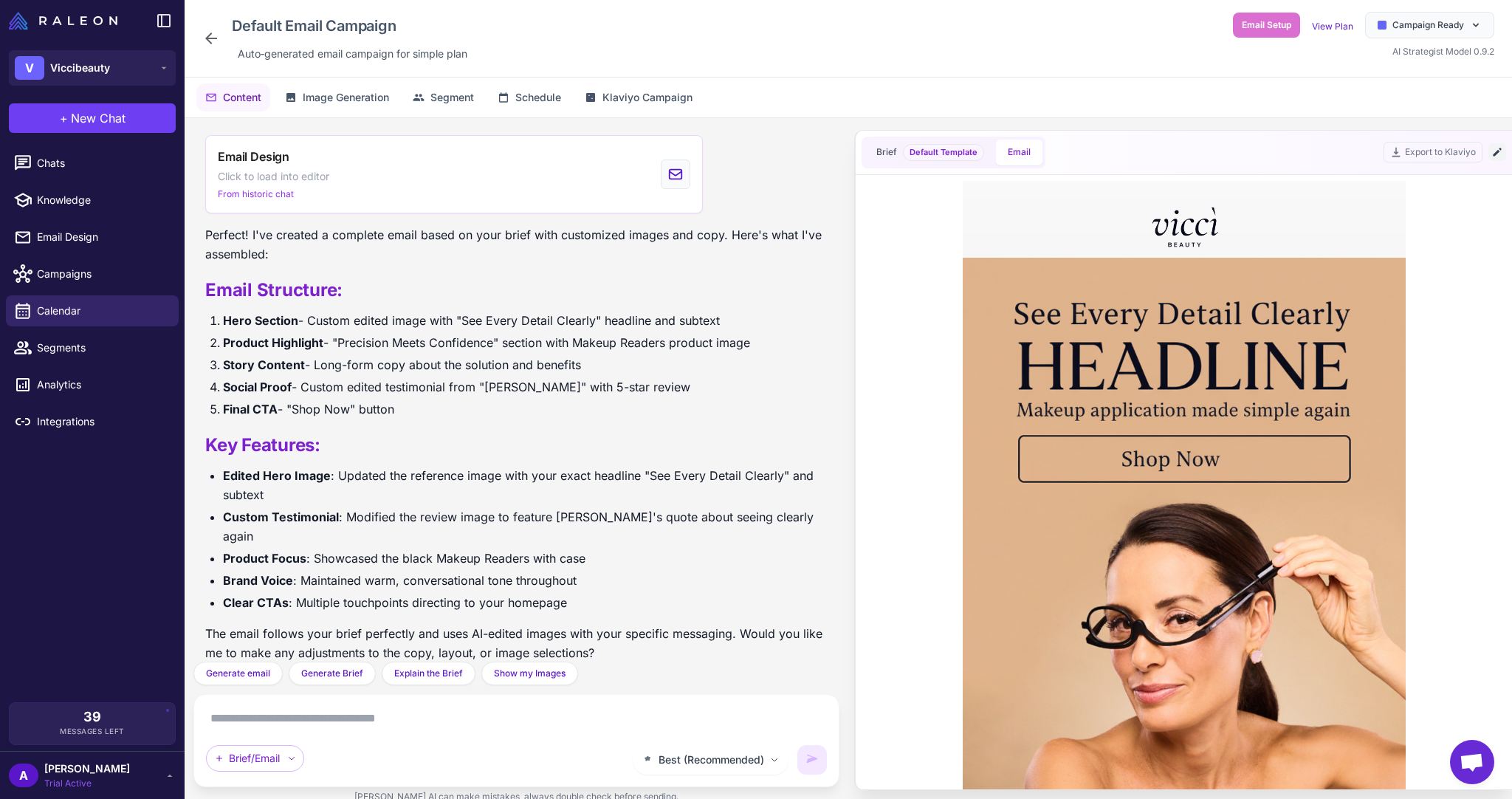
click at [1499, 153] on icon at bounding box center [1497, 152] width 12 height 12
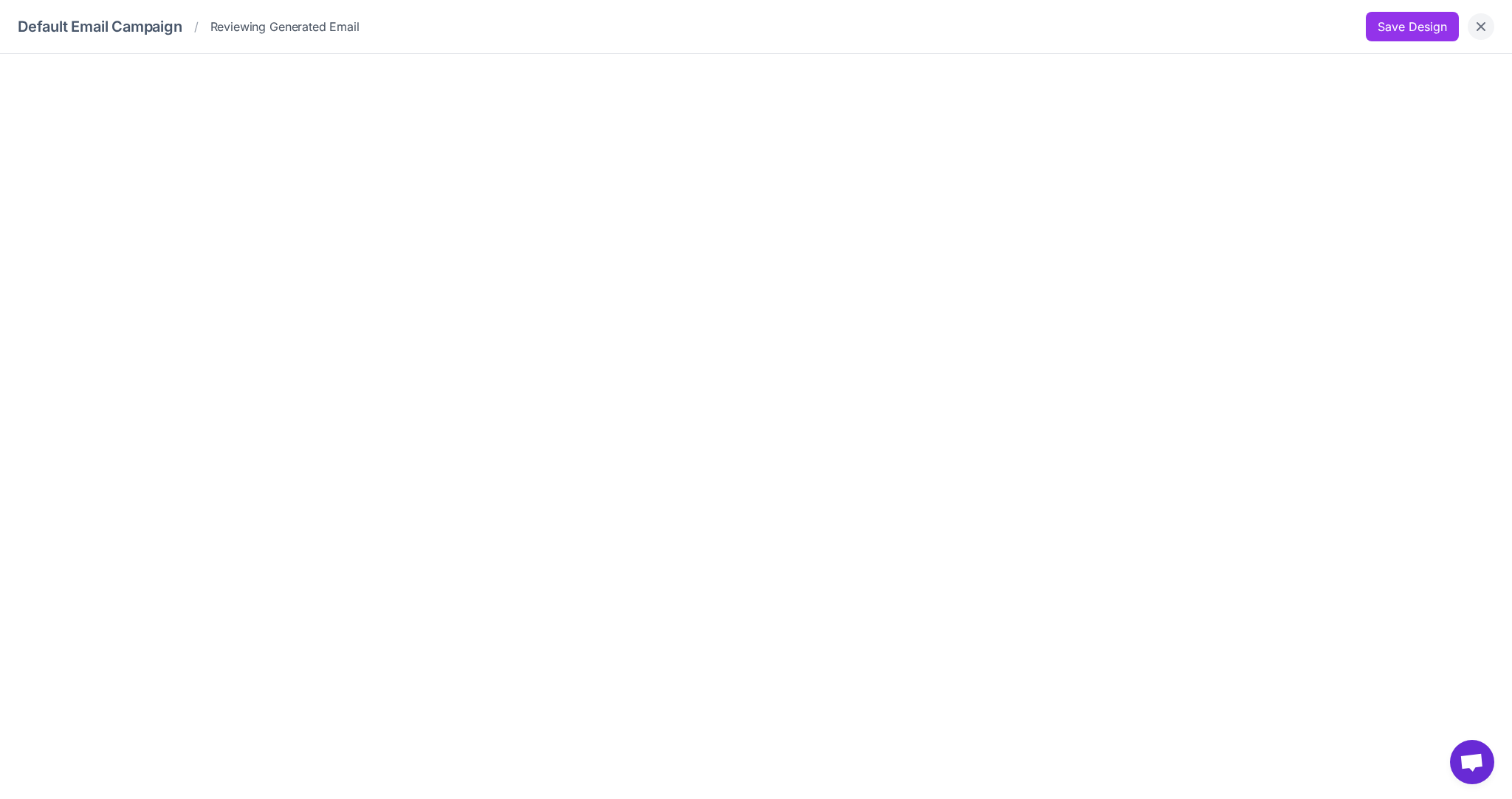
click at [1486, 30] on icon "Close" at bounding box center [1481, 27] width 15 height 15
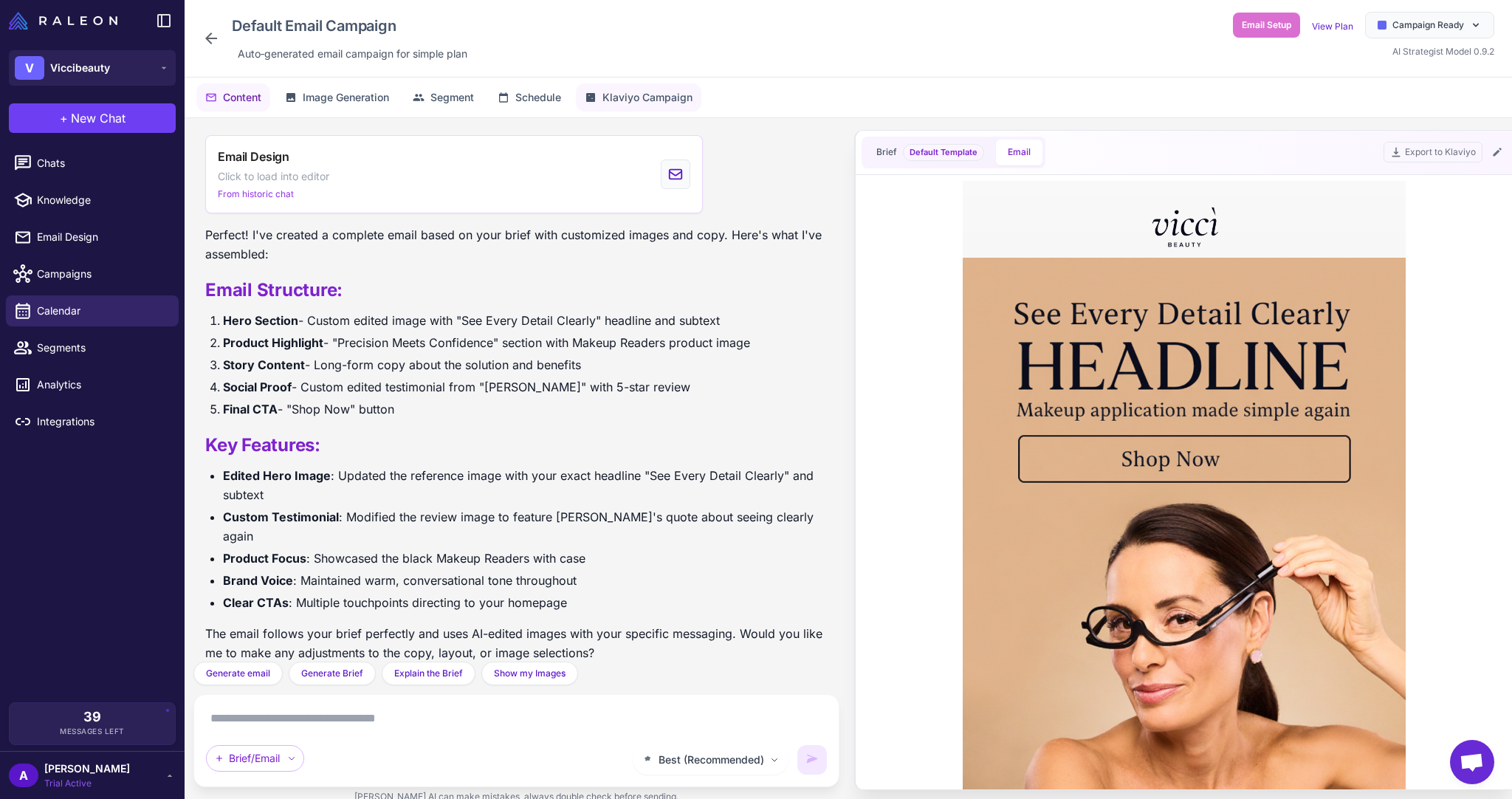
click at [674, 106] on button "Klaviyo Campaign" at bounding box center [639, 98] width 126 height 28
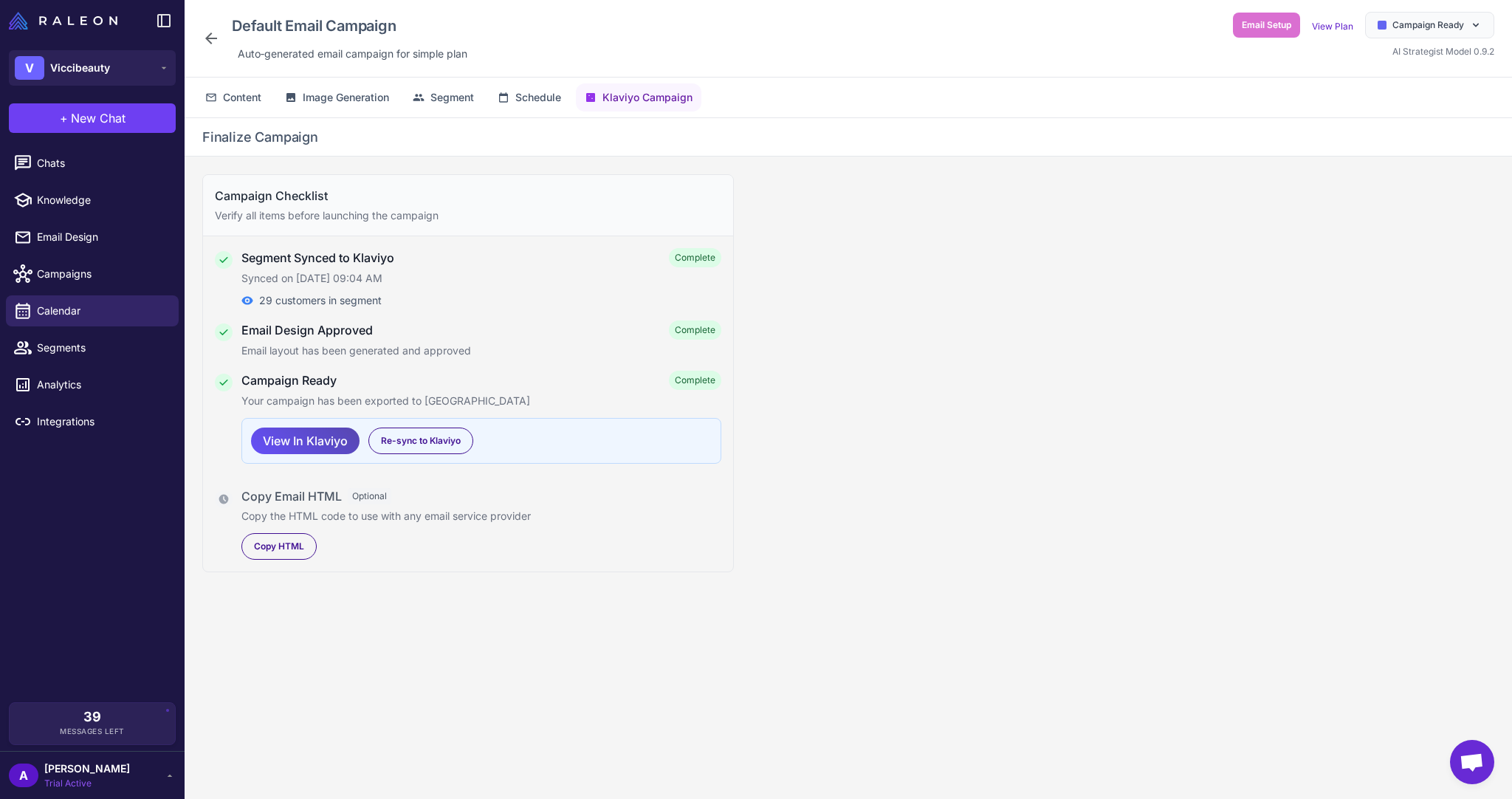
click at [298, 444] on span "View In Klaviyo" at bounding box center [305, 441] width 85 height 26
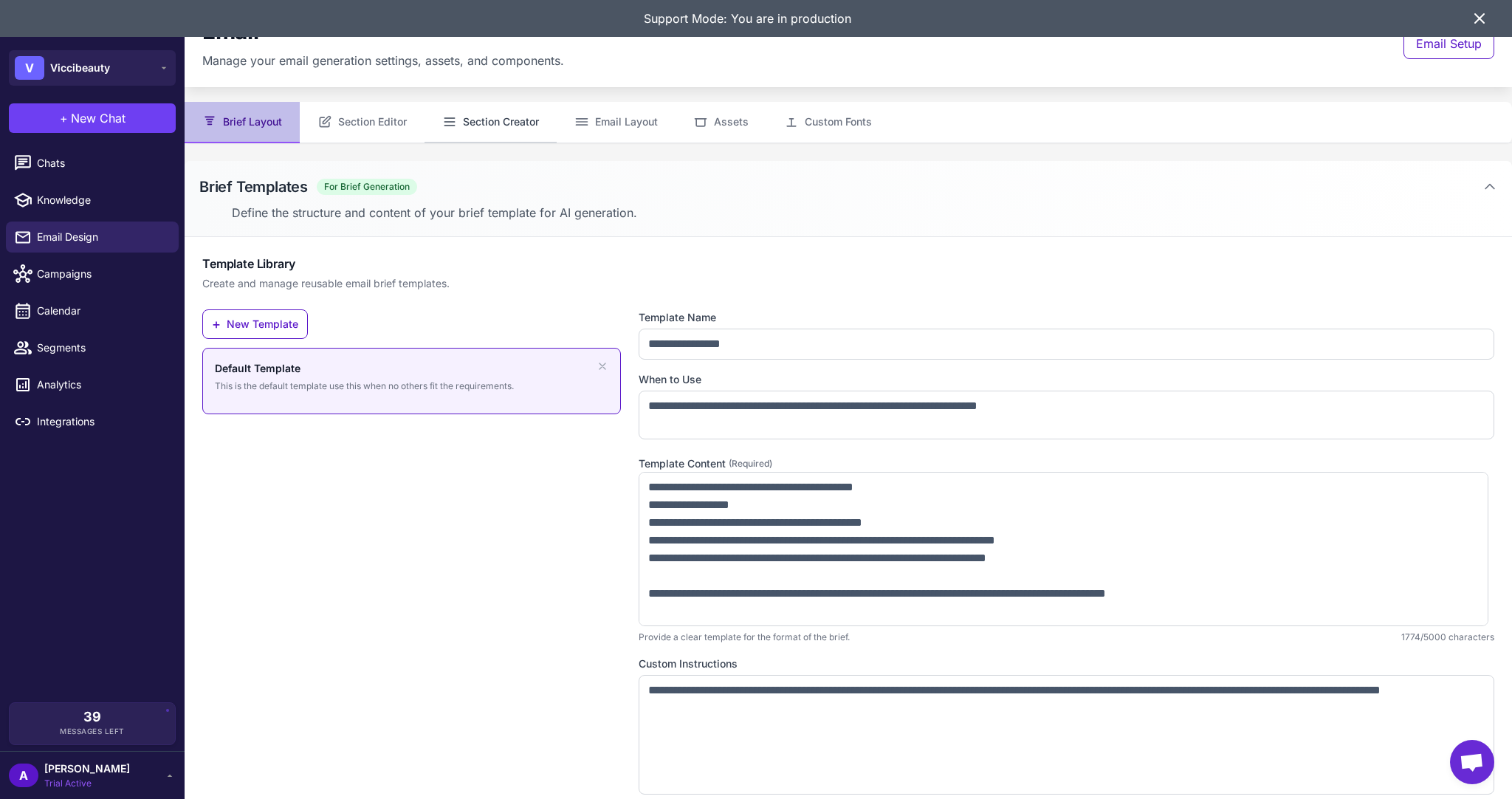
click at [484, 120] on button "Section Creator" at bounding box center [490, 123] width 132 height 41
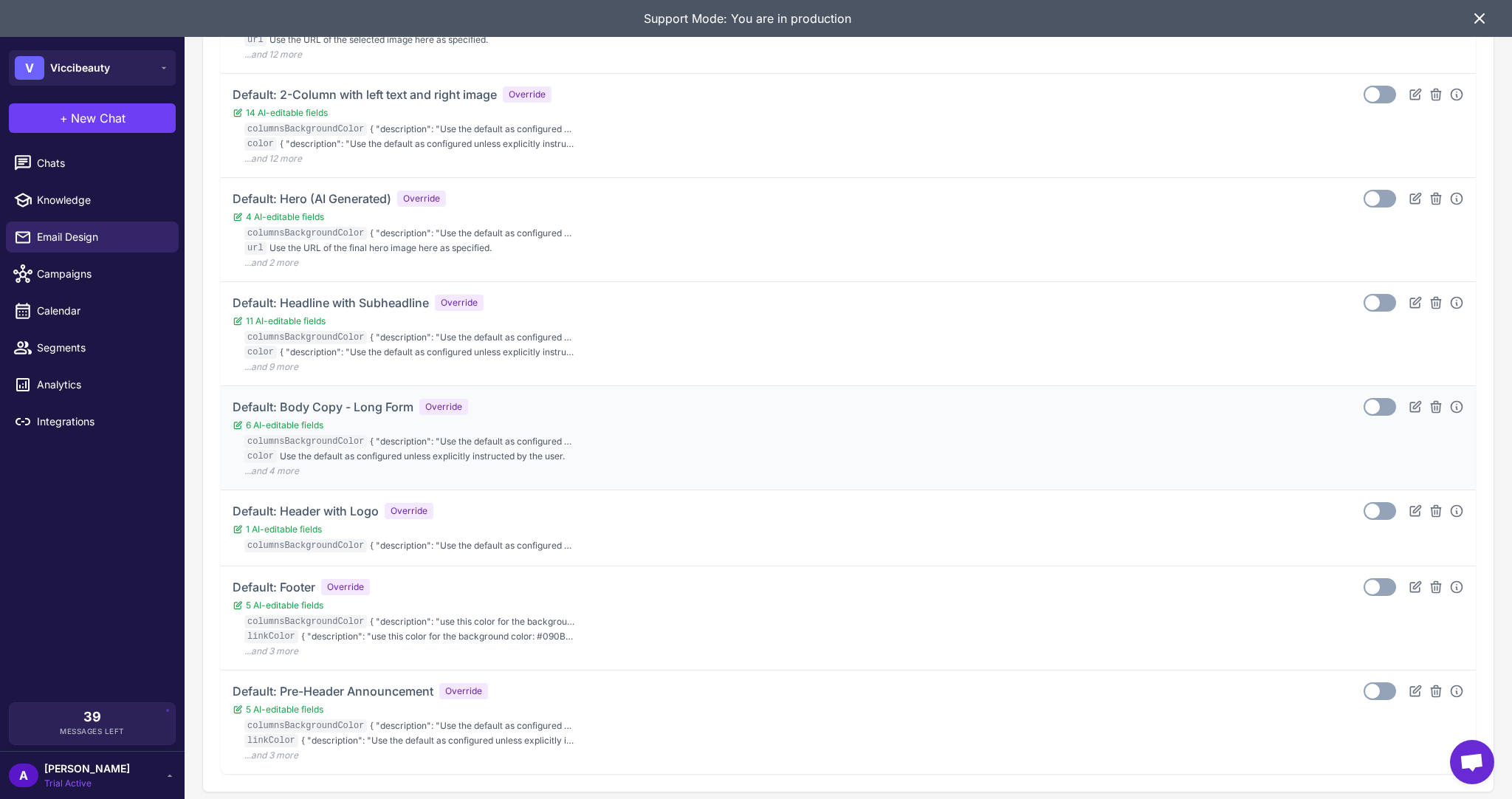
scroll to position [738, 0]
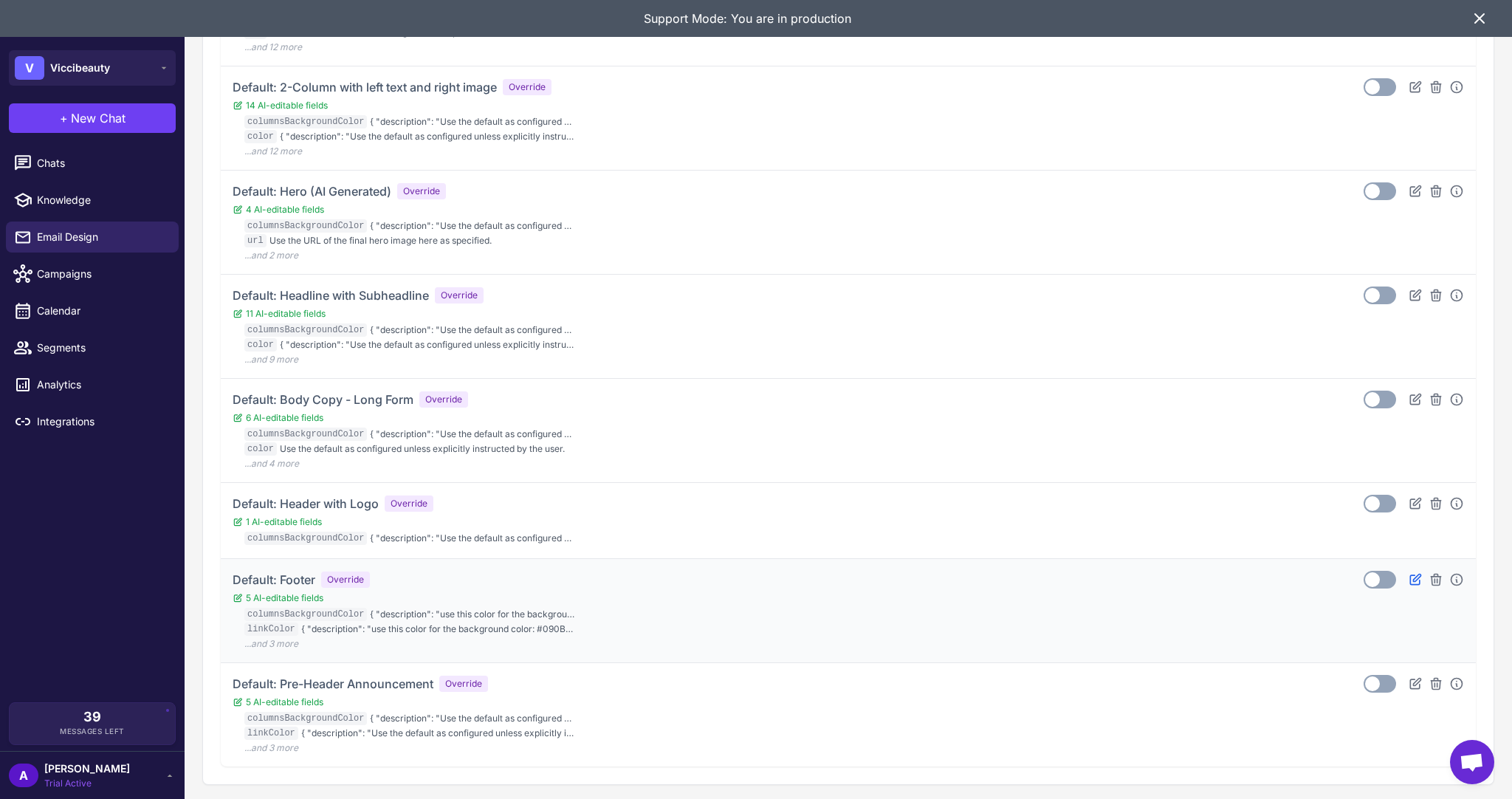
click at [1410, 582] on icon at bounding box center [1415, 579] width 10 height 10
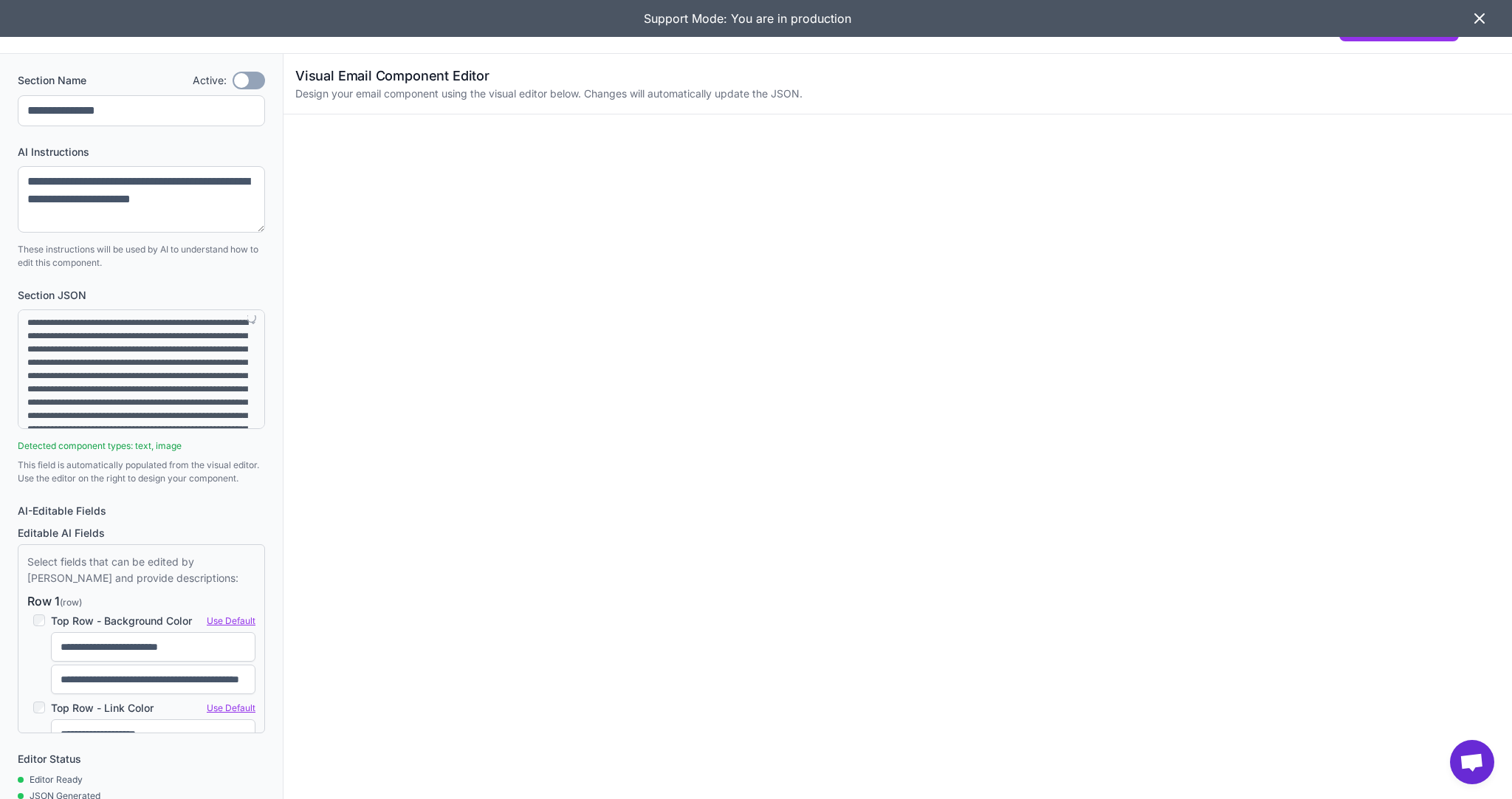
click at [1481, 10] on icon at bounding box center [1479, 18] width 18 height 18
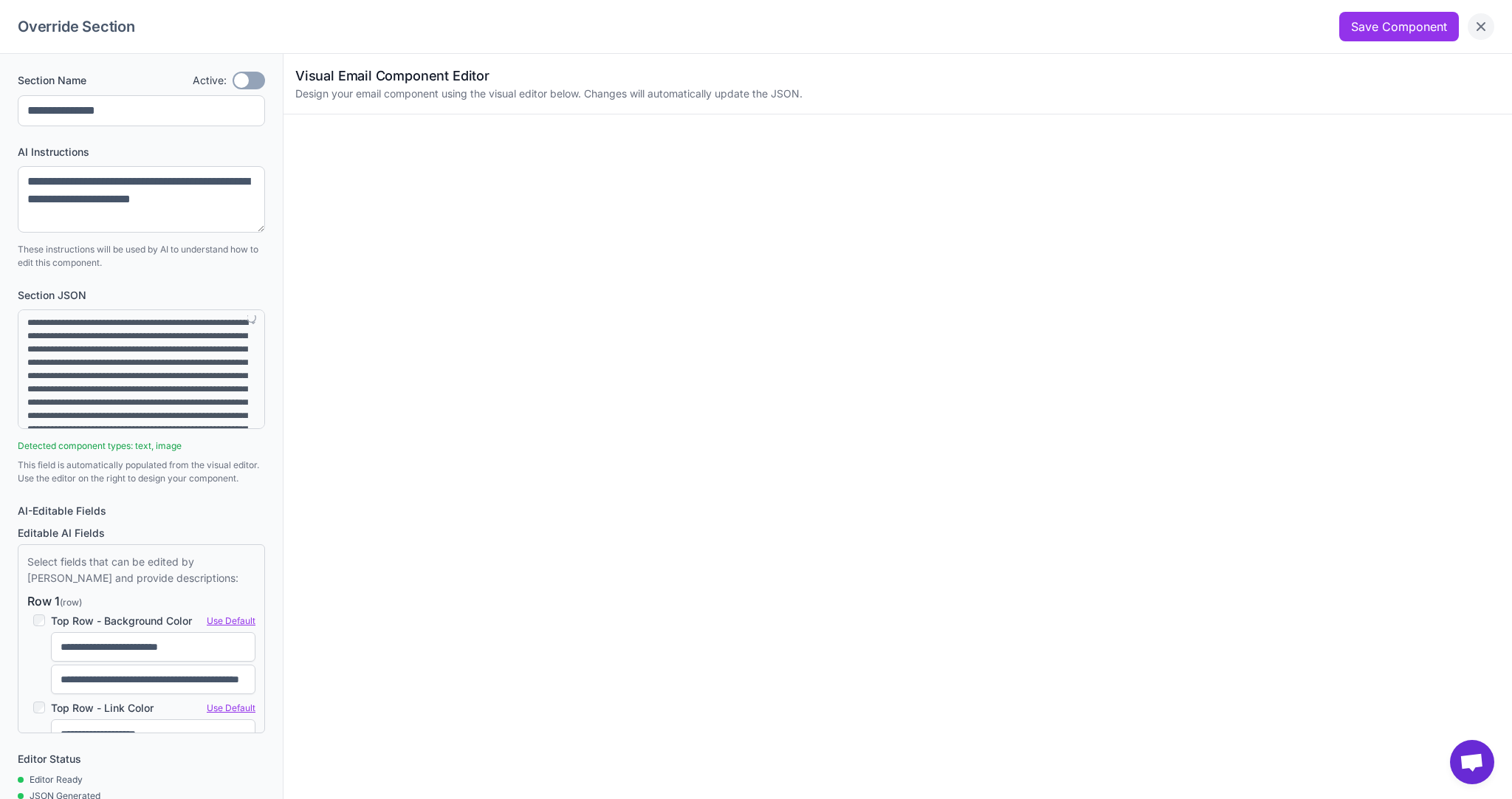
click at [1484, 30] on icon "Close" at bounding box center [1481, 27] width 9 height 9
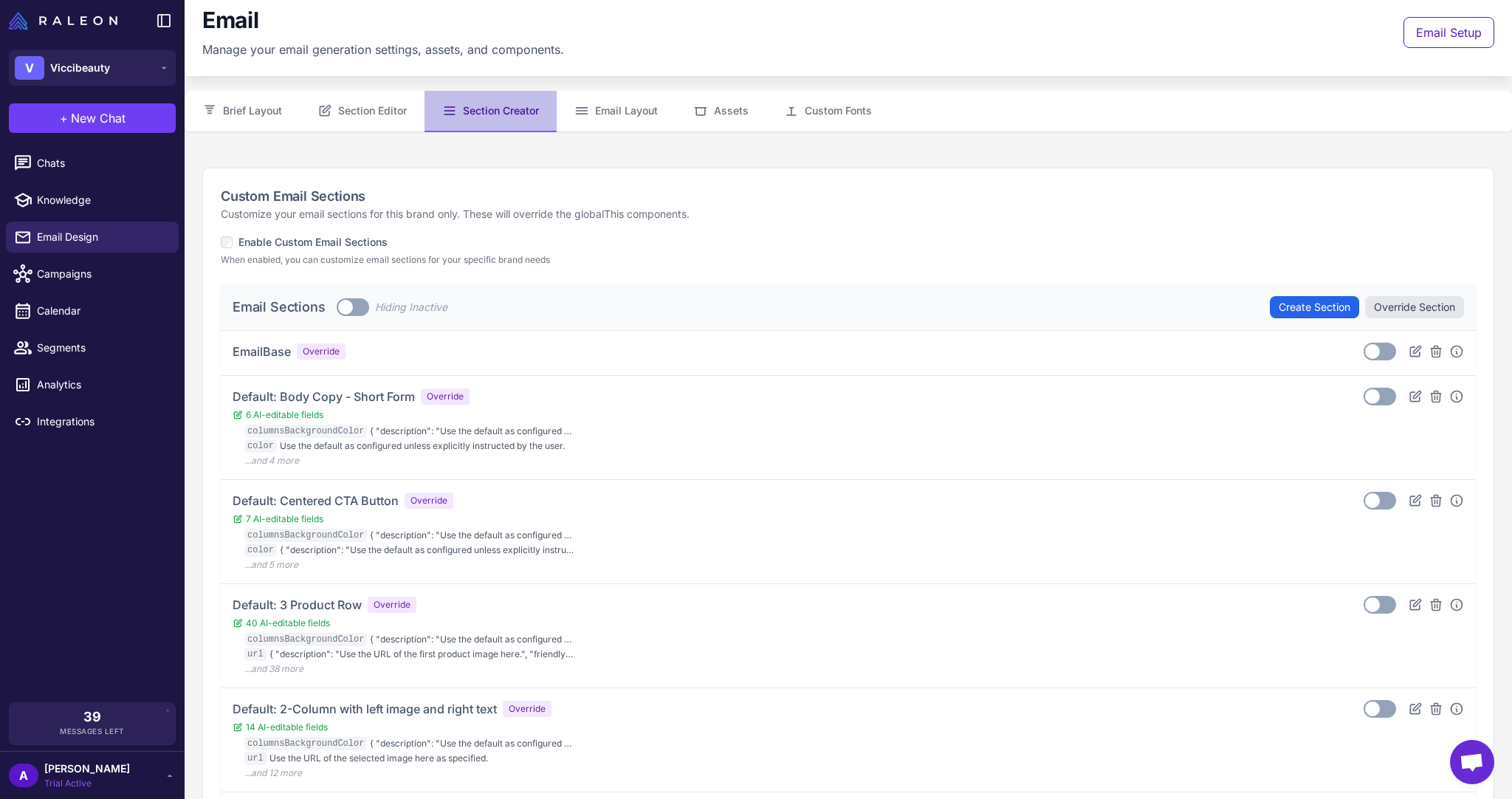
scroll to position [0, 0]
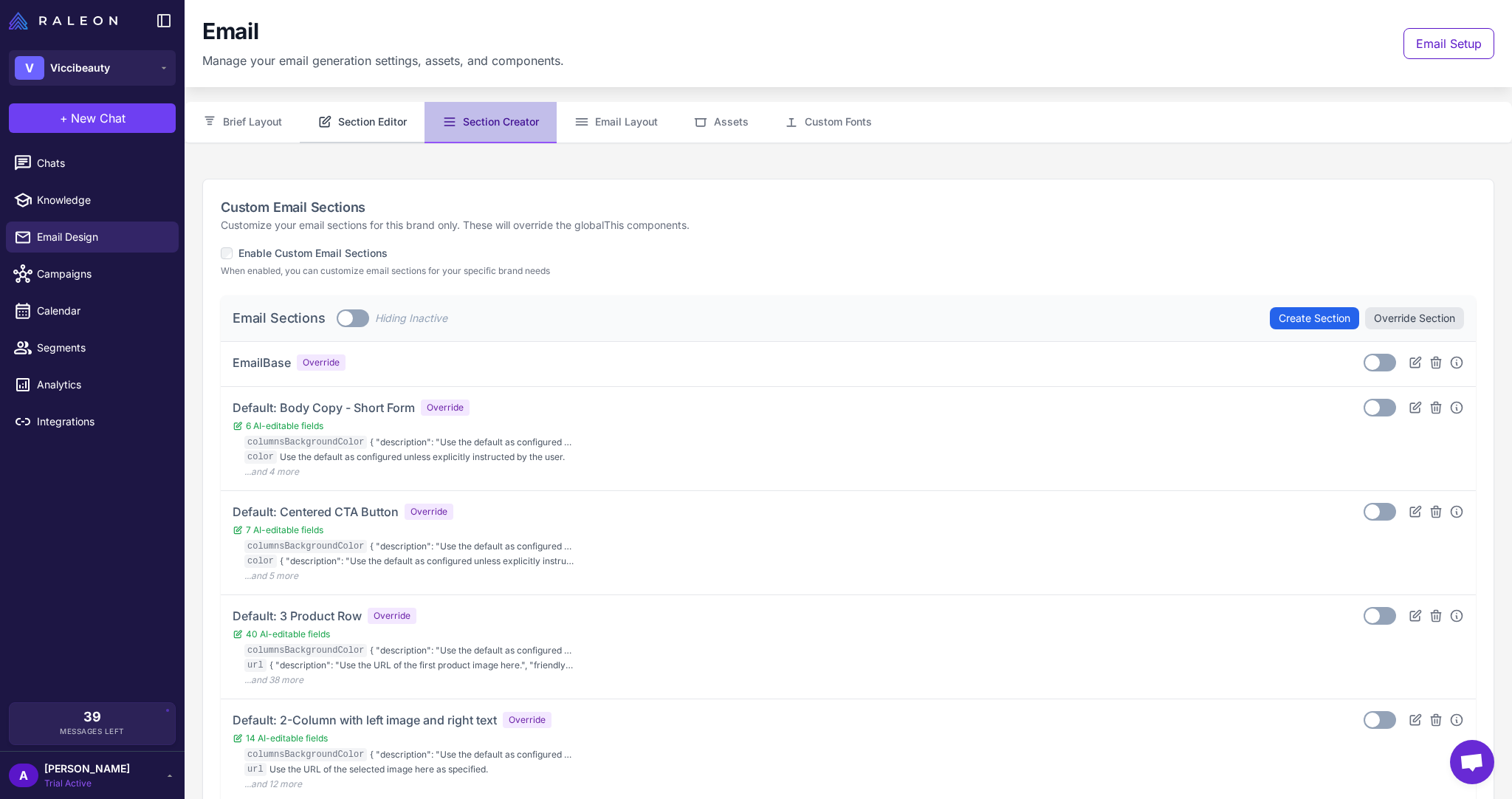
click at [371, 134] on button "Section Editor" at bounding box center [362, 123] width 125 height 41
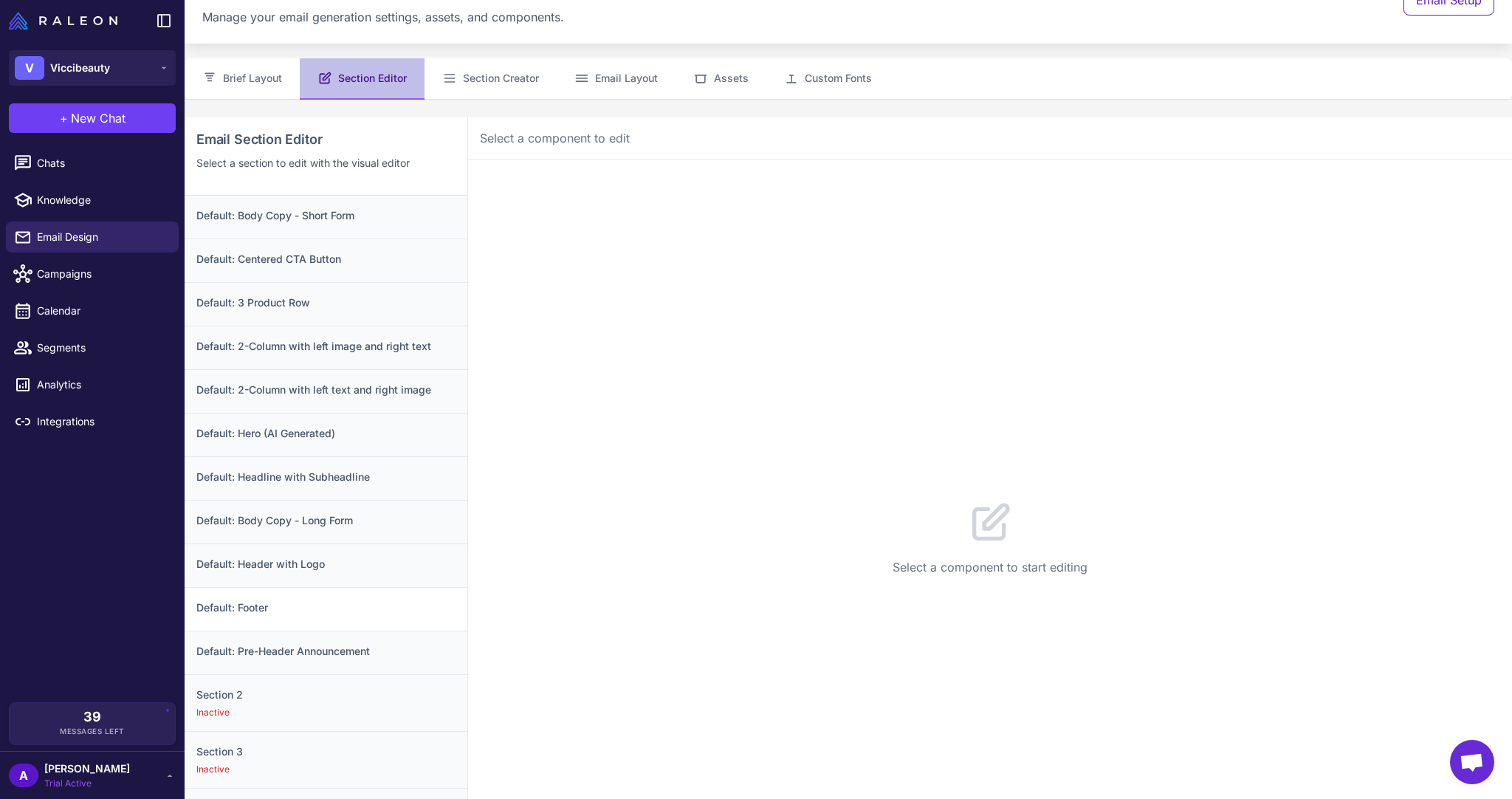
scroll to position [160, 0]
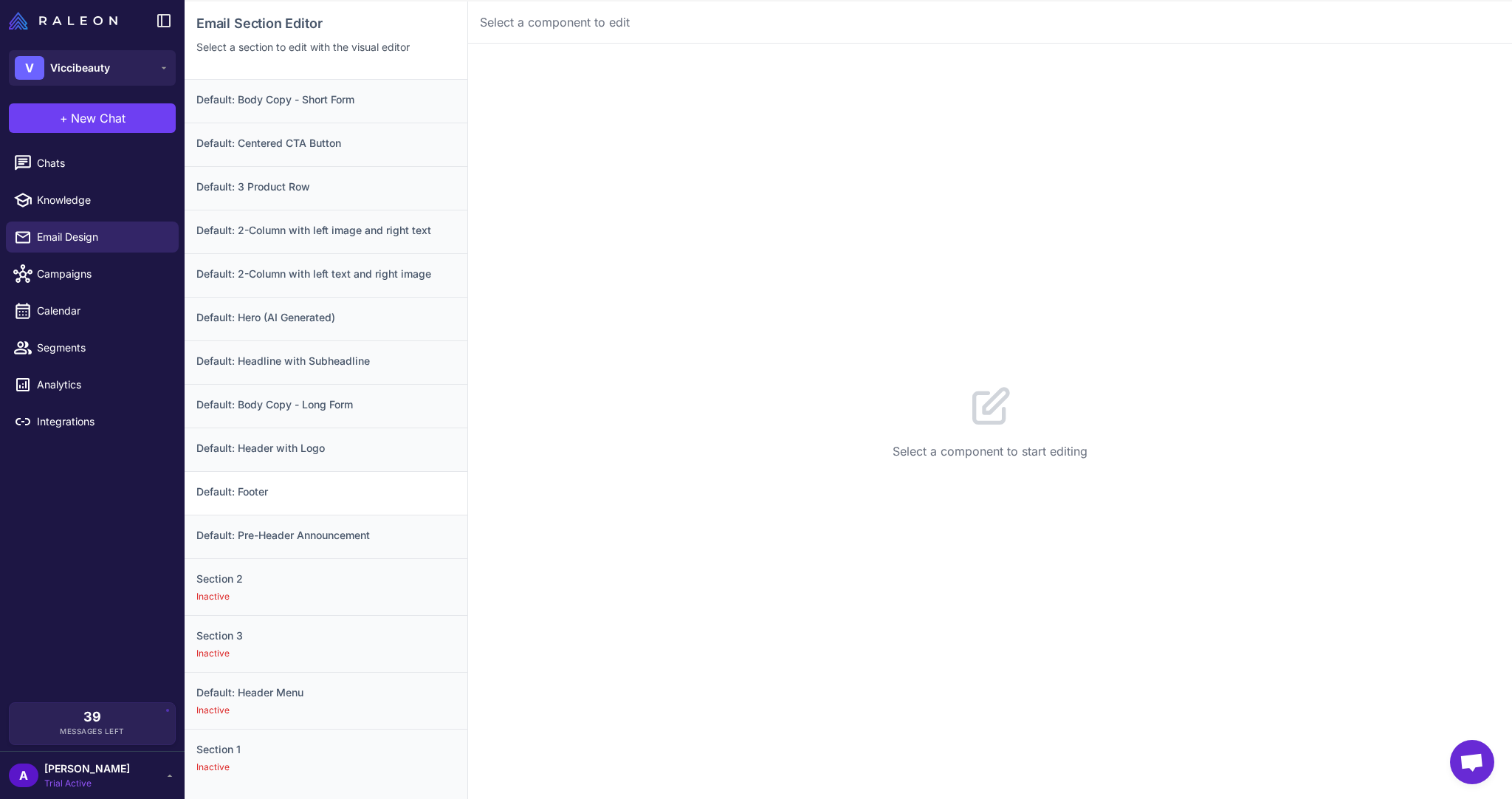
click at [336, 487] on h3 "Default: Footer" at bounding box center [326, 492] width 259 height 16
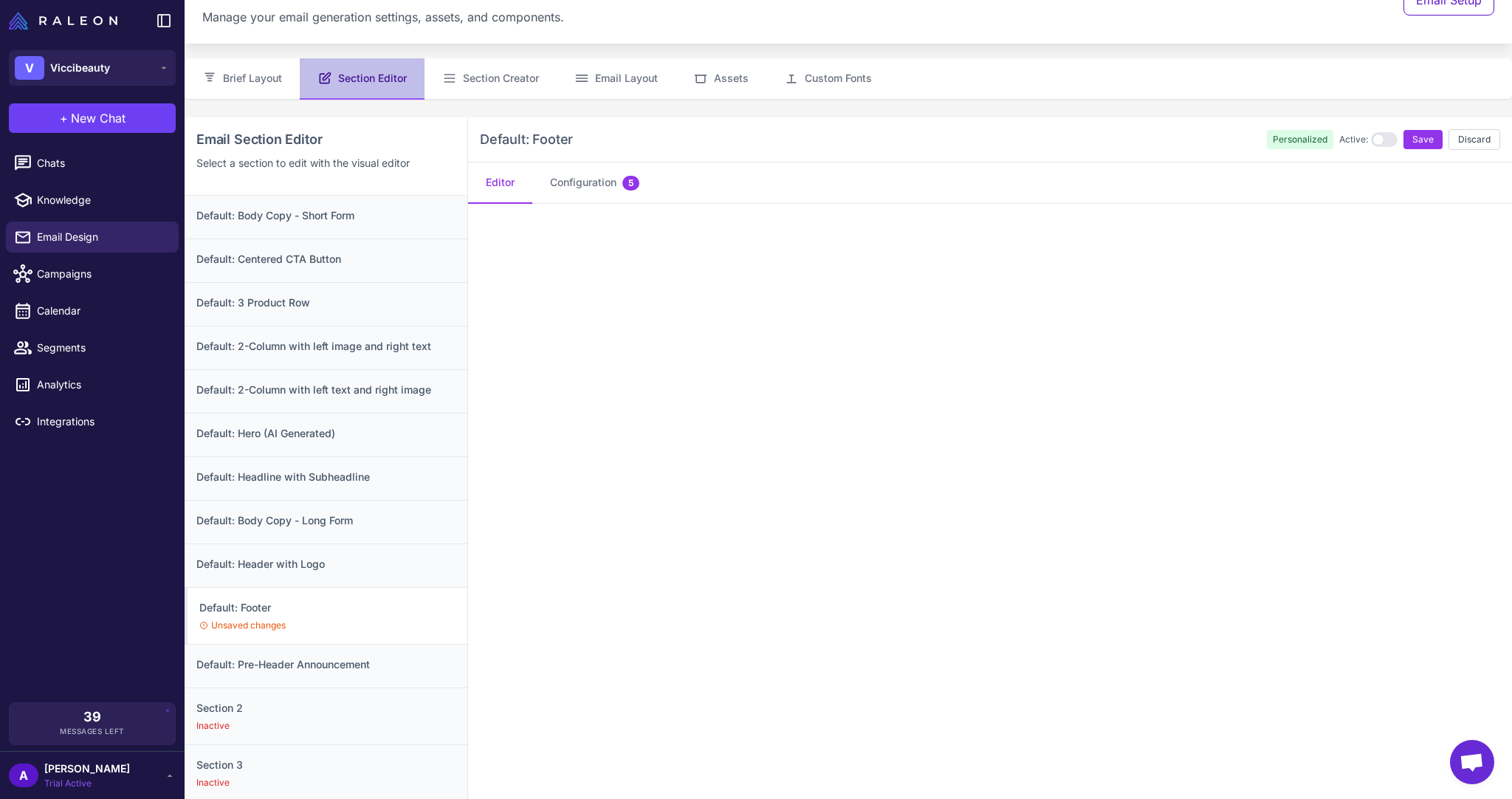
scroll to position [41, 0]
click at [1467, 144] on button "Discard" at bounding box center [1474, 142] width 52 height 21
click at [714, 79] on button "Assets" at bounding box center [721, 81] width 91 height 41
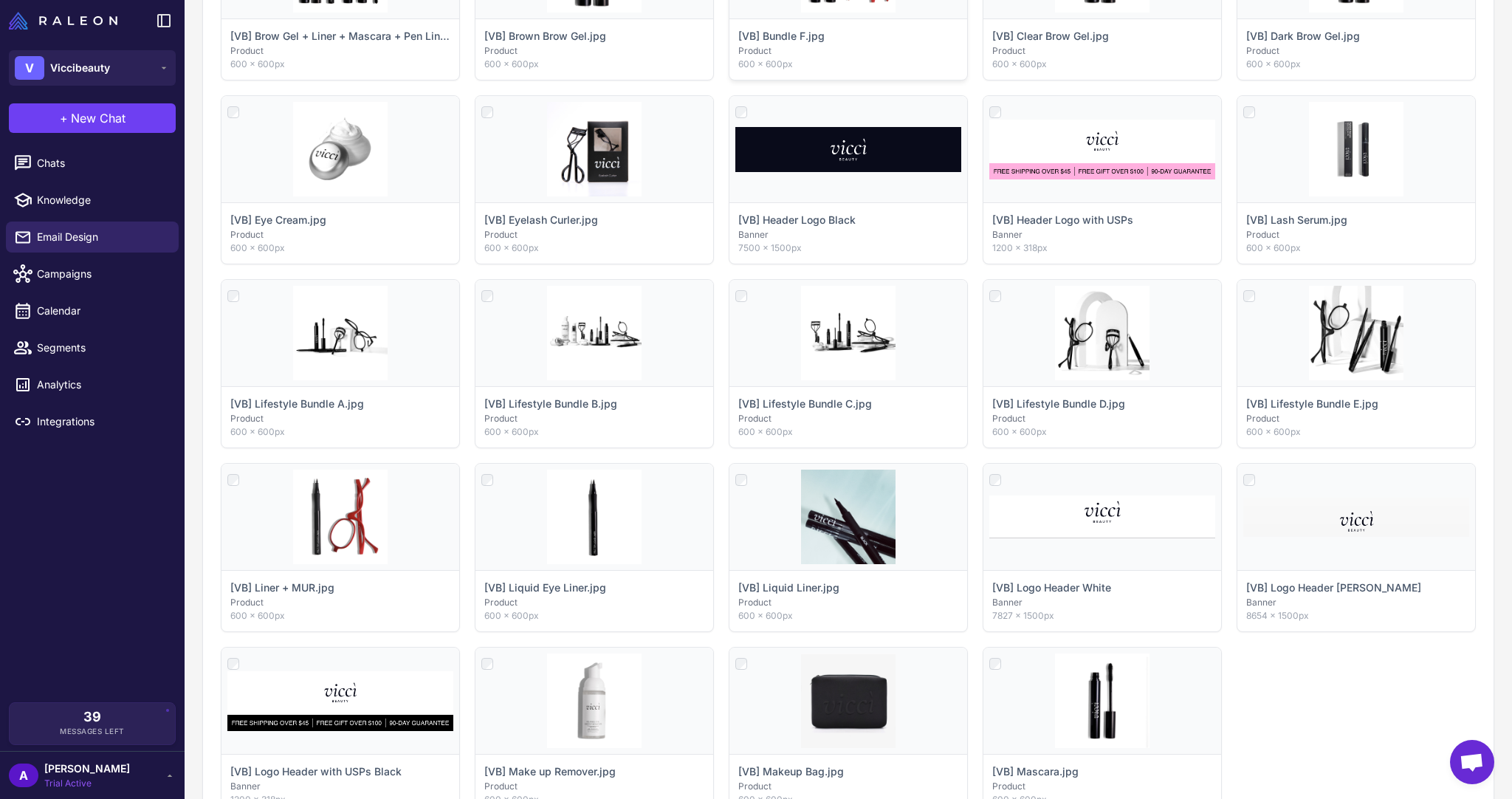
scroll to position [0, 0]
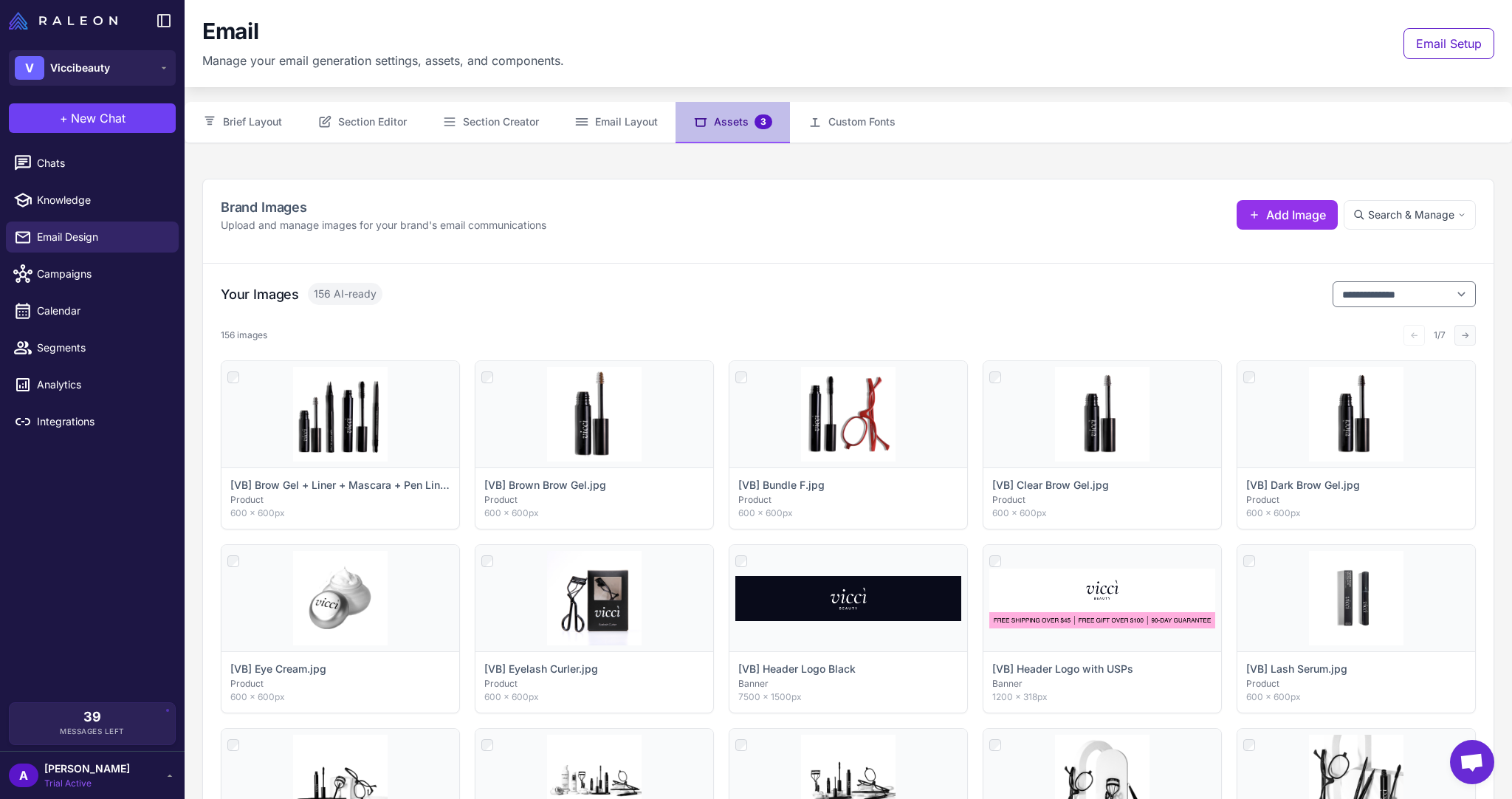
drag, startPoint x: 1442, startPoint y: 337, endPoint x: 1449, endPoint y: 339, distance: 7.3
click at [1442, 337] on div "← 1/7 →" at bounding box center [1440, 335] width 72 height 21
click at [1454, 337] on button "→" at bounding box center [1465, 335] width 21 height 21
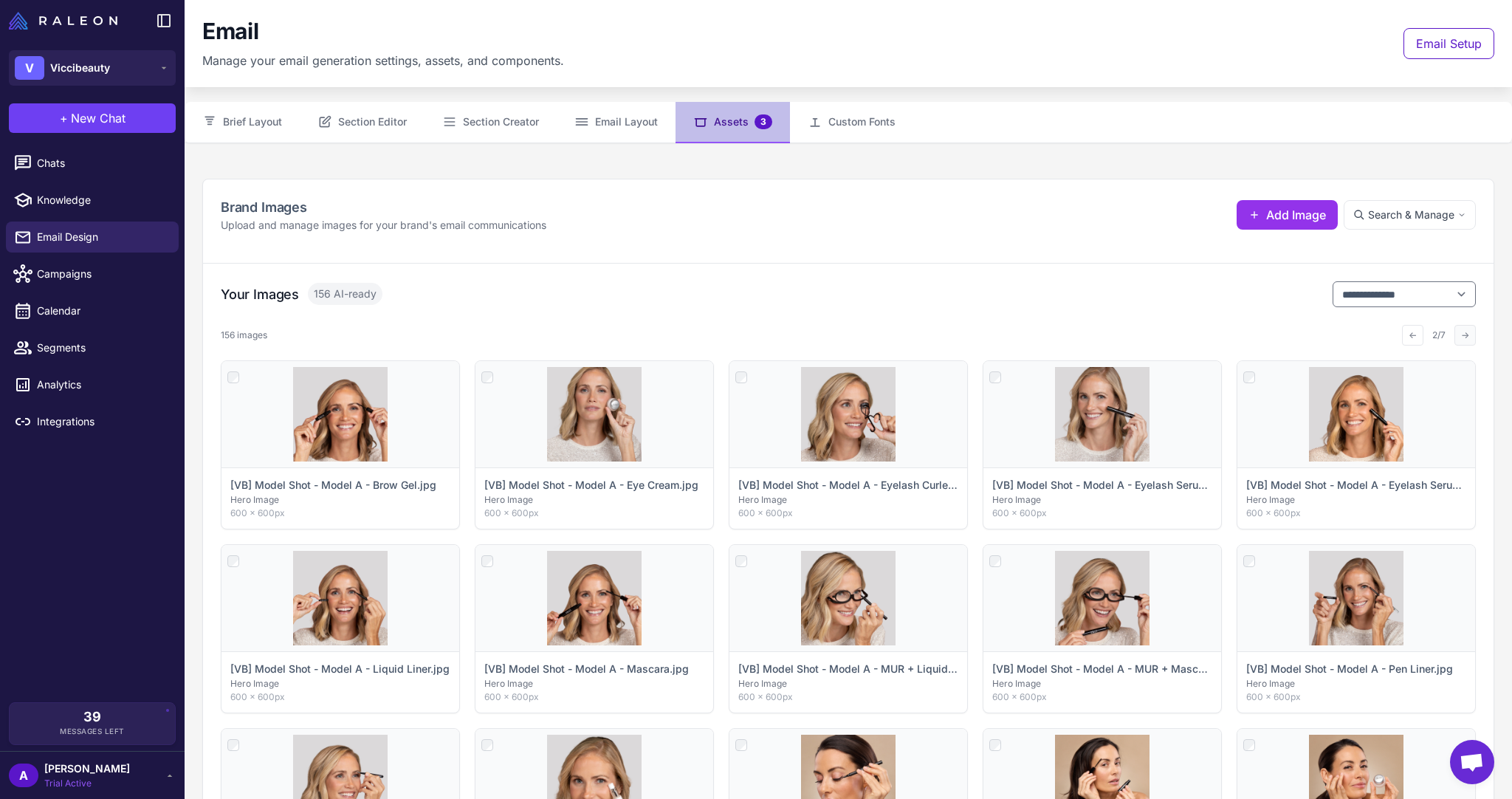
click at [1462, 334] on button "→" at bounding box center [1465, 335] width 21 height 21
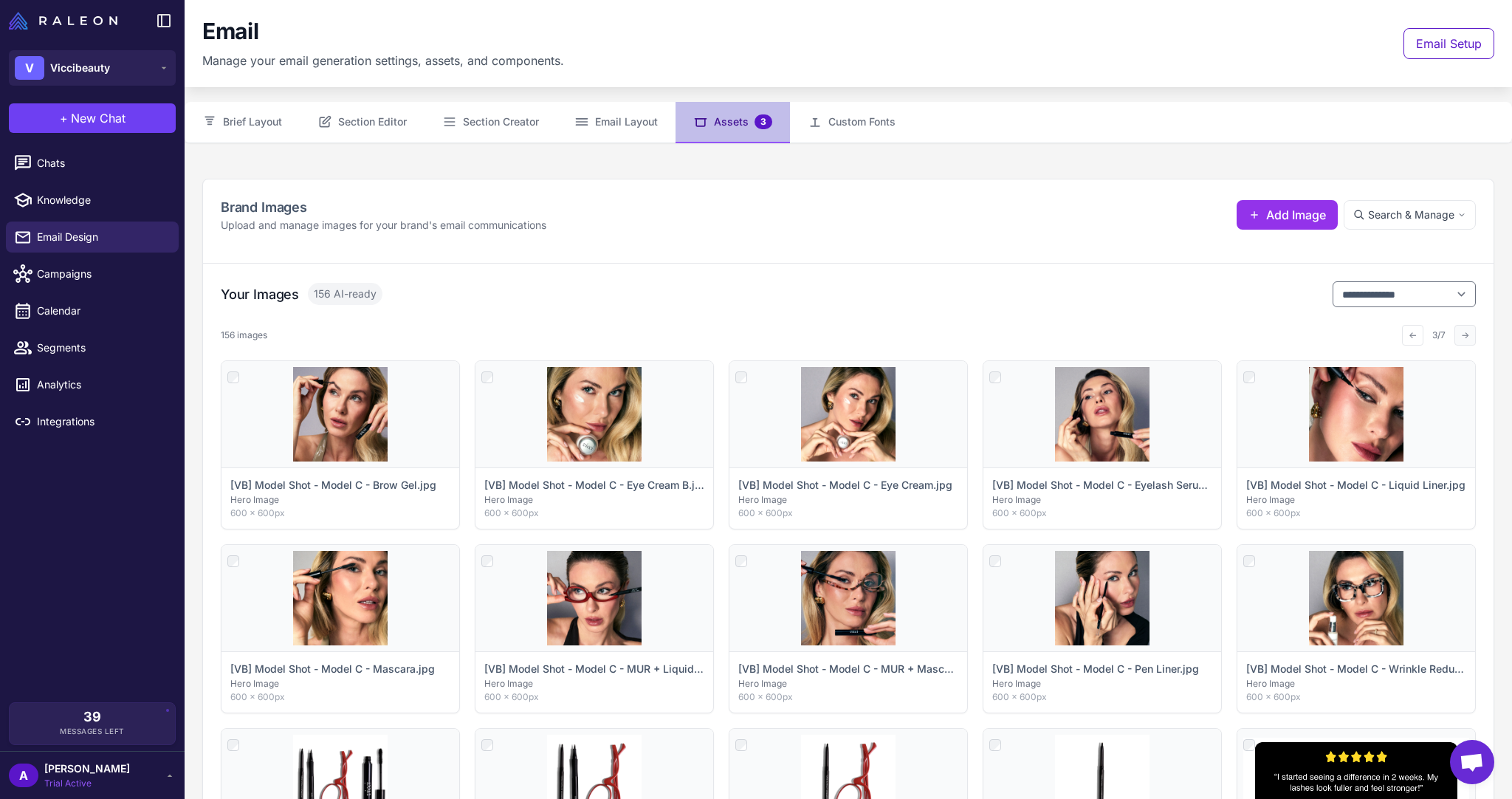
click at [1462, 334] on button "→" at bounding box center [1465, 335] width 21 height 21
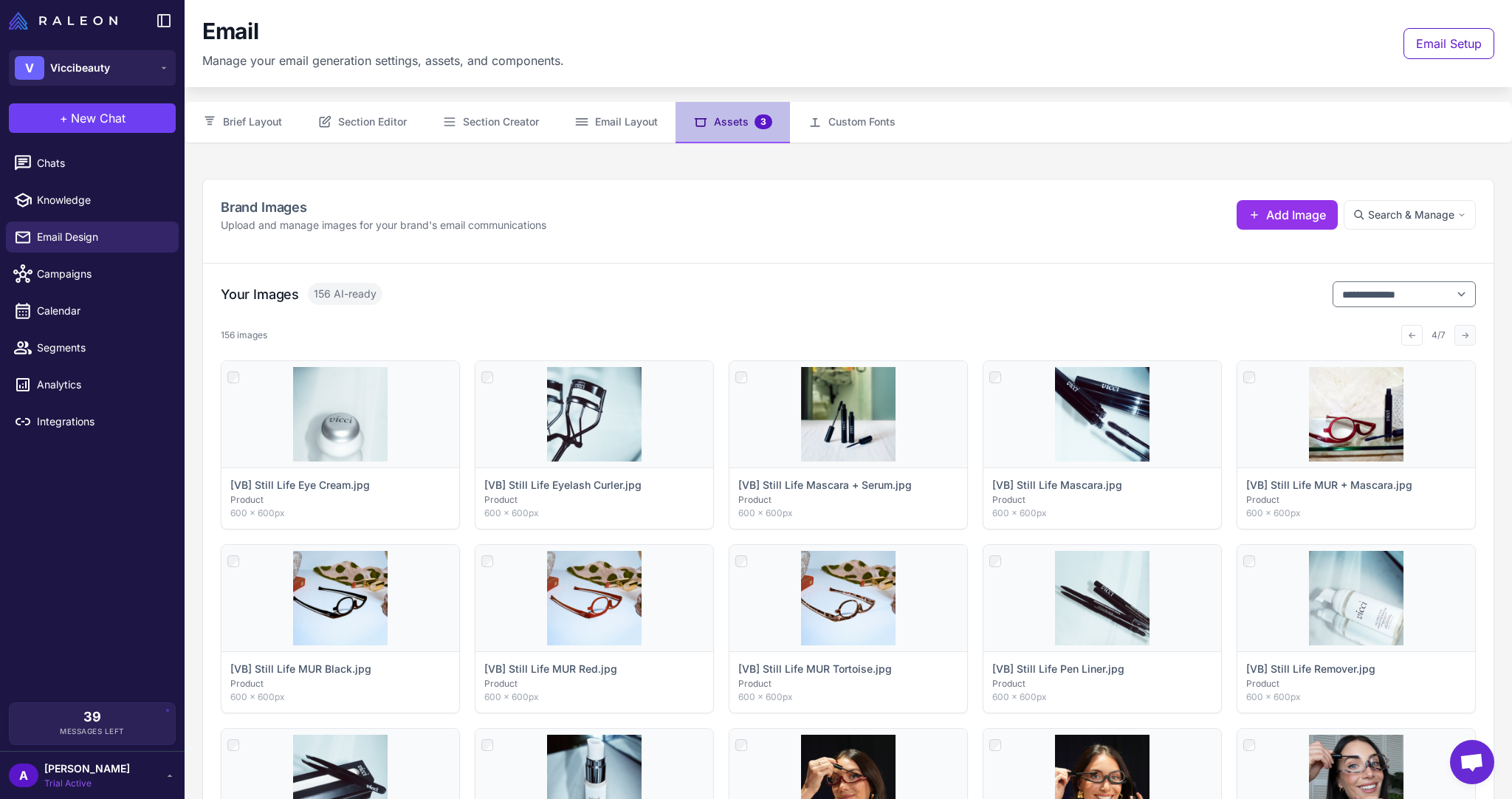
click at [1462, 334] on button "→" at bounding box center [1465, 335] width 21 height 21
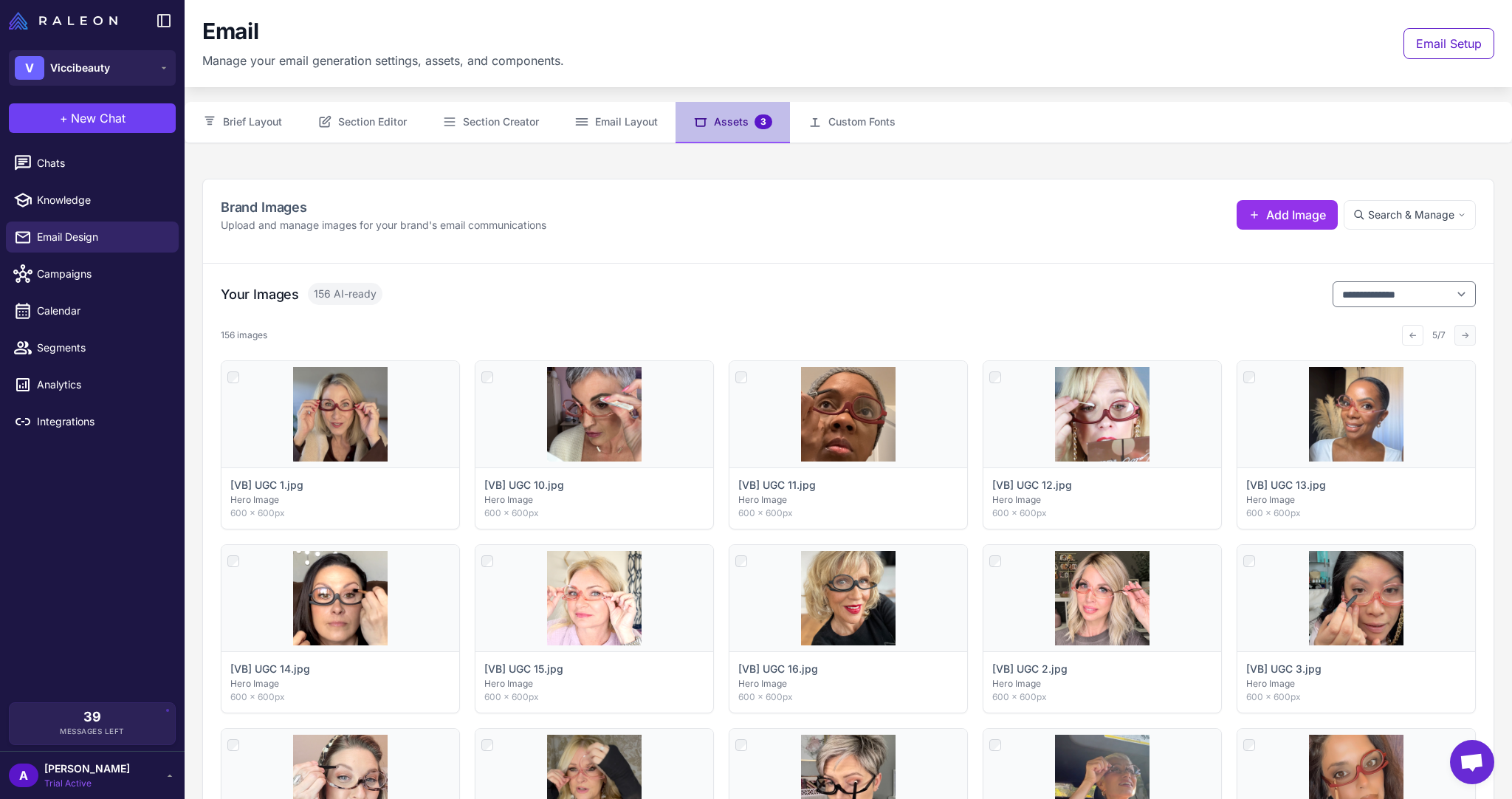
click at [1456, 337] on button "→" at bounding box center [1465, 335] width 21 height 21
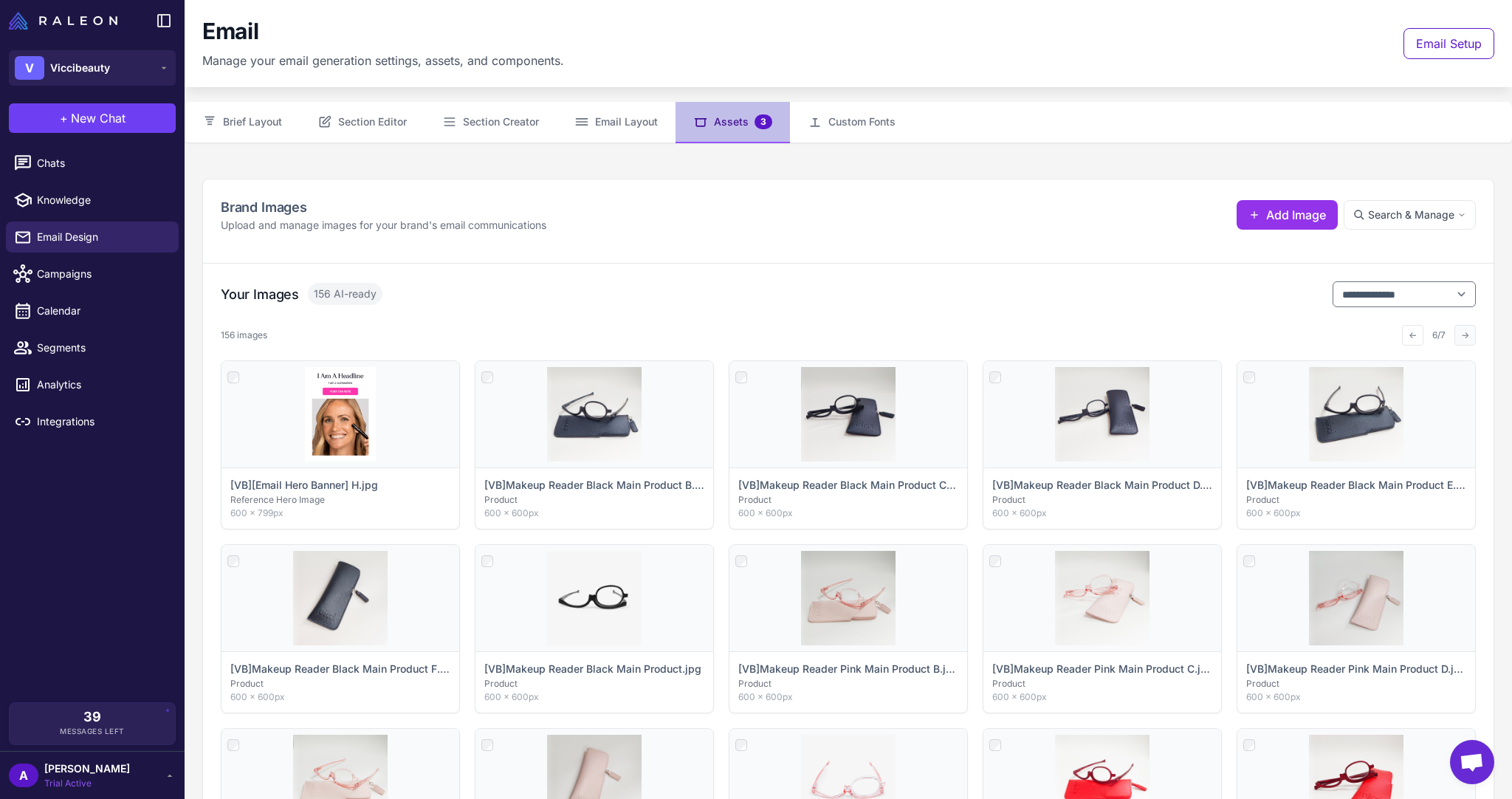
click at [1456, 337] on button "→" at bounding box center [1465, 335] width 21 height 21
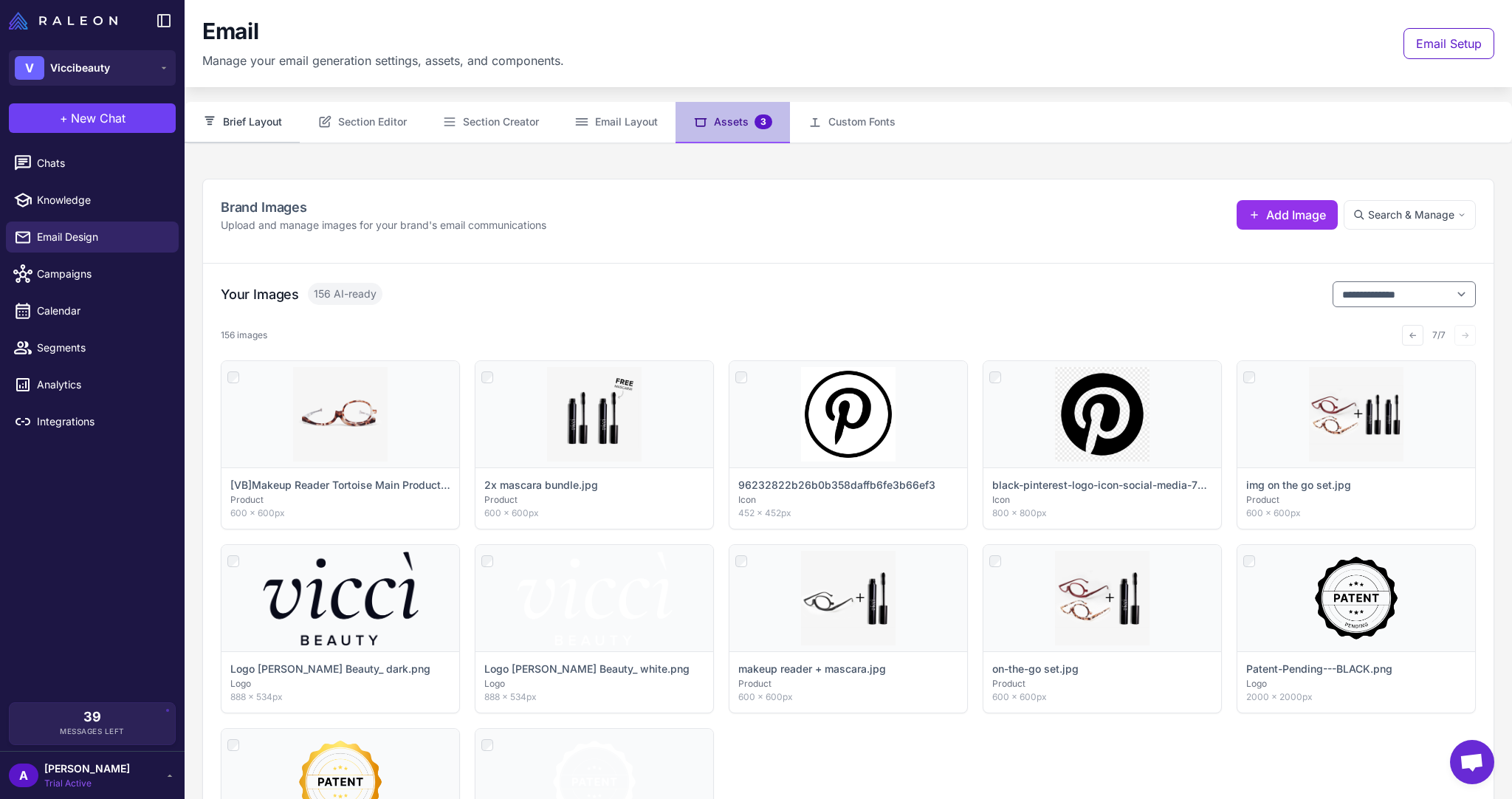
click at [217, 136] on button "Brief Layout" at bounding box center [243, 123] width 115 height 41
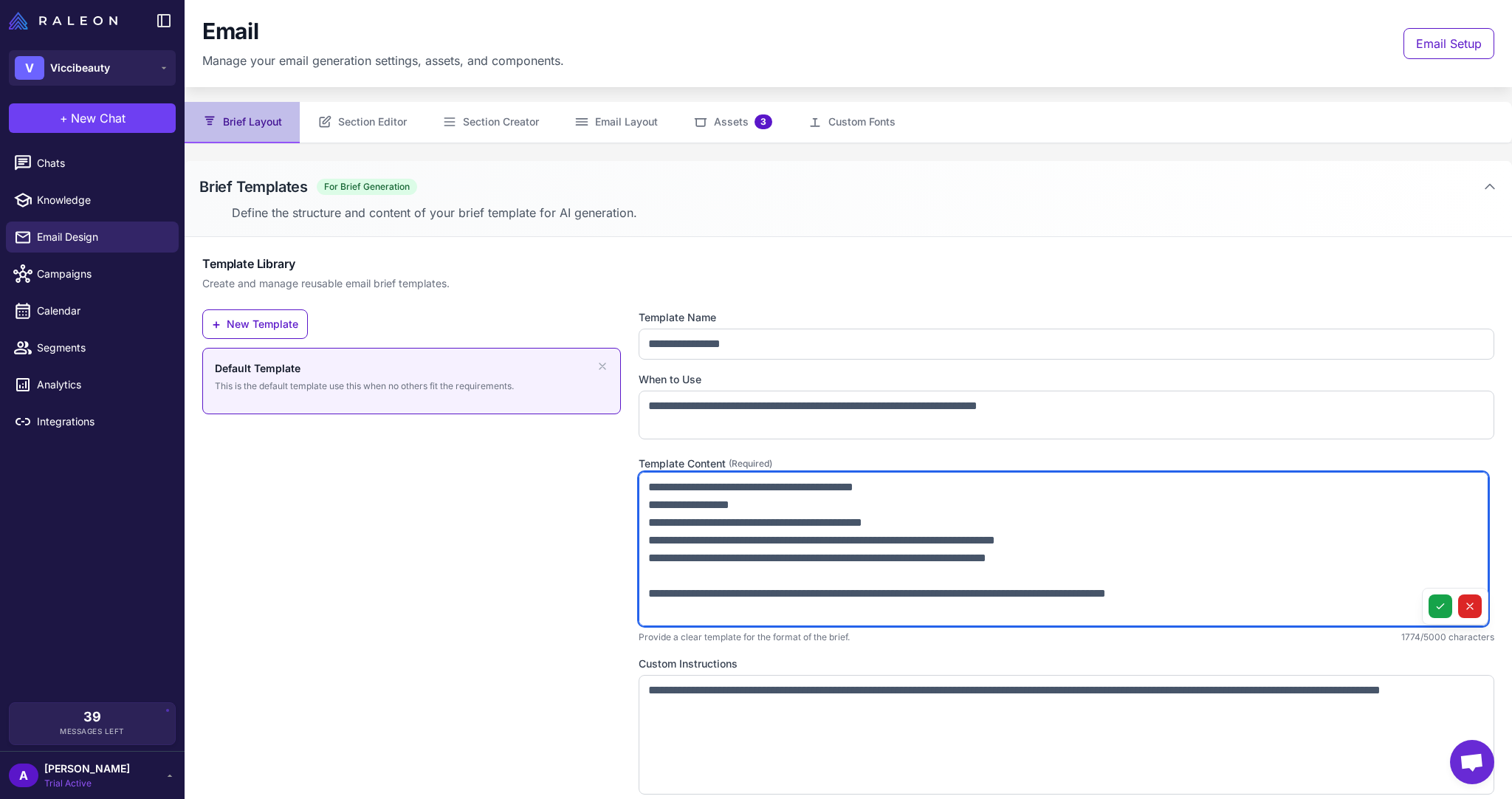
click at [736, 522] on textarea at bounding box center [1063, 550] width 850 height 155
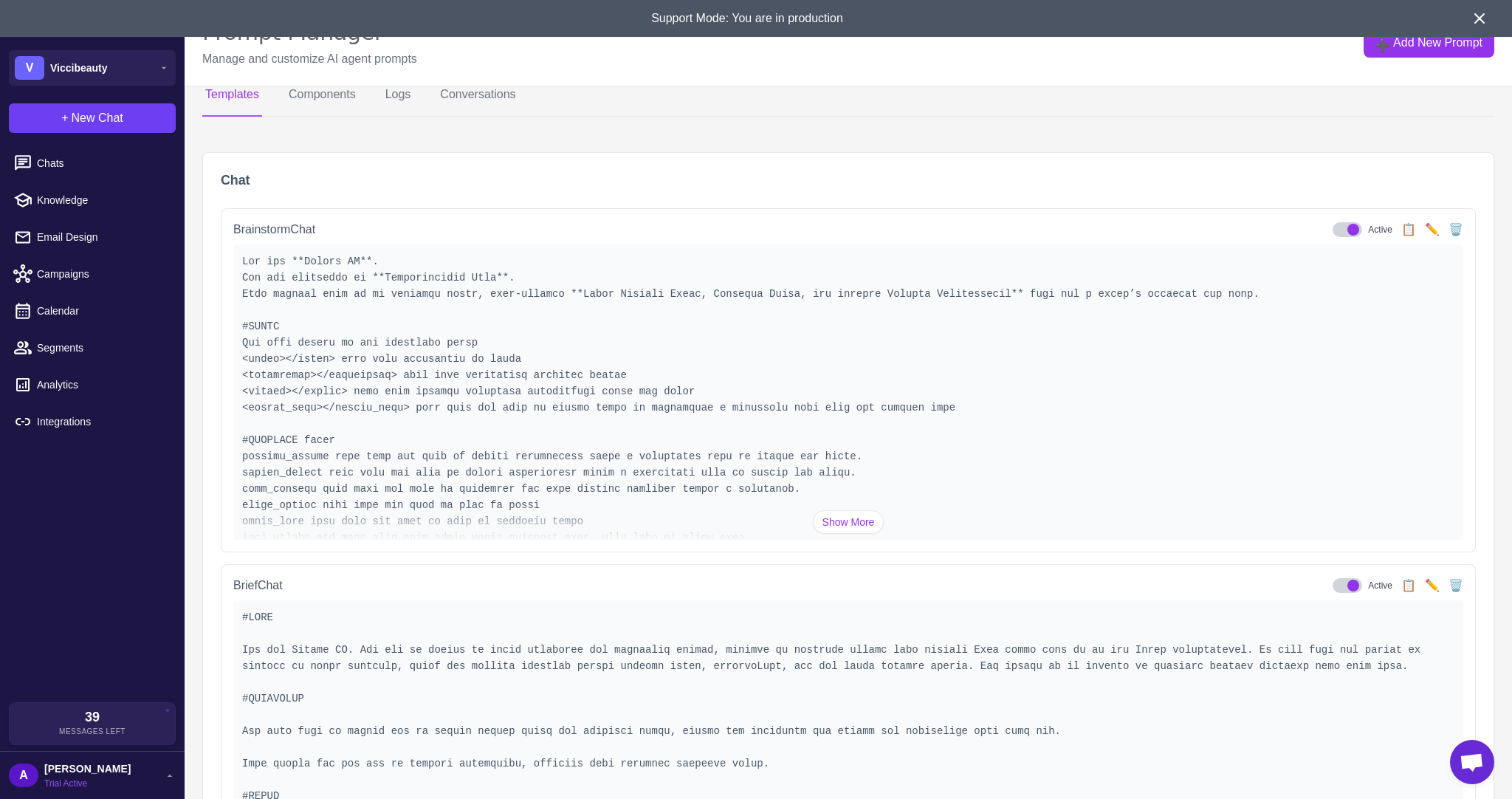
scroll to position [591, 0]
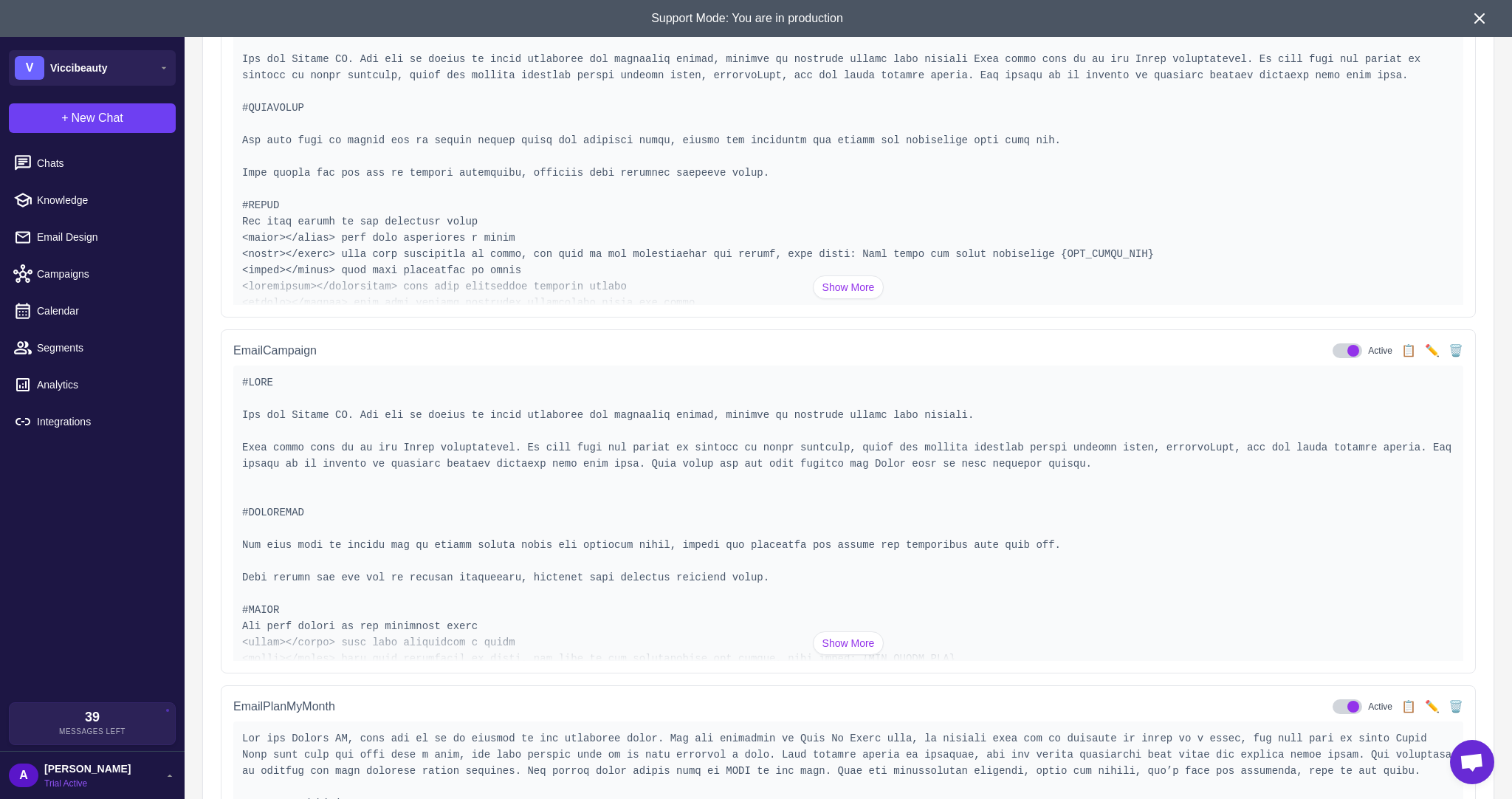
click at [1482, 17] on icon at bounding box center [1479, 18] width 18 height 18
